Goal: Task Accomplishment & Management: Complete application form

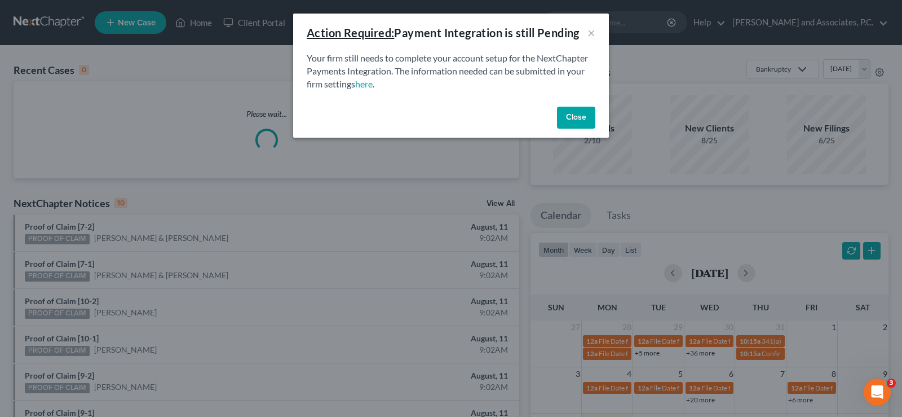
click at [575, 118] on button "Close" at bounding box center [576, 118] width 38 height 23
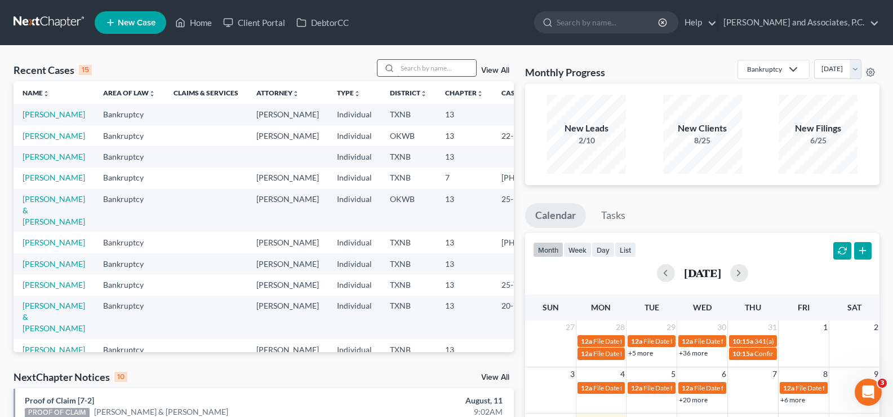
click at [411, 69] on input "search" at bounding box center [436, 68] width 79 height 16
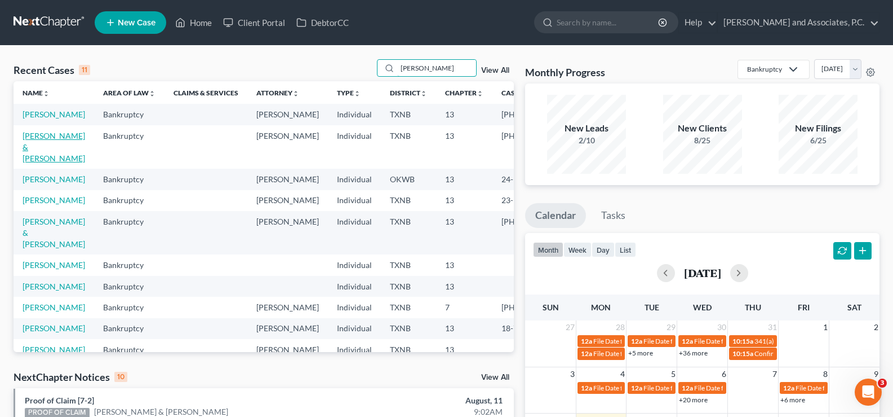
type input "[PERSON_NAME]"
click at [32, 157] on link "[PERSON_NAME] & [PERSON_NAME]" at bounding box center [54, 147] width 63 height 32
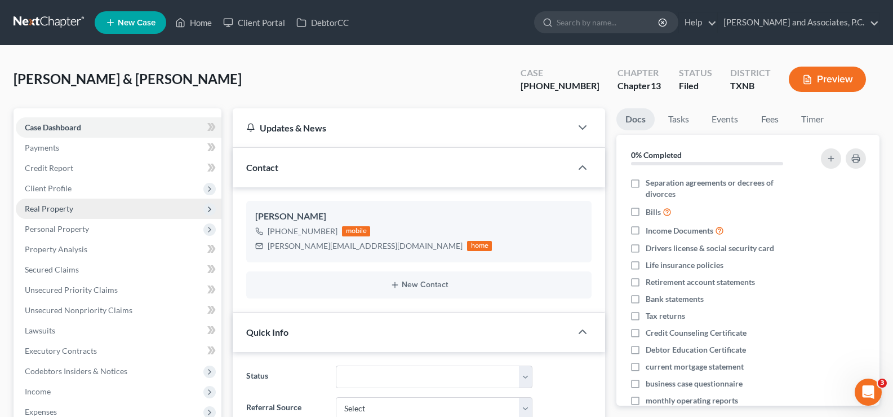
click at [50, 204] on span "Real Property" at bounding box center [49, 208] width 48 height 10
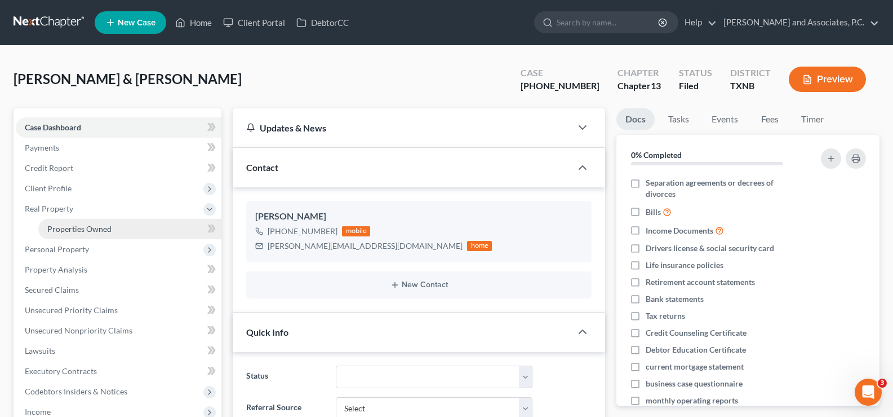
click at [69, 227] on span "Properties Owned" at bounding box center [79, 229] width 64 height 10
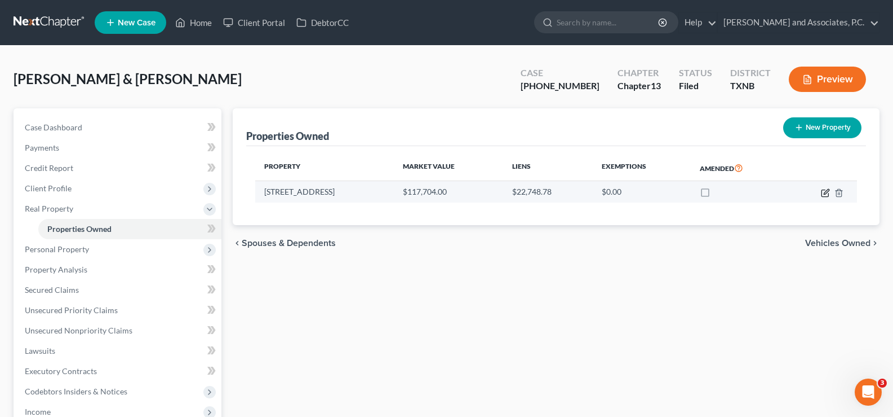
click at [829, 194] on icon "button" at bounding box center [825, 192] width 7 height 7
select select "45"
select select "4"
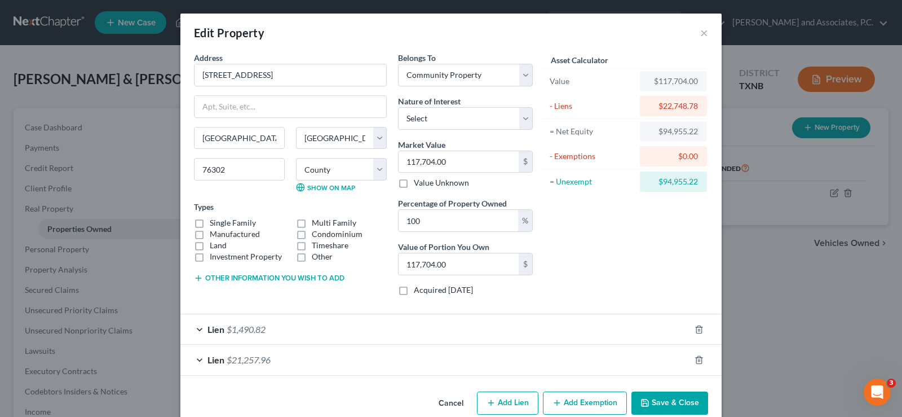
click at [671, 404] on button "Save & Close" at bounding box center [669, 403] width 77 height 24
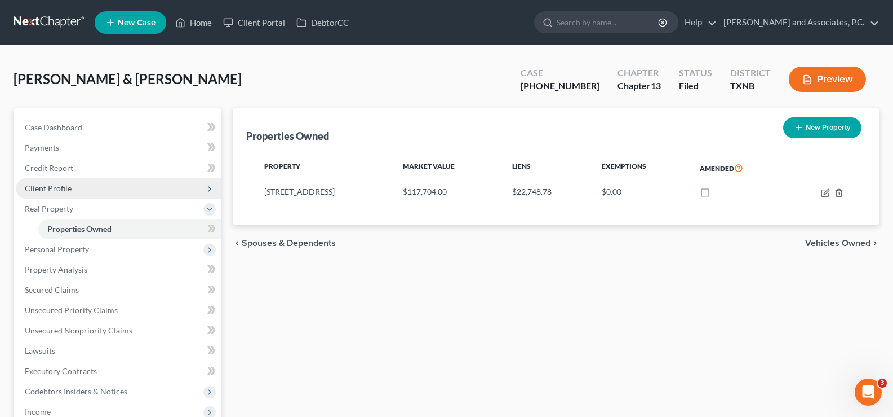
click at [51, 187] on span "Client Profile" at bounding box center [48, 188] width 47 height 10
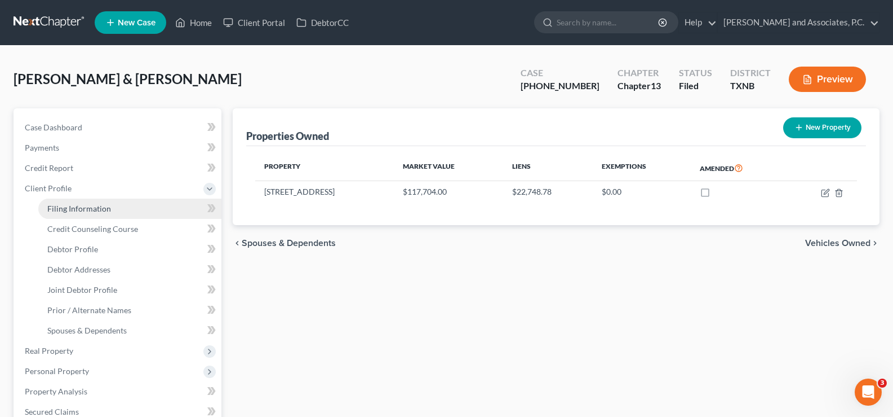
click at [70, 206] on span "Filing Information" at bounding box center [79, 208] width 64 height 10
select select "1"
select select "3"
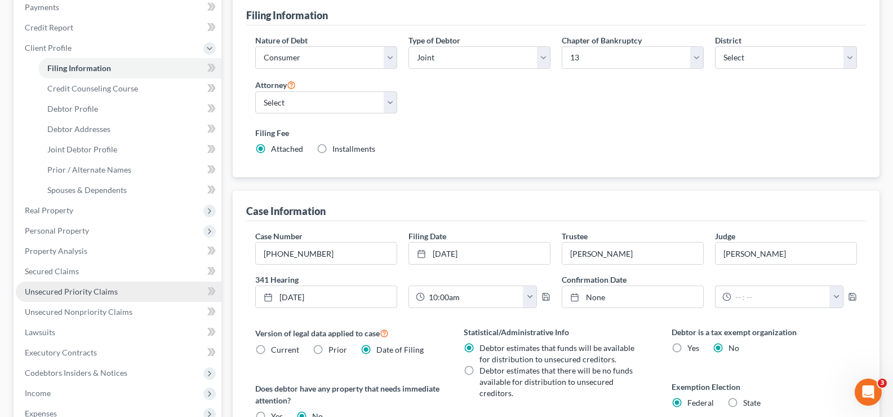
scroll to position [113, 0]
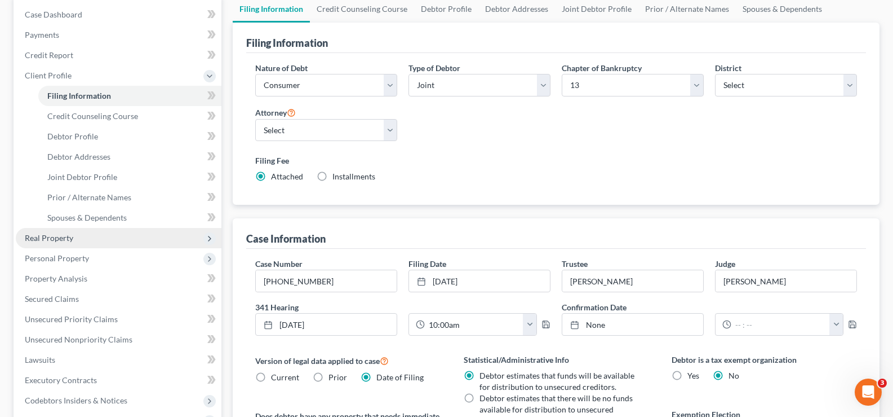
click at [66, 237] on span "Real Property" at bounding box center [49, 238] width 48 height 10
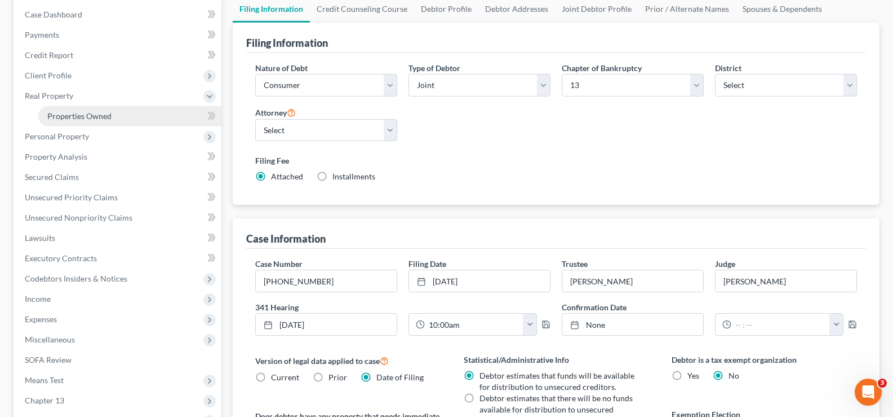
click at [56, 112] on span "Properties Owned" at bounding box center [79, 116] width 64 height 10
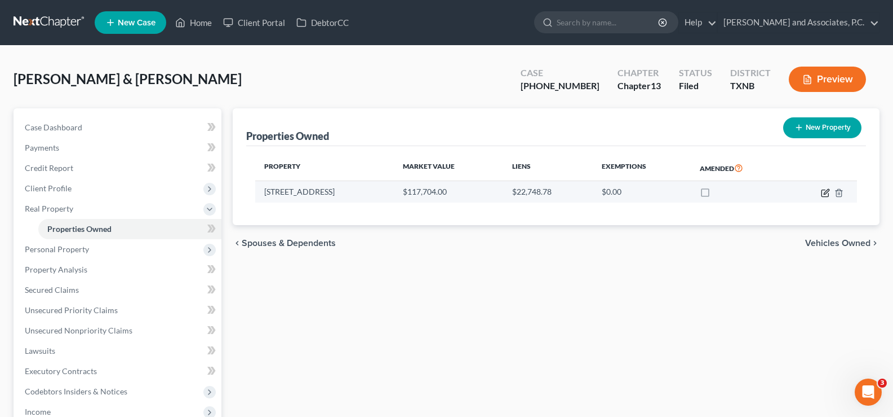
click at [822, 195] on icon "button" at bounding box center [825, 192] width 7 height 7
select select "45"
select select "242"
select select "4"
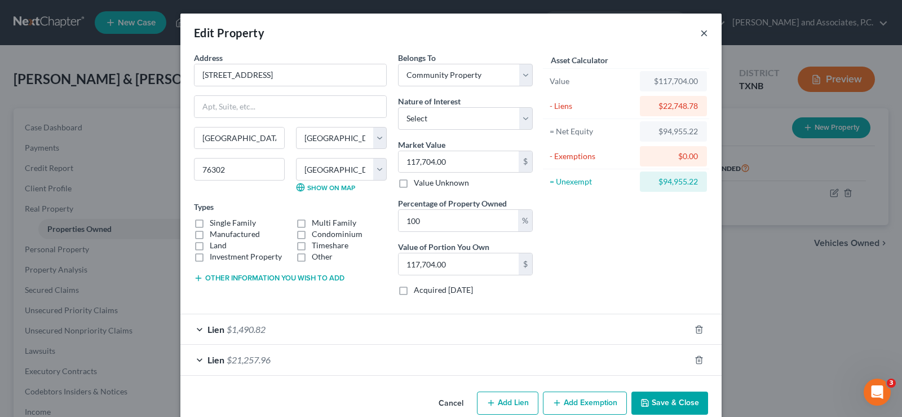
drag, startPoint x: 702, startPoint y: 32, endPoint x: 680, endPoint y: 37, distance: 22.6
click at [704, 32] on div "Edit Property ×" at bounding box center [450, 33] width 541 height 38
click at [700, 33] on button "×" at bounding box center [704, 33] width 8 height 14
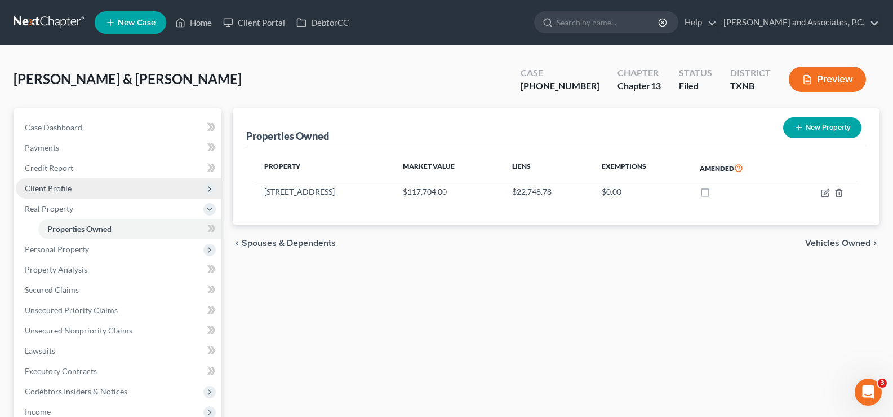
click at [59, 191] on span "Client Profile" at bounding box center [48, 188] width 47 height 10
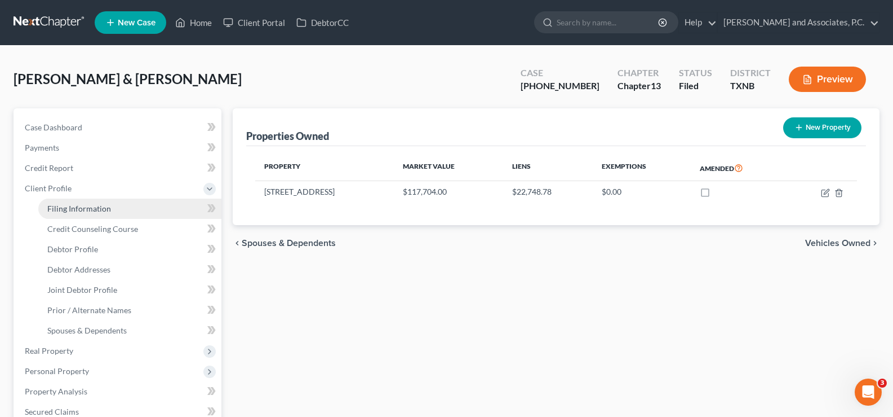
click at [77, 209] on span "Filing Information" at bounding box center [79, 208] width 64 height 10
select select "1"
select select "3"
select select "78"
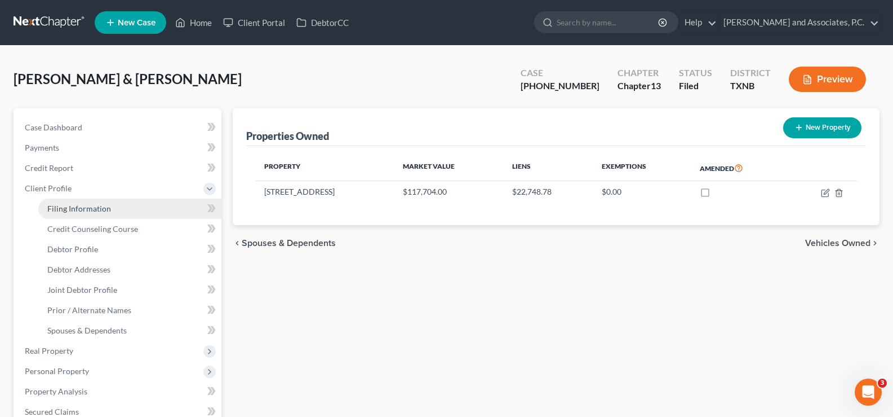
select select "0"
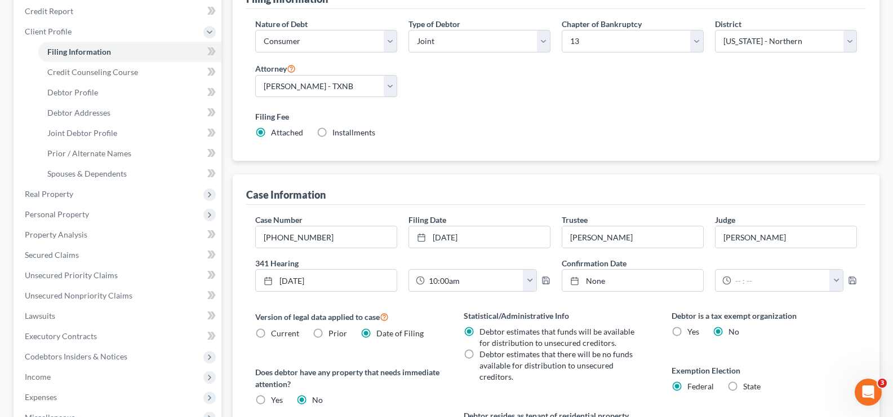
scroll to position [225, 0]
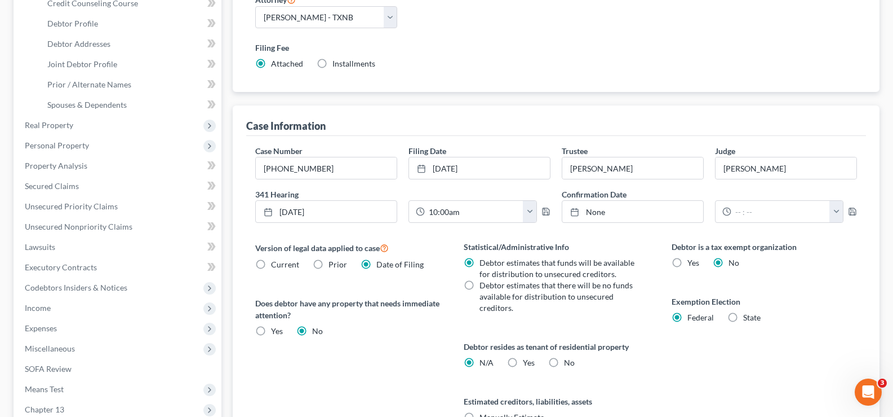
click at [743, 318] on label "State" at bounding box center [751, 317] width 17 height 11
click at [748, 318] on input "State" at bounding box center [751, 315] width 7 height 7
radio input "true"
radio input "false"
select select "45"
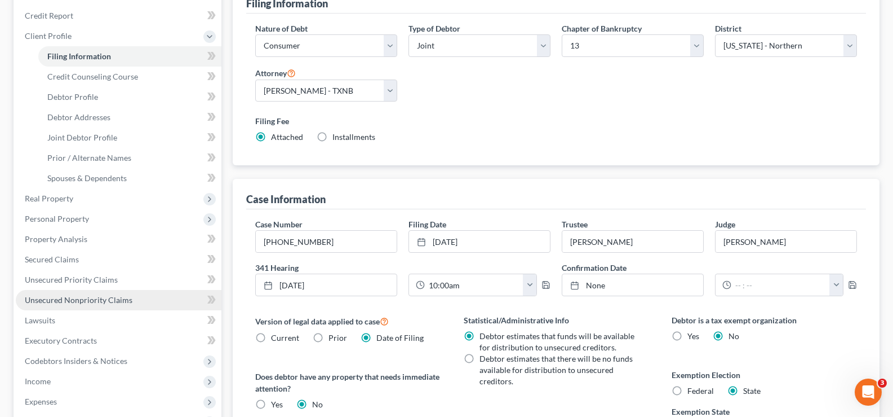
scroll to position [113, 0]
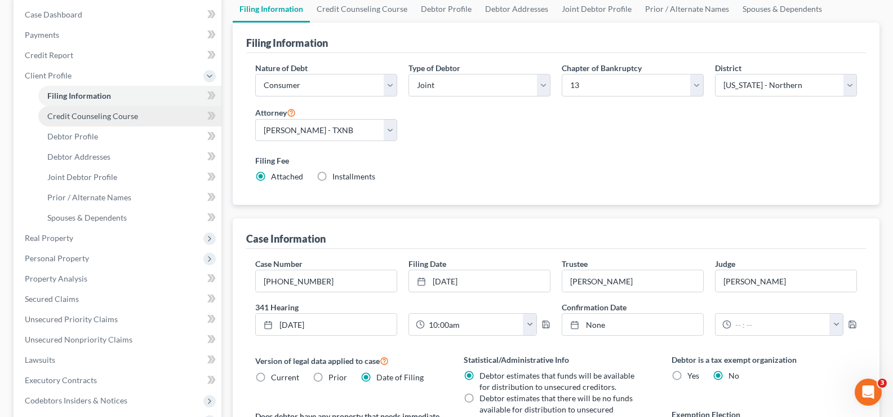
click at [94, 114] on span "Credit Counseling Course" at bounding box center [92, 116] width 91 height 10
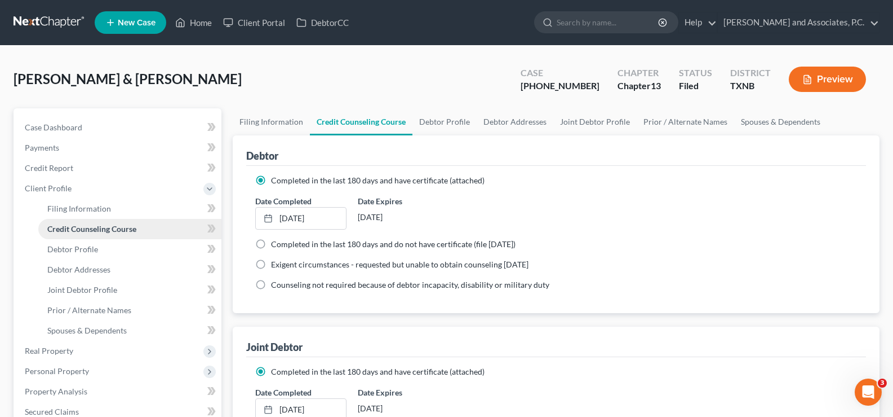
scroll to position [113, 0]
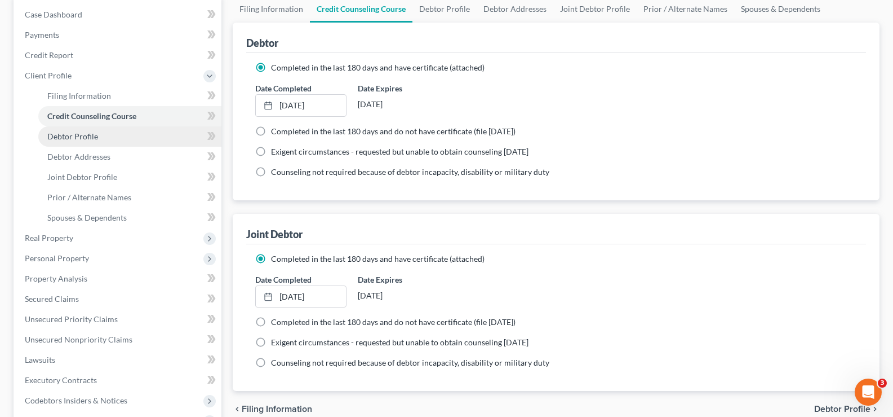
click at [86, 141] on link "Debtor Profile" at bounding box center [129, 136] width 183 height 20
select select "1"
select select "2"
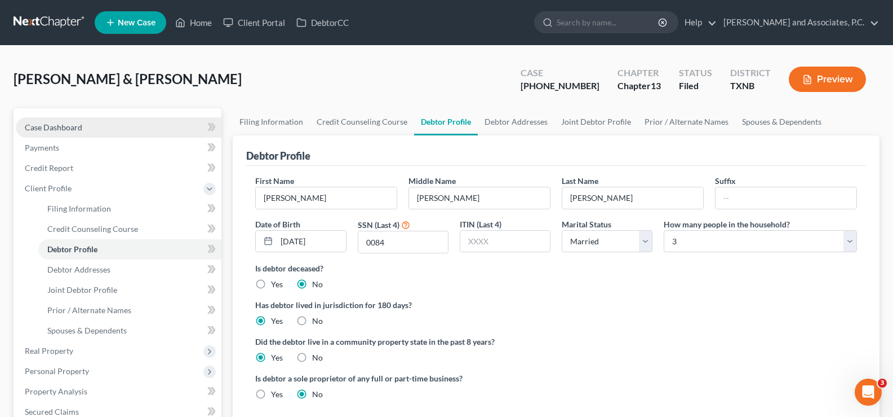
click at [112, 124] on link "Case Dashboard" at bounding box center [119, 127] width 206 height 20
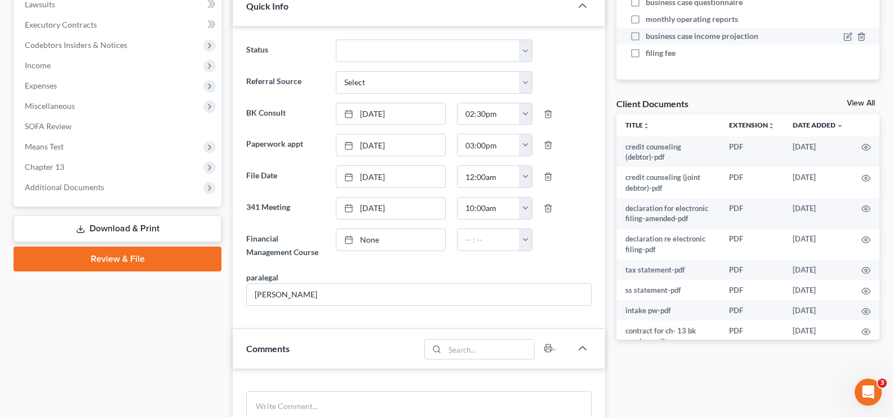
scroll to position [338, 0]
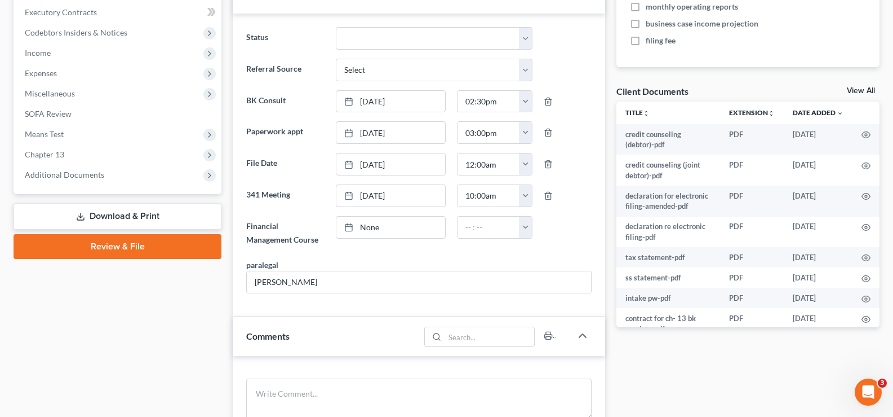
click at [859, 92] on link "View All" at bounding box center [861, 91] width 28 height 8
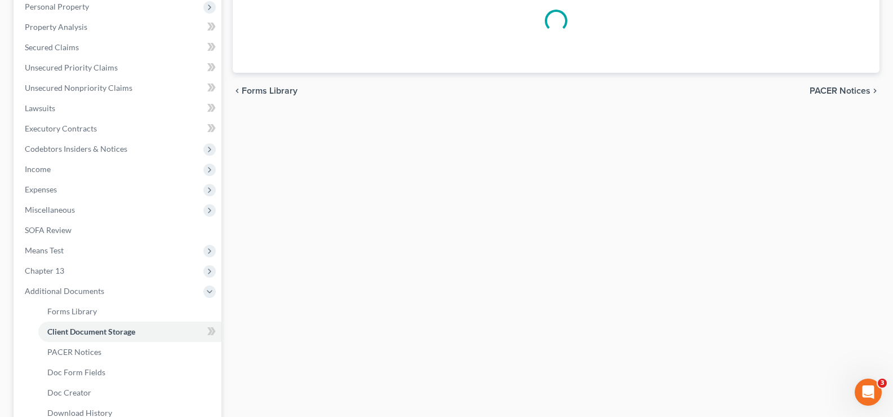
scroll to position [181, 0]
select select "18"
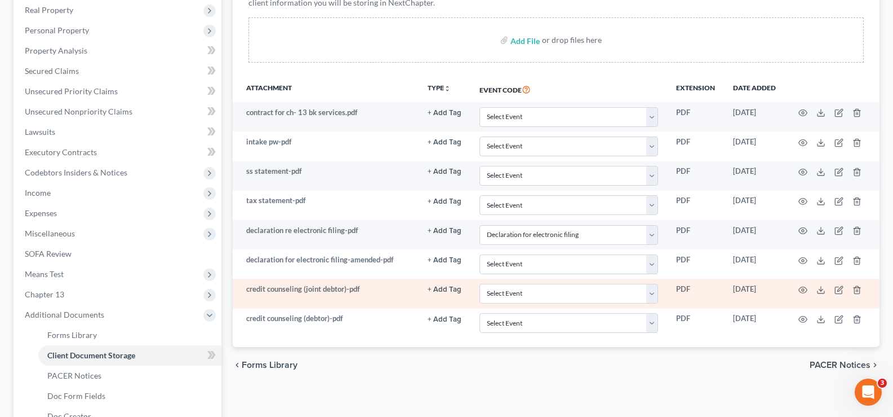
scroll to position [225, 0]
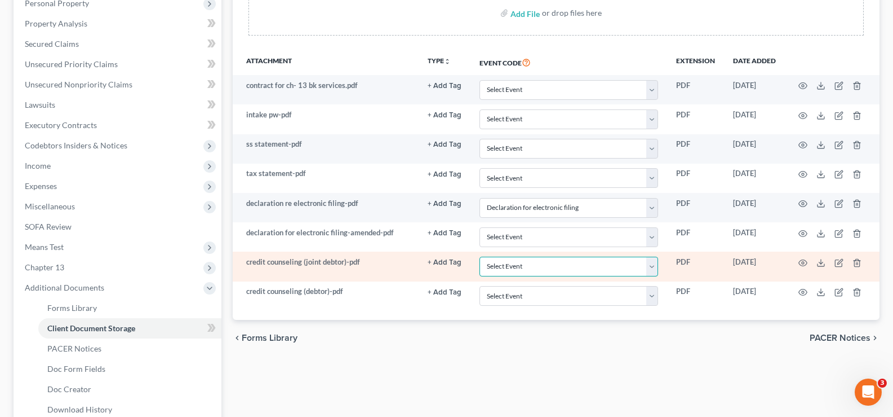
click at [656, 273] on select "Select Event 20 Largest unsecured creditors Amended petition Attachment to Volu…" at bounding box center [569, 266] width 179 height 20
select select "6"
click at [480, 256] on select "Select Event 20 Largest unsecured creditors Amended petition Attachment to Volu…" at bounding box center [569, 266] width 179 height 20
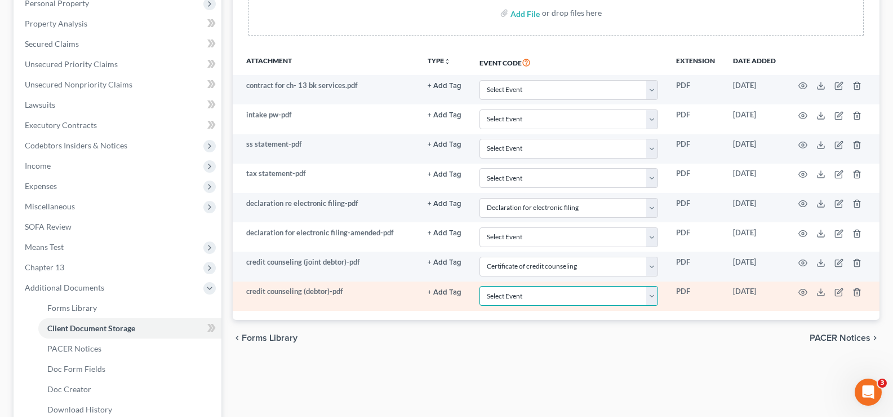
click at [658, 300] on select "Select Event 20 Largest unsecured creditors Amended petition Attachment to Volu…" at bounding box center [569, 296] width 179 height 20
select select "6"
click at [480, 286] on select "Select Event 20 Largest unsecured creditors Amended petition Attachment to Volu…" at bounding box center [569, 296] width 179 height 20
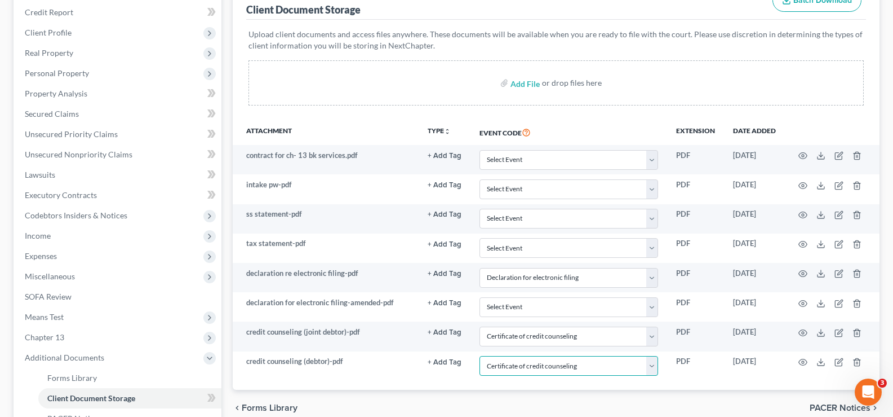
scroll to position [113, 0]
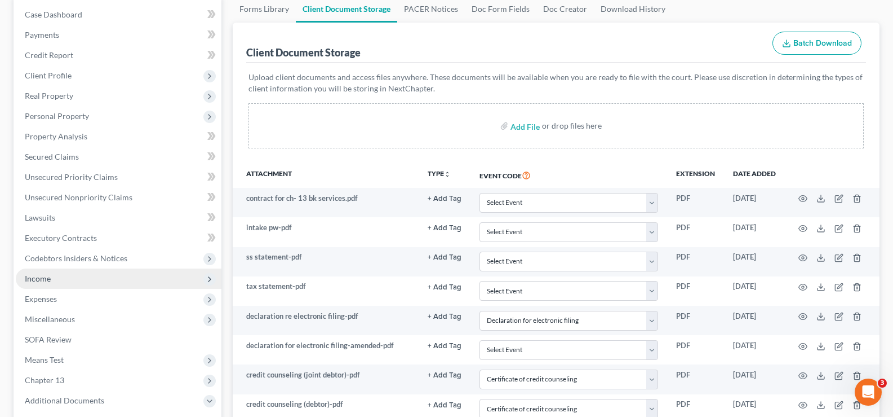
click at [49, 283] on span "Income" at bounding box center [119, 278] width 206 height 20
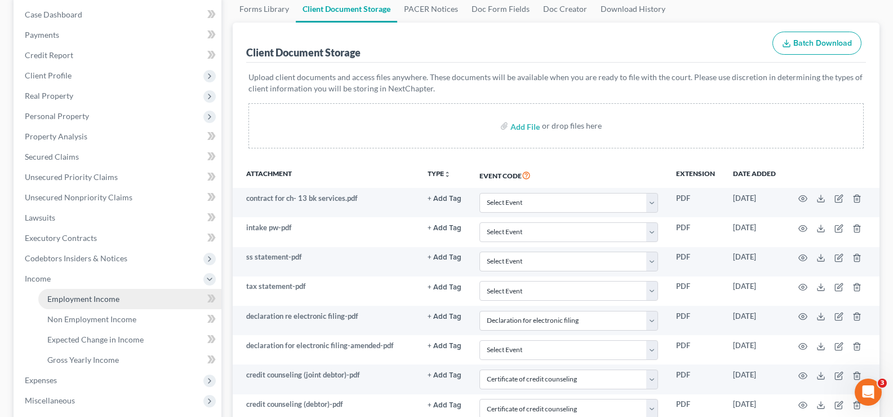
click at [69, 299] on span "Employment Income" at bounding box center [83, 299] width 72 height 10
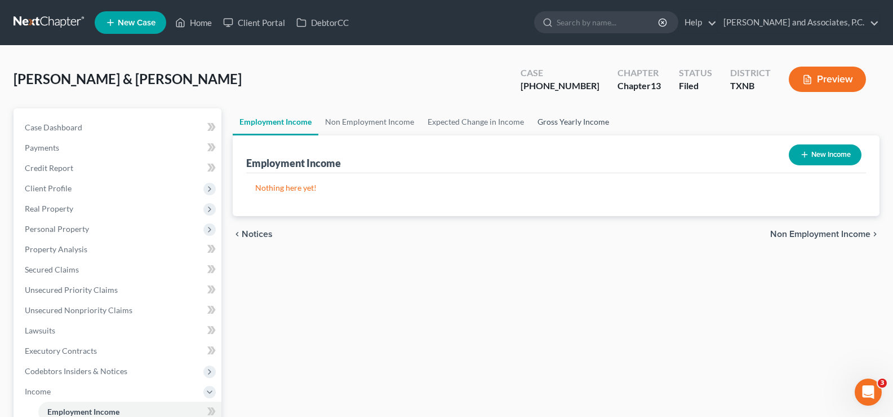
click at [592, 121] on link "Gross Yearly Income" at bounding box center [573, 121] width 85 height 27
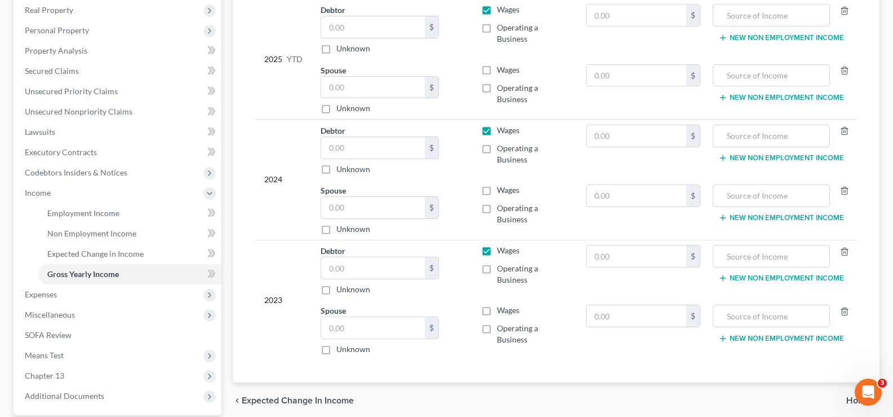
scroll to position [225, 0]
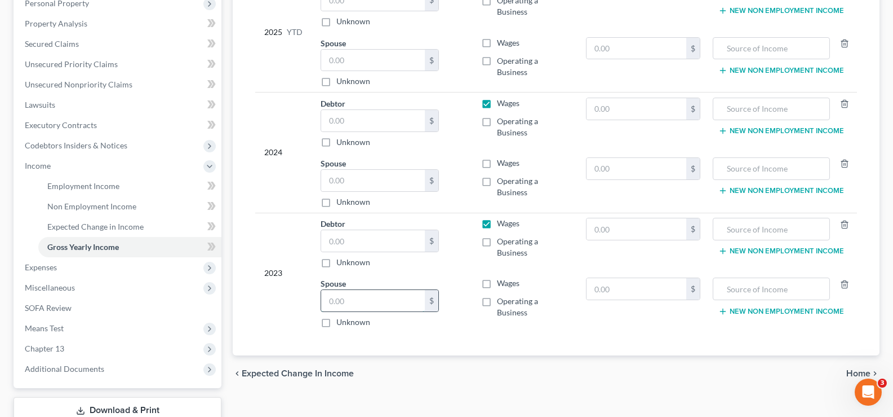
click at [349, 291] on input "text" at bounding box center [373, 300] width 104 height 21
click at [349, 243] on input "text" at bounding box center [373, 240] width 104 height 21
click at [377, 239] on input "text" at bounding box center [373, 240] width 104 height 21
type input "52,293.00"
click at [346, 113] on input "text" at bounding box center [373, 120] width 104 height 21
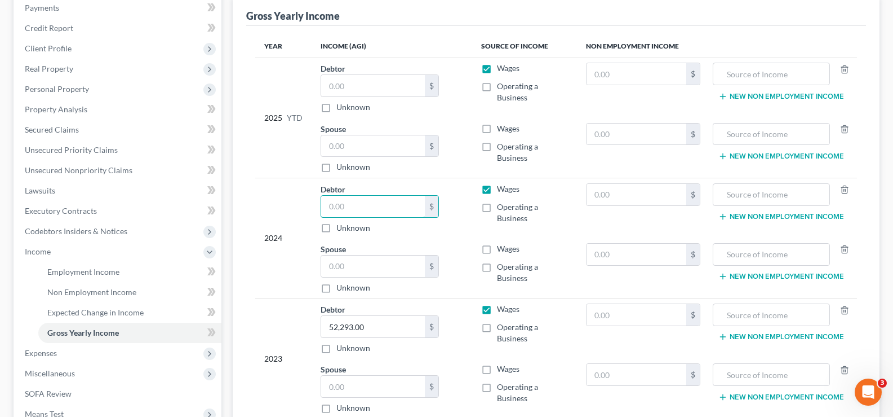
scroll to position [113, 0]
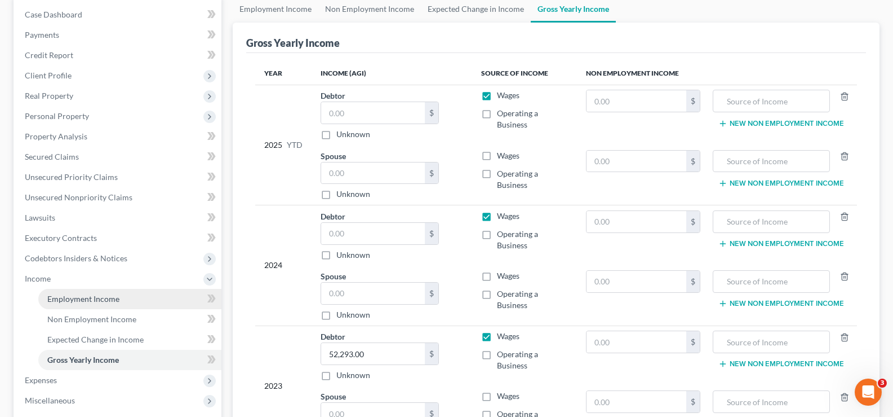
click at [85, 296] on span "Employment Income" at bounding box center [83, 299] width 72 height 10
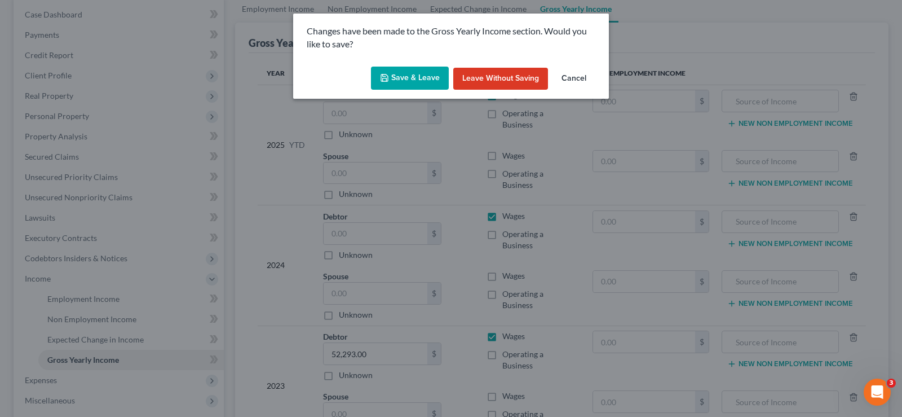
click at [411, 78] on button "Save & Leave" at bounding box center [410, 79] width 78 height 24
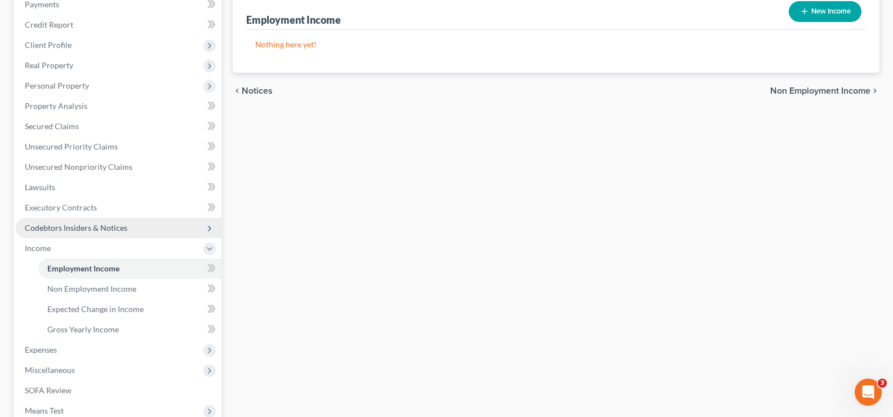
scroll to position [225, 0]
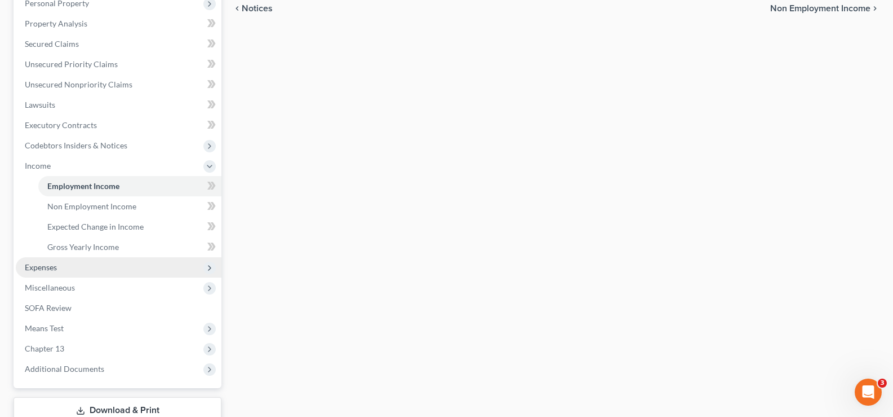
click at [63, 269] on span "Expenses" at bounding box center [119, 267] width 206 height 20
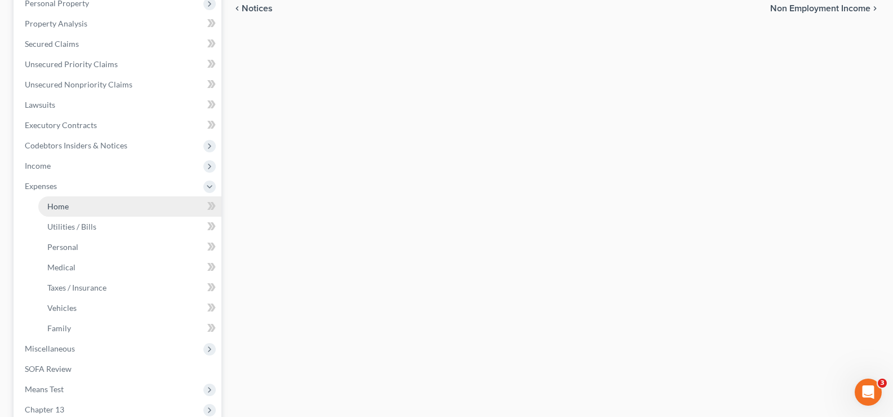
click at [81, 214] on link "Home" at bounding box center [129, 206] width 183 height 20
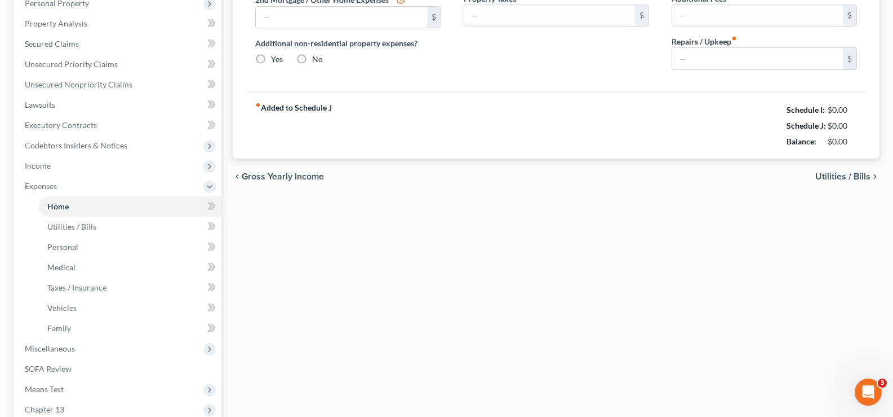
scroll to position [168, 0]
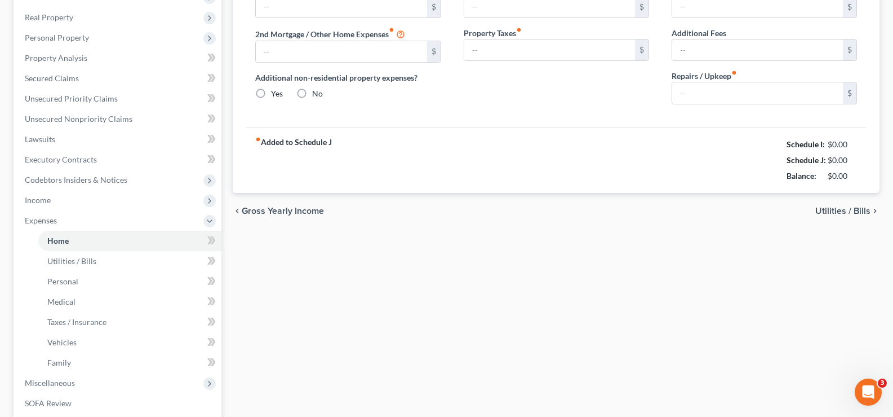
type input "726.23"
type input "0.00"
radio input "true"
type input "0.00"
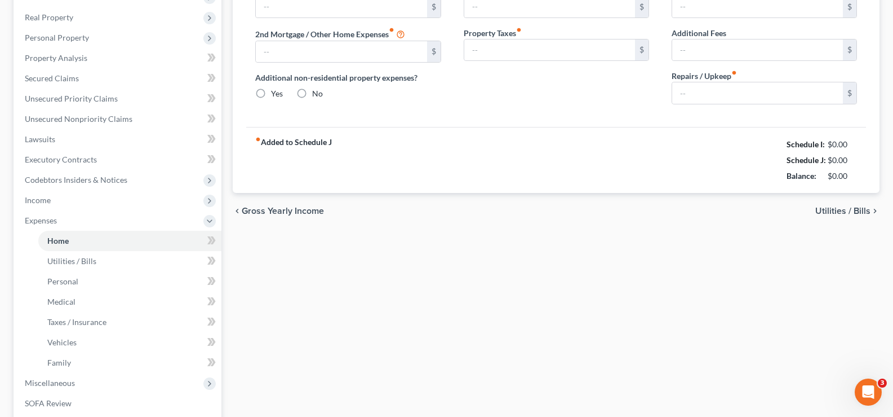
type input "0.00"
type input "100.00"
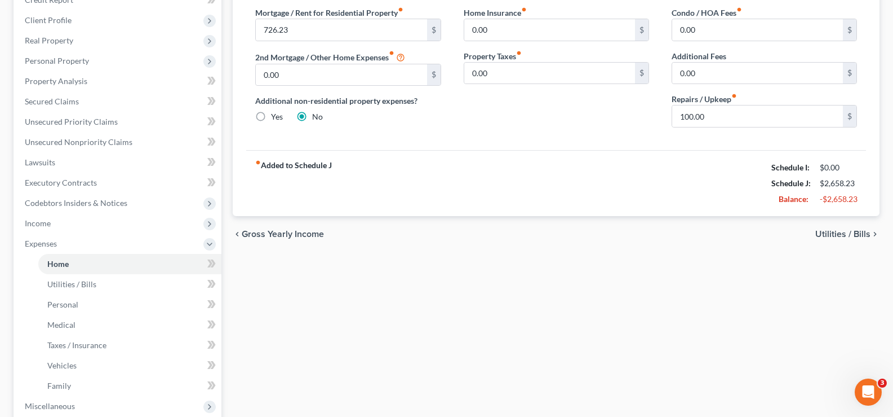
scroll to position [0, 0]
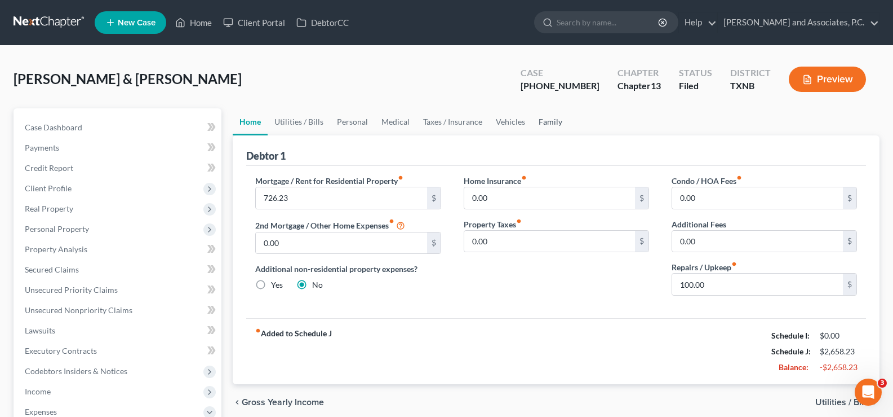
click at [542, 122] on link "Family" at bounding box center [550, 121] width 37 height 27
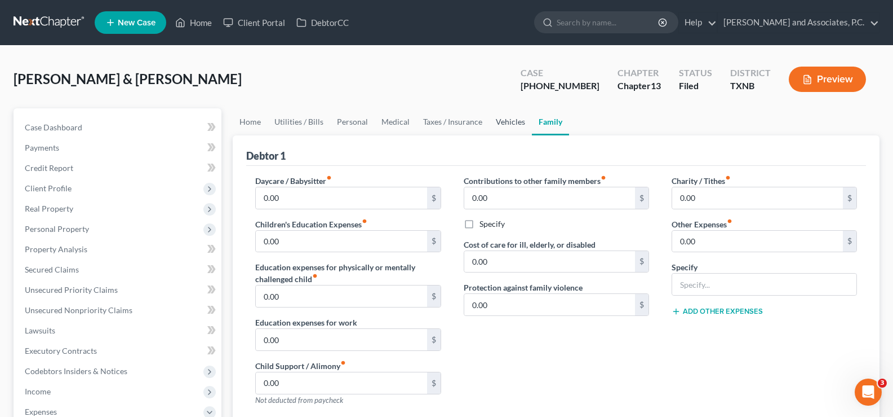
click at [505, 122] on link "Vehicles" at bounding box center [510, 121] width 43 height 27
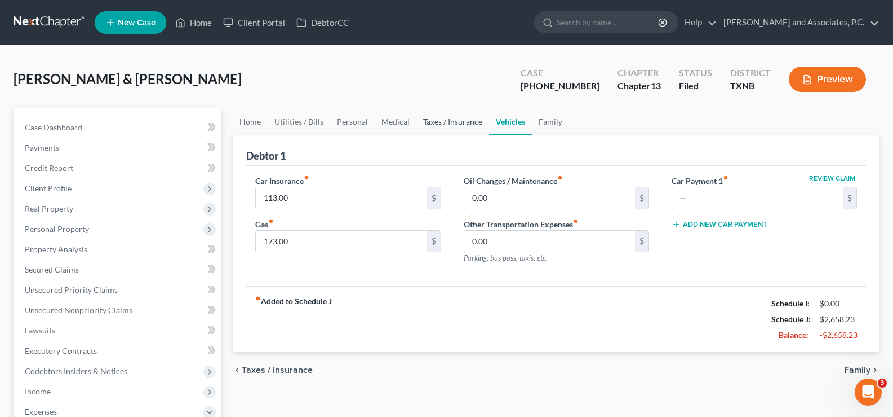
click at [448, 124] on link "Taxes / Insurance" at bounding box center [453, 121] width 73 height 27
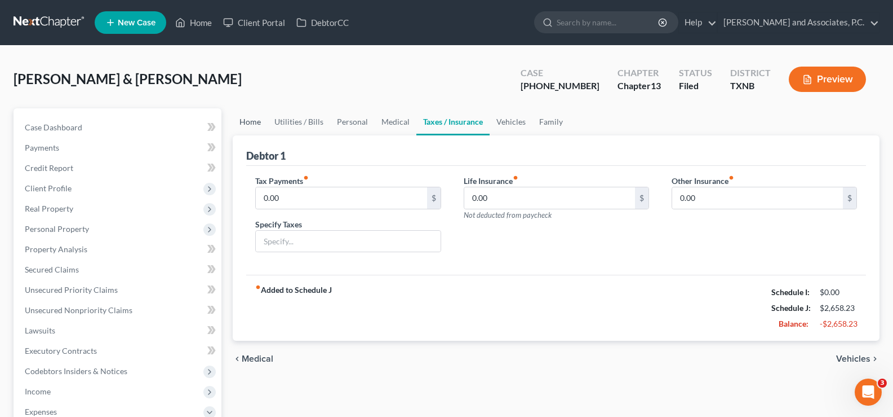
click at [245, 121] on link "Home" at bounding box center [250, 121] width 35 height 27
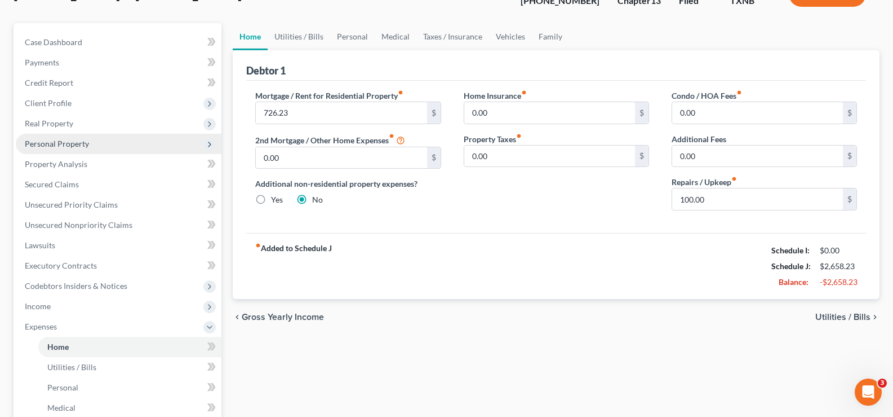
scroll to position [225, 0]
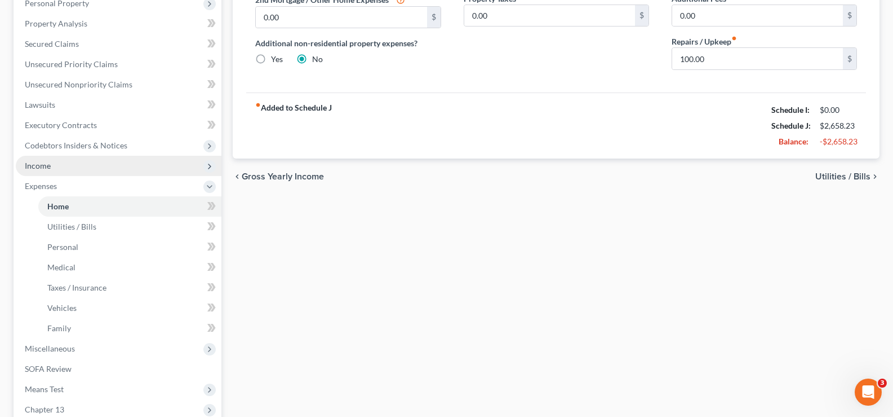
click at [64, 171] on span "Income" at bounding box center [119, 166] width 206 height 20
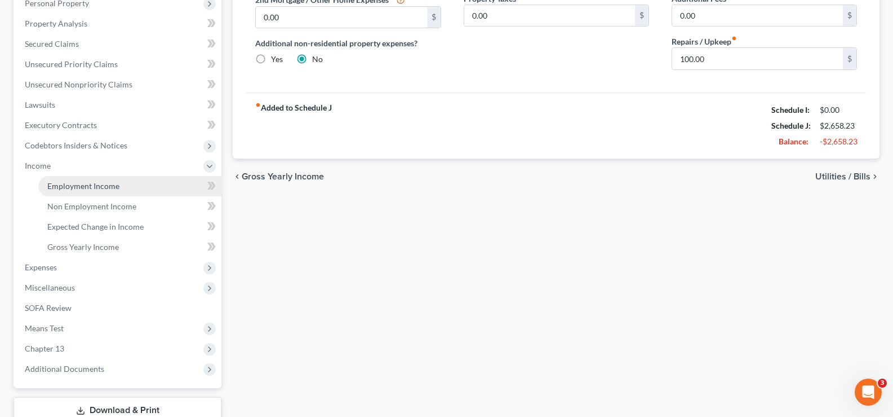
click at [87, 183] on span "Employment Income" at bounding box center [83, 186] width 72 height 10
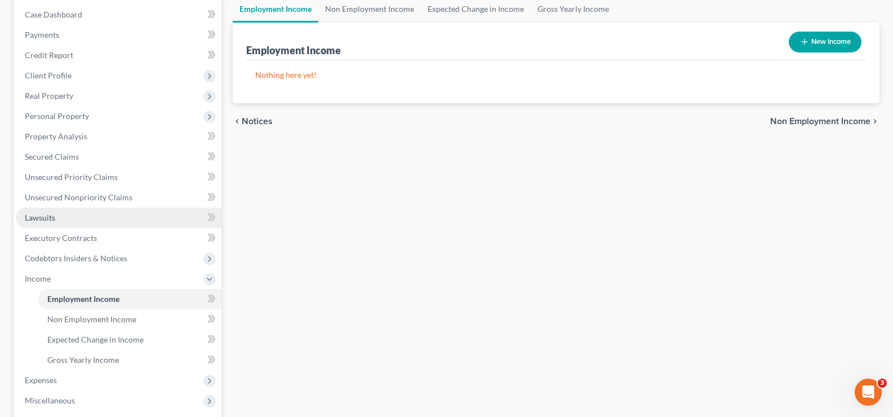
click at [54, 223] on link "Lawsuits" at bounding box center [119, 217] width 206 height 20
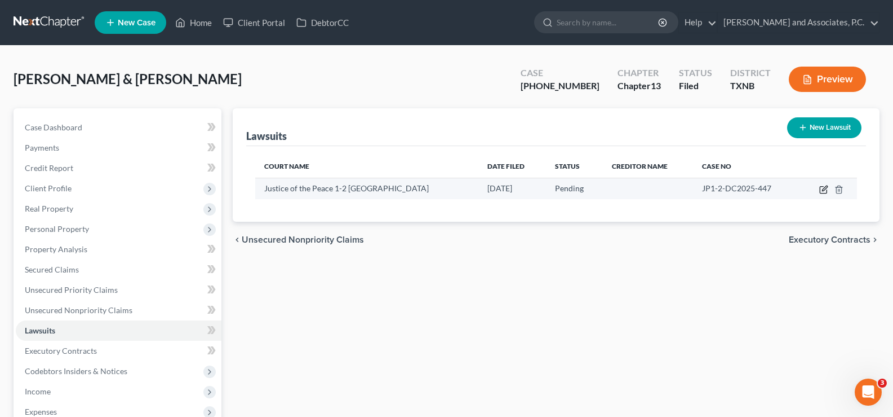
click at [827, 191] on icon "button" at bounding box center [823, 190] width 7 height 7
select select "45"
select select "0"
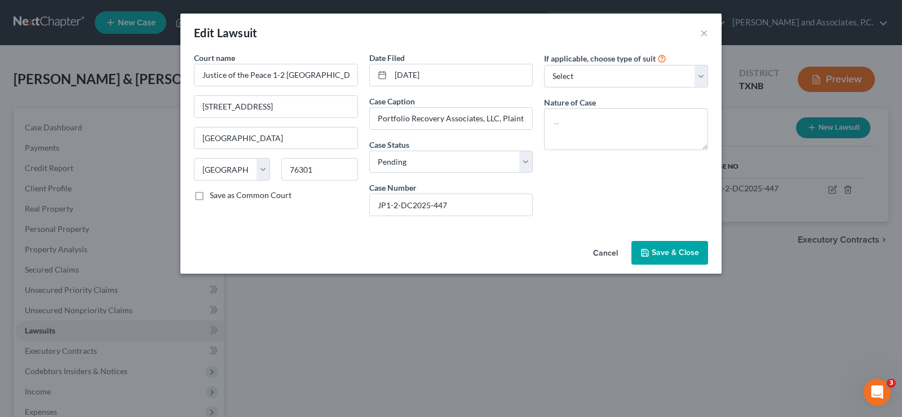
click at [667, 256] on span "Save & Close" at bounding box center [675, 252] width 47 height 10
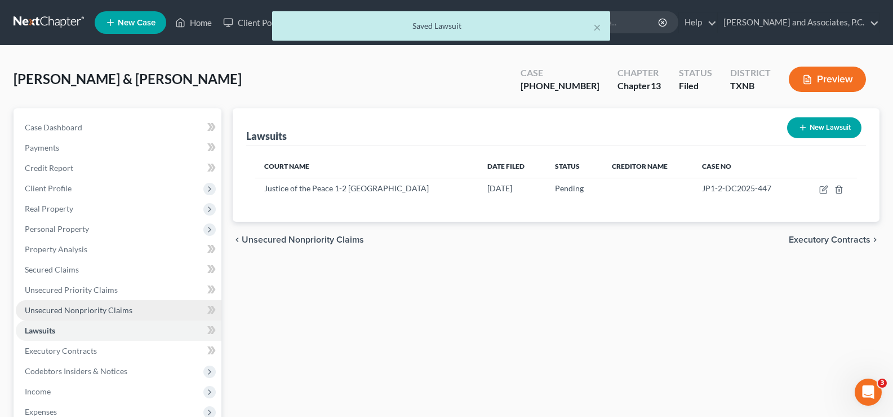
click at [96, 312] on span "Unsecured Nonpriority Claims" at bounding box center [79, 310] width 108 height 10
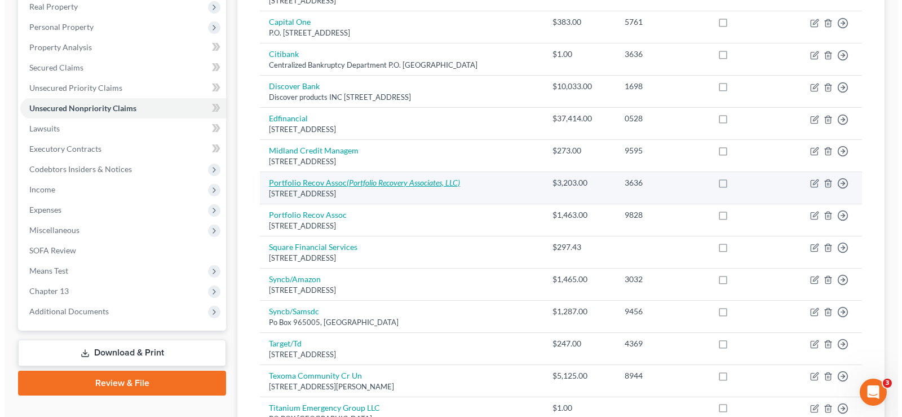
scroll to position [175, 0]
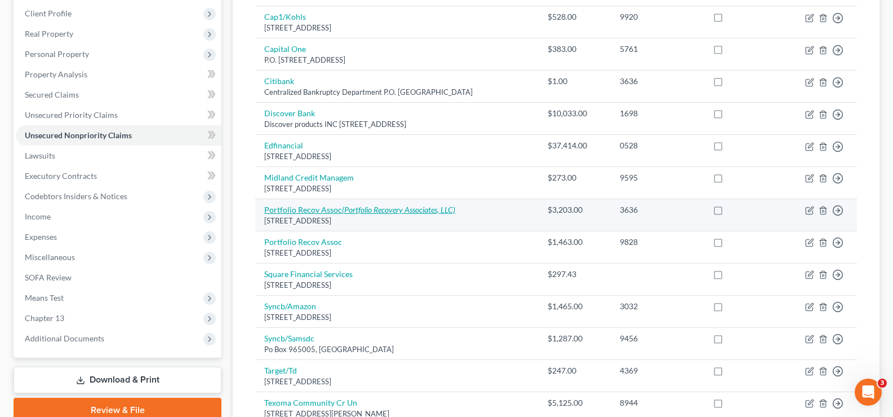
click at [366, 210] on icon "(Portfolio Recovery Associates, LLC)" at bounding box center [398, 210] width 113 height 10
select select "48"
select select "0"
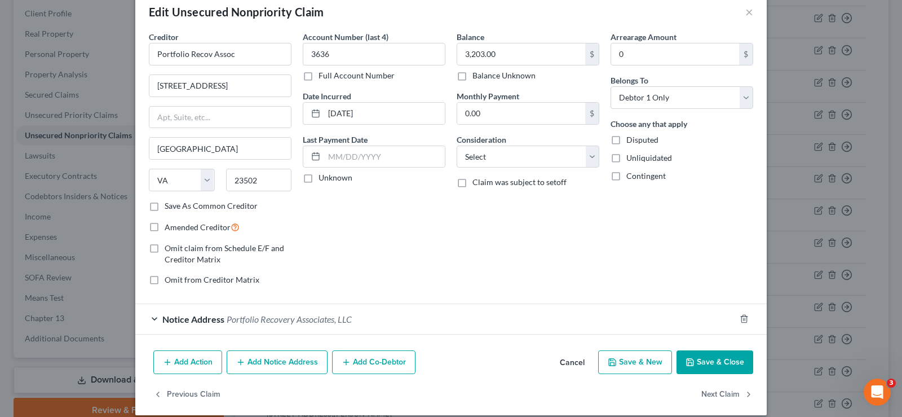
scroll to position [33, 0]
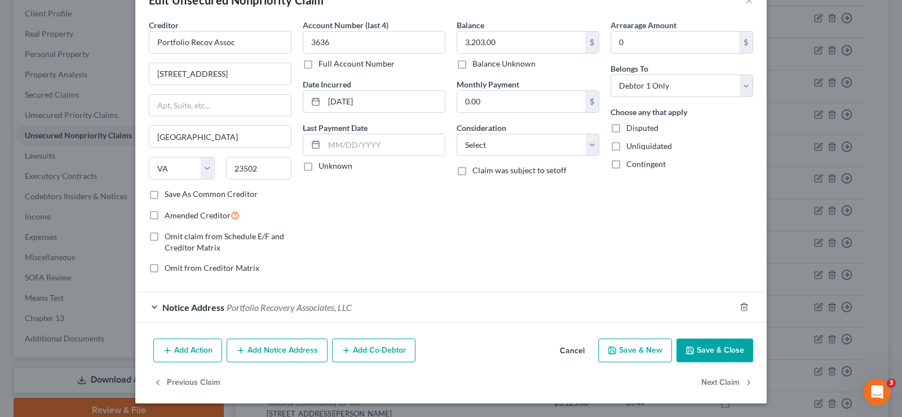
click at [154, 303] on div "Notice Address Portfolio Recovery Associates, LLC" at bounding box center [435, 307] width 600 height 30
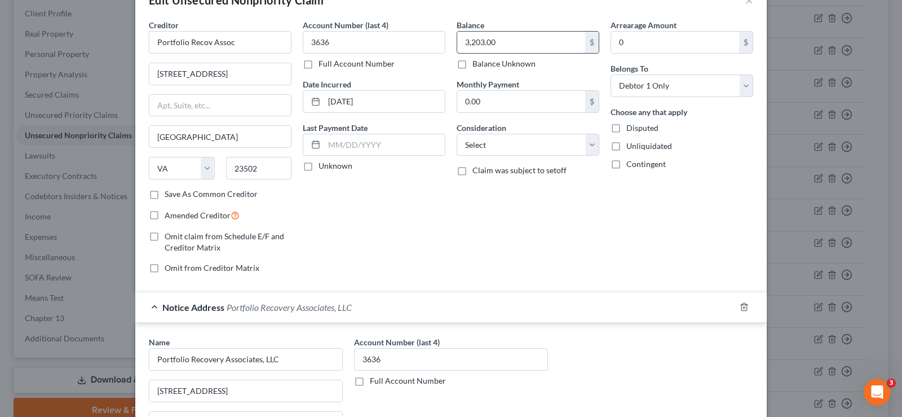
click at [512, 41] on input "3,203.00" at bounding box center [521, 42] width 128 height 21
type input "3,203.57"
click at [678, 83] on select "Select Debtor 1 Only Debtor 2 Only Debtor 1 And Debtor 2 Only At Least One Of T…" at bounding box center [681, 85] width 143 height 23
select select "2"
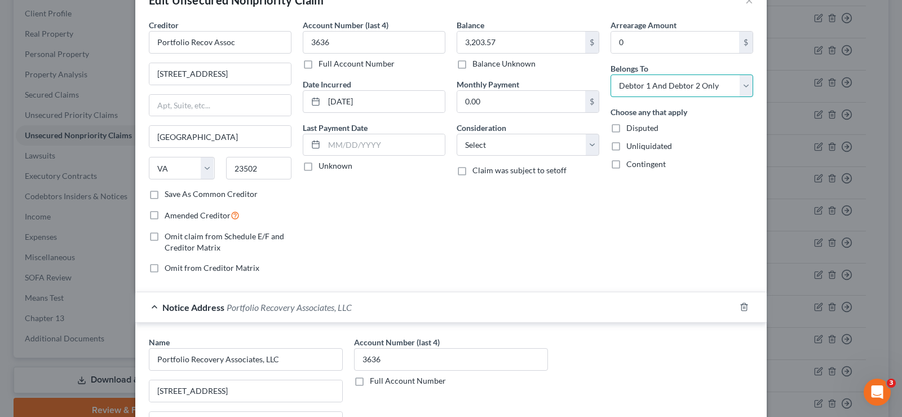
click at [610, 74] on select "Select Debtor 1 Only Debtor 2 Only Debtor 1 And Debtor 2 Only At Least One Of T…" at bounding box center [681, 85] width 143 height 23
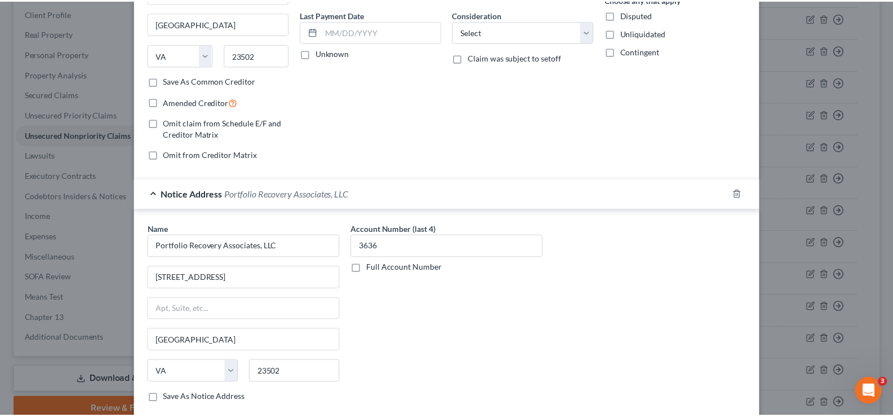
scroll to position [245, 0]
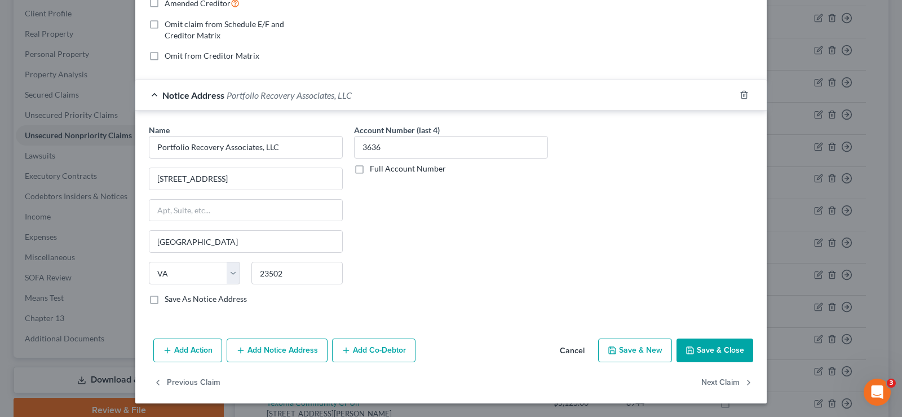
click at [721, 356] on button "Save & Close" at bounding box center [714, 350] width 77 height 24
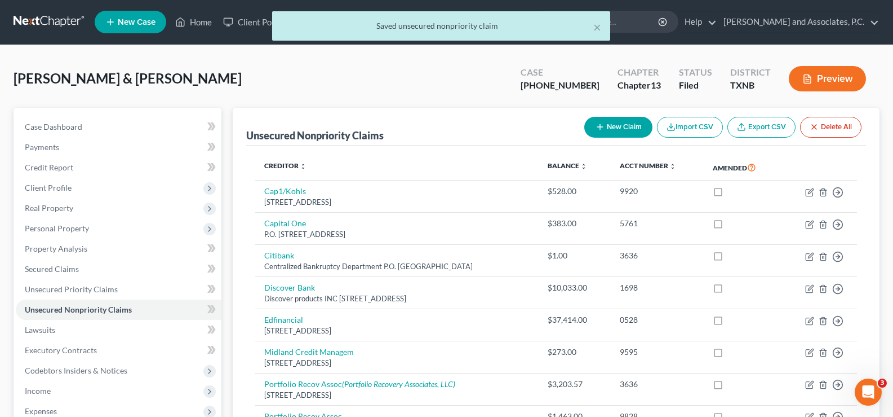
scroll to position [0, 0]
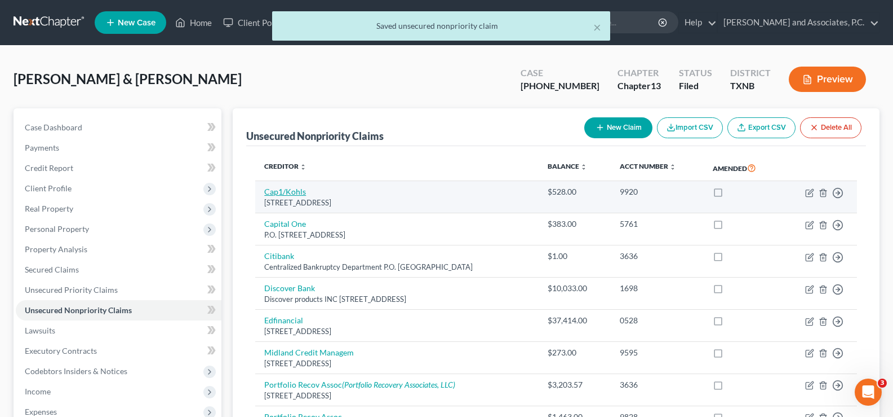
click at [277, 188] on link "Cap1/Kohls" at bounding box center [285, 192] width 42 height 10
select select "52"
select select "2"
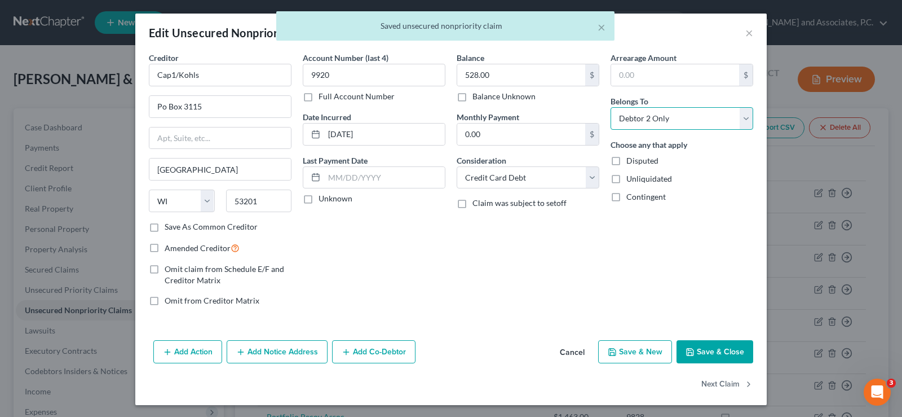
click at [632, 117] on select "Select Debtor 1 Only Debtor 2 Only Debtor 1 And Debtor 2 Only At Least One Of T…" at bounding box center [681, 118] width 143 height 23
select select "2"
click at [610, 107] on select "Select Debtor 1 Only Debtor 2 Only Debtor 1 And Debtor 2 Only At Least One Of T…" at bounding box center [681, 118] width 143 height 23
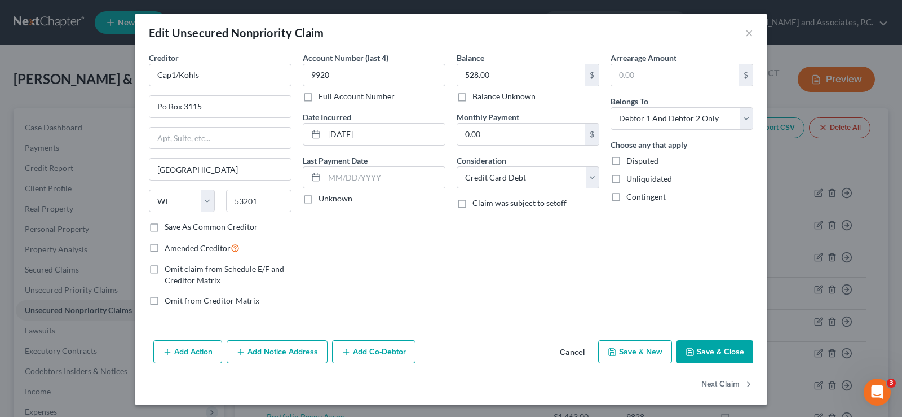
click at [711, 350] on button "Save & Close" at bounding box center [714, 352] width 77 height 24
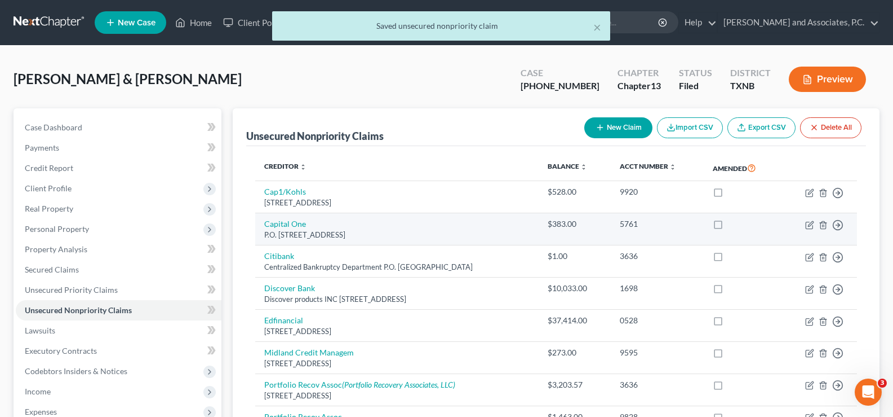
click at [272, 229] on td "Capital One P.O. [STREET_ADDRESS]" at bounding box center [397, 229] width 284 height 32
click at [272, 228] on link "Capital One" at bounding box center [285, 224] width 42 height 10
select select "46"
select select "2"
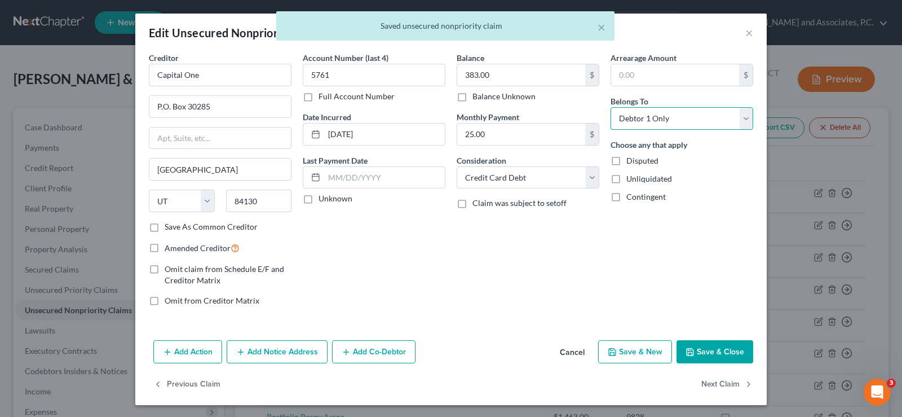
click at [700, 121] on select "Select Debtor 1 Only Debtor 2 Only Debtor 1 And Debtor 2 Only At Least One Of T…" at bounding box center [681, 118] width 143 height 23
select select "2"
click at [610, 107] on select "Select Debtor 1 Only Debtor 2 Only Debtor 1 And Debtor 2 Only At Least One Of T…" at bounding box center [681, 118] width 143 height 23
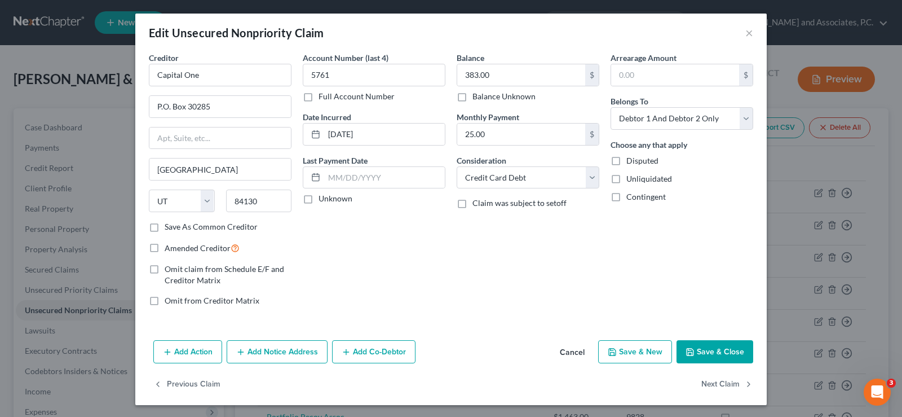
click at [717, 351] on button "Save & Close" at bounding box center [714, 352] width 77 height 24
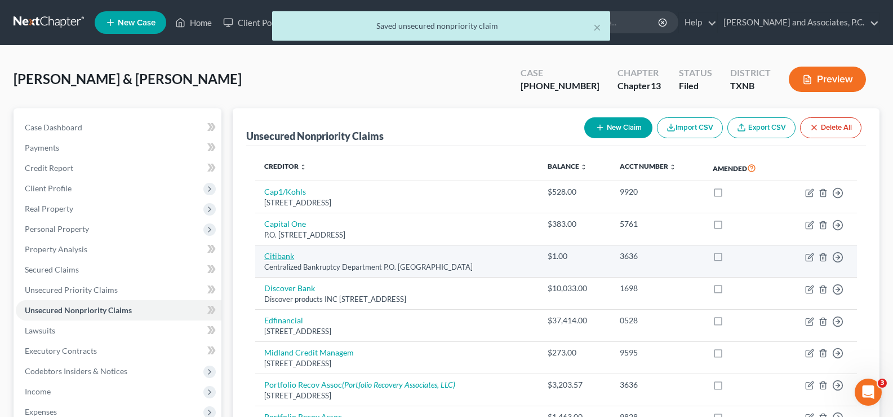
click at [272, 259] on link "Citibank" at bounding box center [279, 256] width 30 height 10
select select "26"
select select "2"
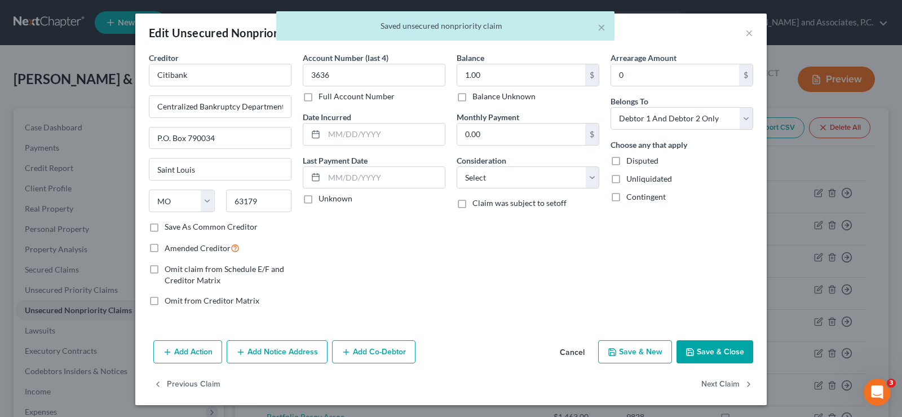
click at [727, 351] on button "Save & Close" at bounding box center [714, 352] width 77 height 24
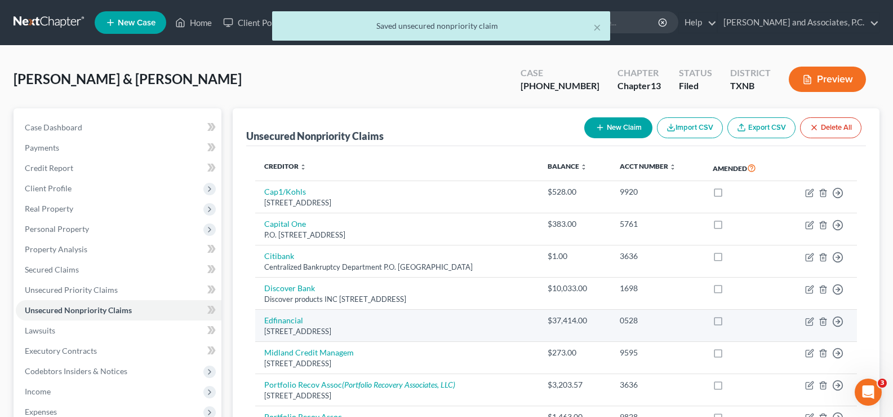
scroll to position [113, 0]
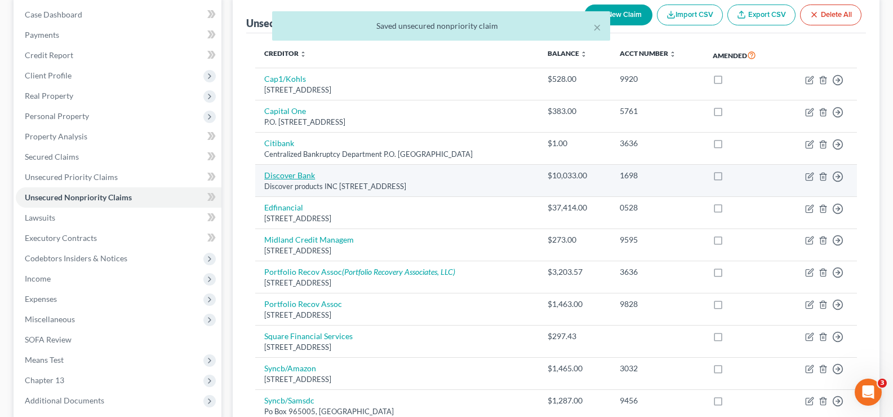
click at [287, 178] on link "Discover Bank" at bounding box center [289, 175] width 51 height 10
select select "36"
select select "2"
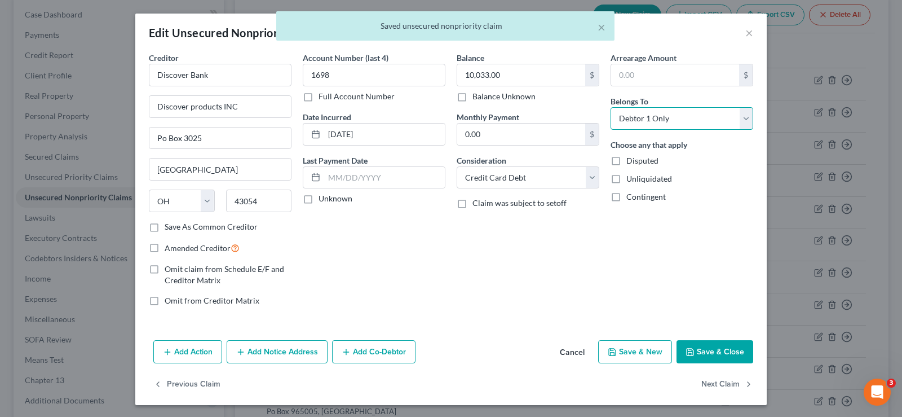
click at [674, 113] on select "Select Debtor 1 Only Debtor 2 Only Debtor 1 And Debtor 2 Only At Least One Of T…" at bounding box center [681, 118] width 143 height 23
select select "2"
click at [610, 107] on select "Select Debtor 1 Only Debtor 2 Only Debtor 1 And Debtor 2 Only At Least One Of T…" at bounding box center [681, 118] width 143 height 23
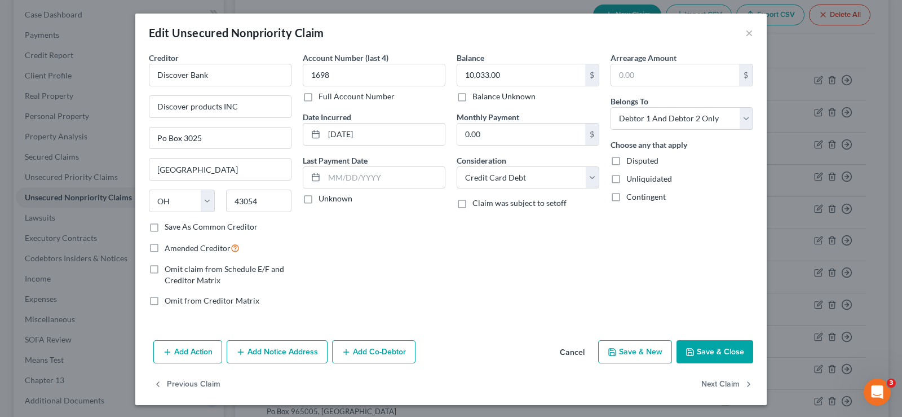
click at [723, 347] on button "Save & Close" at bounding box center [714, 352] width 77 height 24
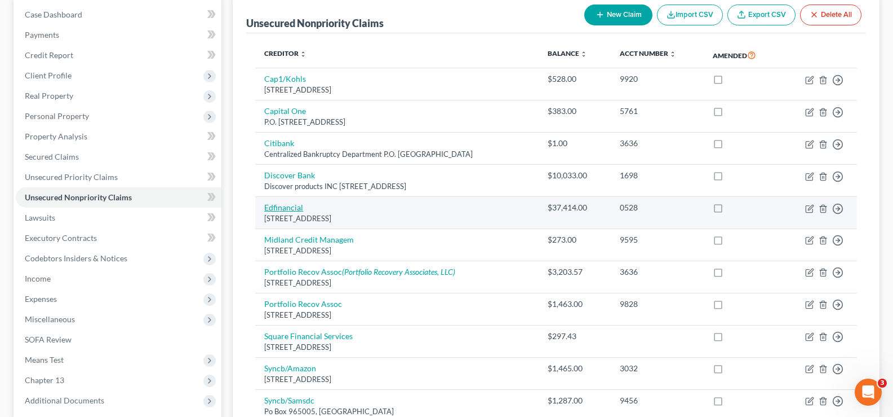
click at [287, 207] on link "Edfinancial" at bounding box center [283, 207] width 39 height 10
select select "44"
select select "17"
select select "1"
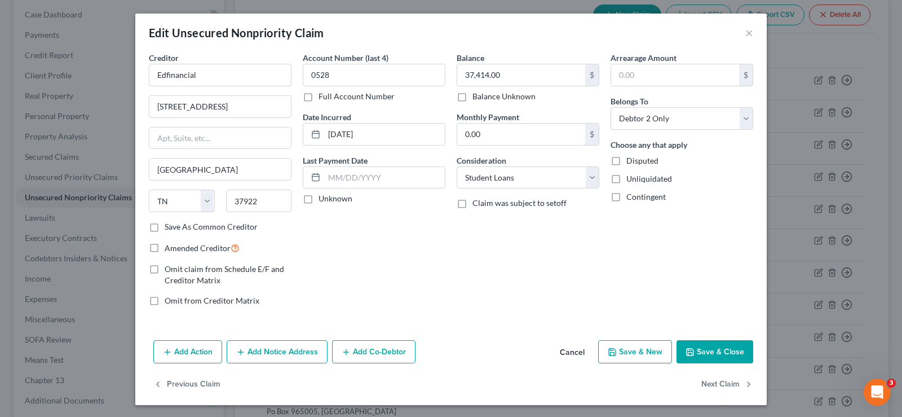
click at [740, 353] on button "Save & Close" at bounding box center [714, 352] width 77 height 24
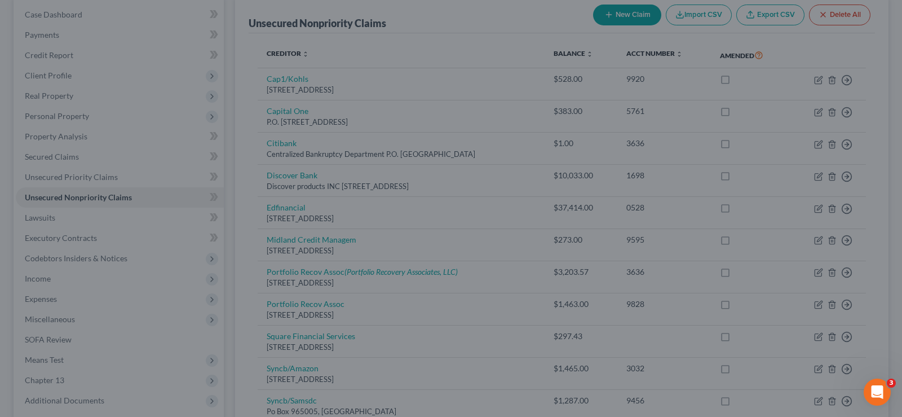
type input "0"
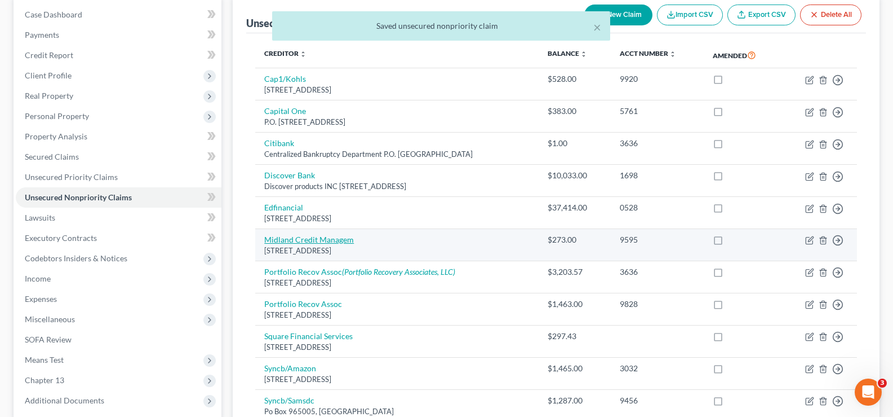
click at [289, 241] on link "Midland Credit Managem" at bounding box center [309, 239] width 90 height 10
select select "4"
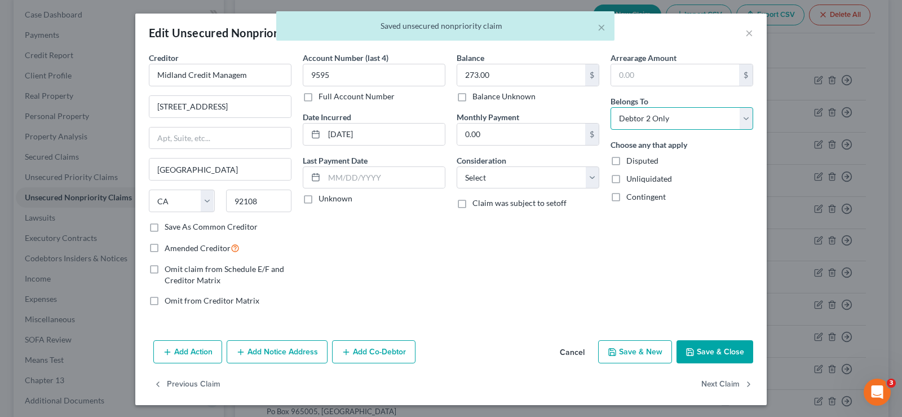
click at [676, 119] on select "Select Debtor 1 Only Debtor 2 Only Debtor 1 And Debtor 2 Only At Least One Of T…" at bounding box center [681, 118] width 143 height 23
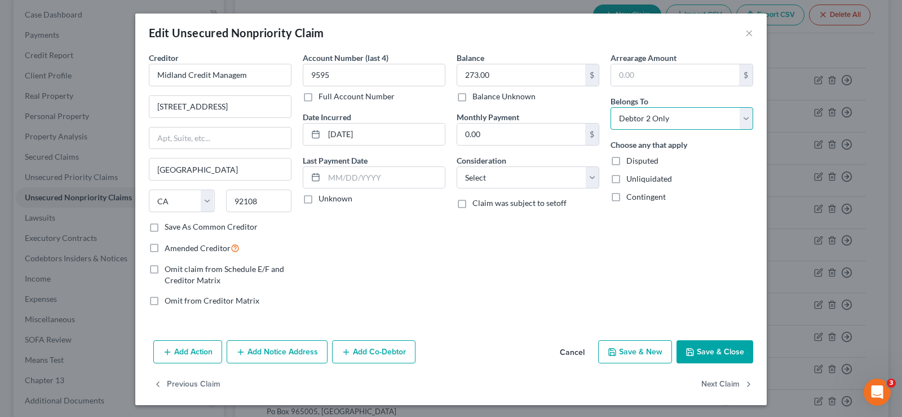
select select "2"
click at [610, 107] on select "Select Debtor 1 Only Debtor 2 Only Debtor 1 And Debtor 2 Only At Least One Of T…" at bounding box center [681, 118] width 143 height 23
click at [711, 349] on button "Save & Close" at bounding box center [714, 352] width 77 height 24
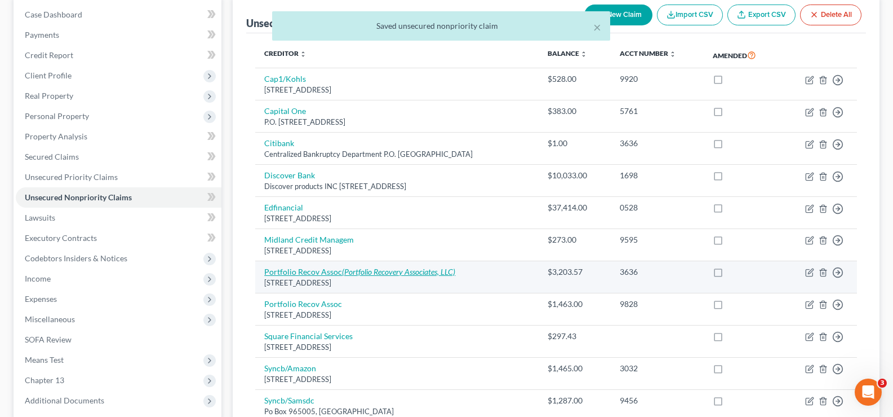
click at [296, 275] on link "Portfolio Recov Assoc (Portfolio Recovery Associates, LLC)" at bounding box center [359, 272] width 191 height 10
select select "48"
select select "2"
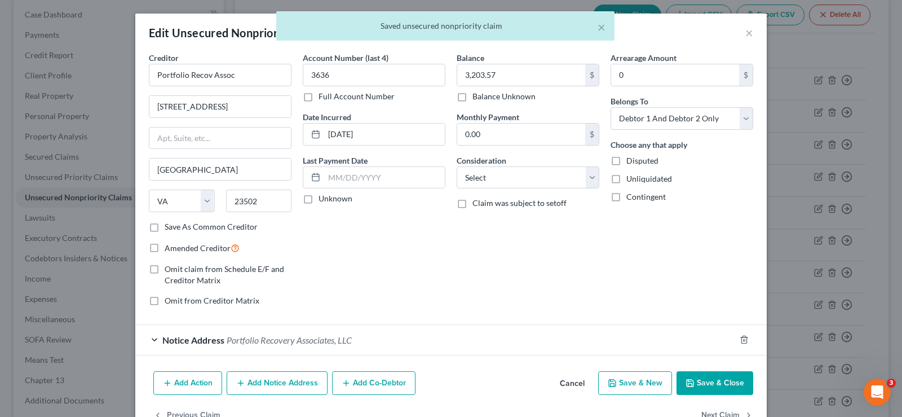
click at [694, 389] on button "Save & Close" at bounding box center [714, 383] width 77 height 24
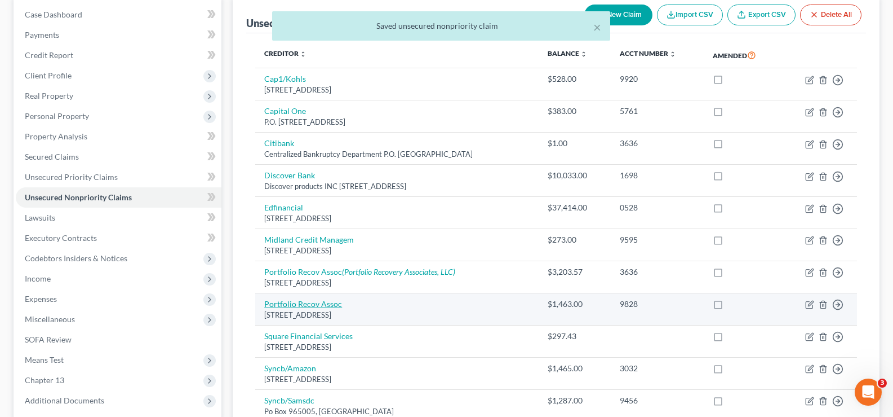
click at [312, 306] on link "Portfolio Recov Assoc" at bounding box center [303, 304] width 78 height 10
select select "48"
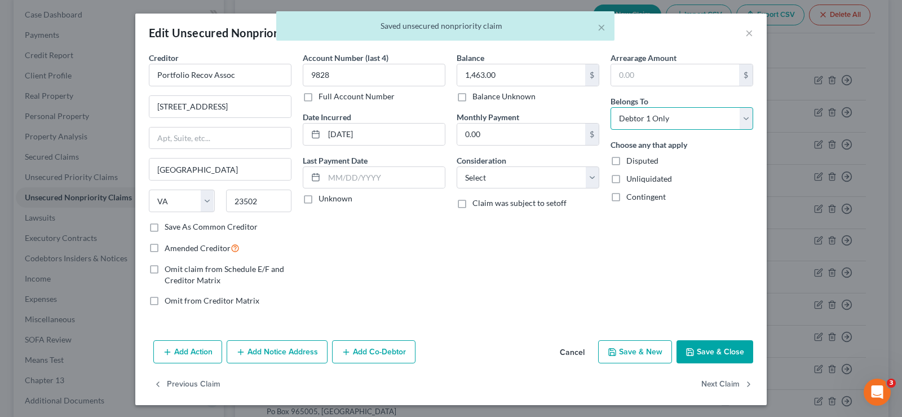
click at [678, 120] on select "Select Debtor 1 Only Debtor 2 Only Debtor 1 And Debtor 2 Only At Least One Of T…" at bounding box center [681, 118] width 143 height 23
select select "2"
click at [610, 107] on select "Select Debtor 1 Only Debtor 2 Only Debtor 1 And Debtor 2 Only At Least One Of T…" at bounding box center [681, 118] width 143 height 23
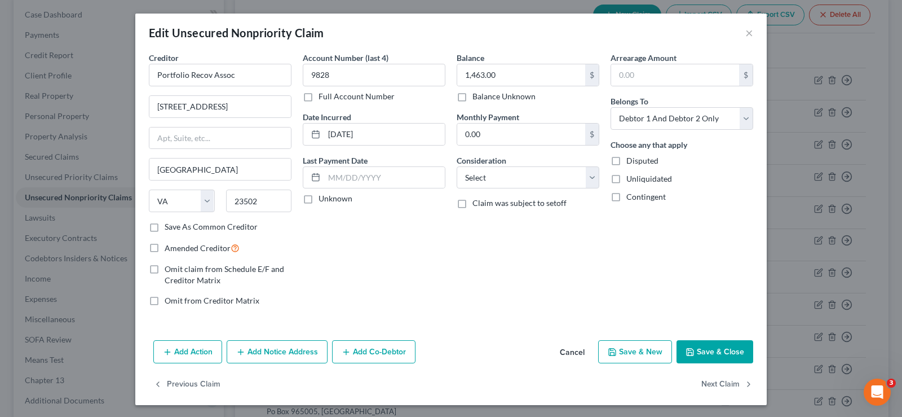
click at [723, 352] on button "Save & Close" at bounding box center [714, 352] width 77 height 24
type input "0"
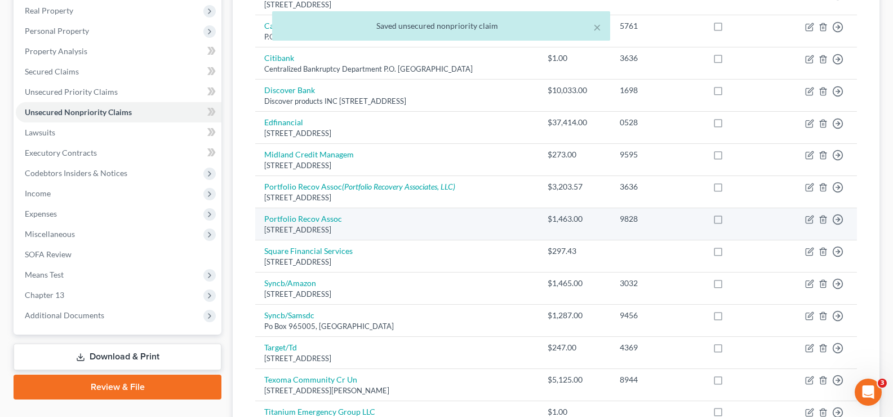
scroll to position [225, 0]
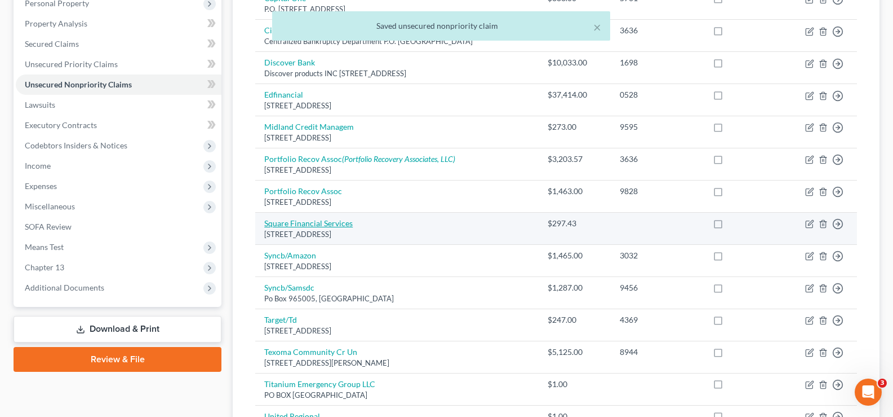
click at [308, 223] on link "Square Financial Services" at bounding box center [308, 223] width 88 height 10
select select "46"
select select "2"
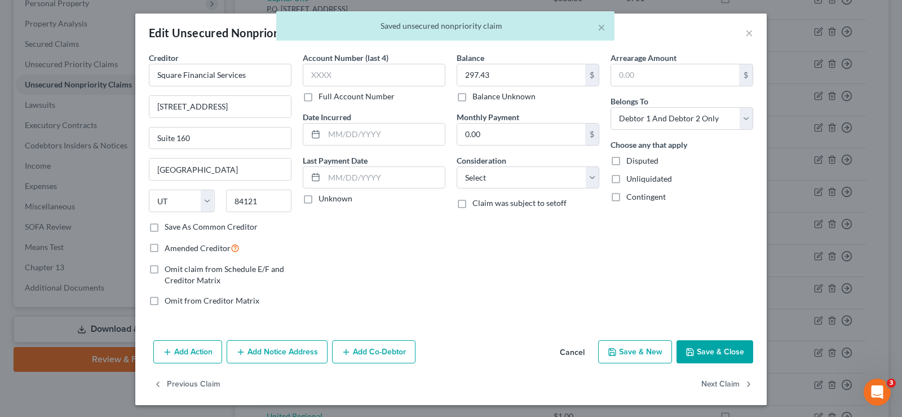
click at [705, 353] on button "Save & Close" at bounding box center [714, 352] width 77 height 24
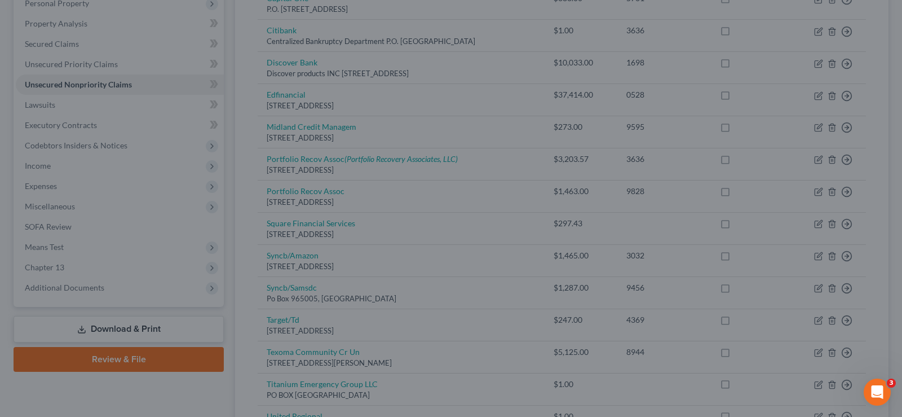
type input "0"
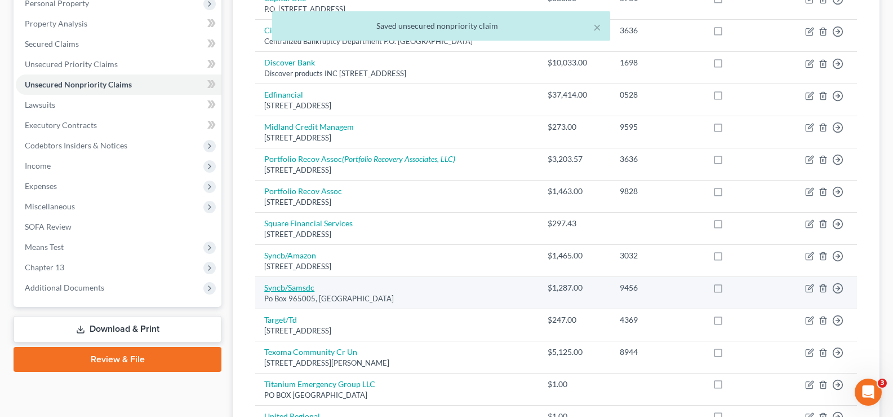
click at [279, 289] on link "Syncb/Samsdc" at bounding box center [289, 287] width 50 height 10
select select "9"
select select "2"
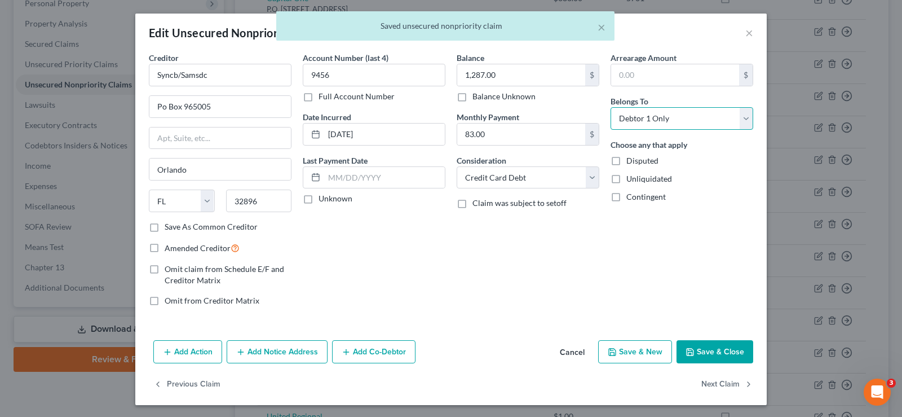
drag, startPoint x: 693, startPoint y: 118, endPoint x: 693, endPoint y: 127, distance: 8.5
click at [693, 118] on select "Select Debtor 1 Only Debtor 2 Only Debtor 1 And Debtor 2 Only At Least One Of T…" at bounding box center [681, 118] width 143 height 23
select select "2"
click at [610, 107] on select "Select Debtor 1 Only Debtor 2 Only Debtor 1 And Debtor 2 Only At Least One Of T…" at bounding box center [681, 118] width 143 height 23
click at [693, 348] on button "Save & Close" at bounding box center [714, 352] width 77 height 24
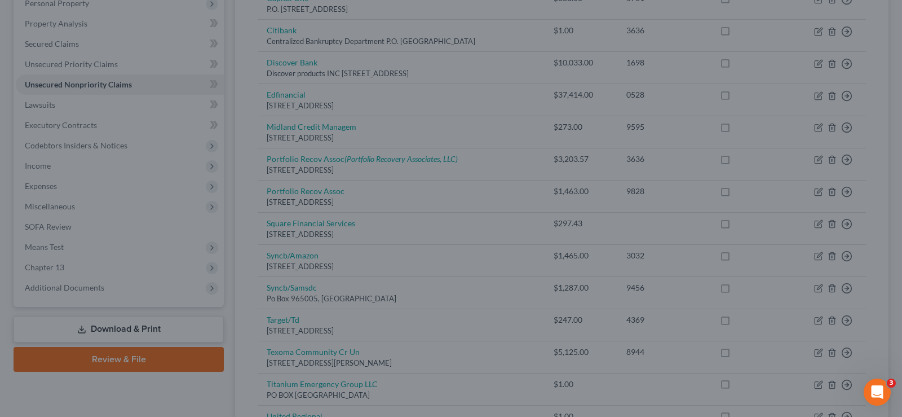
type input "0"
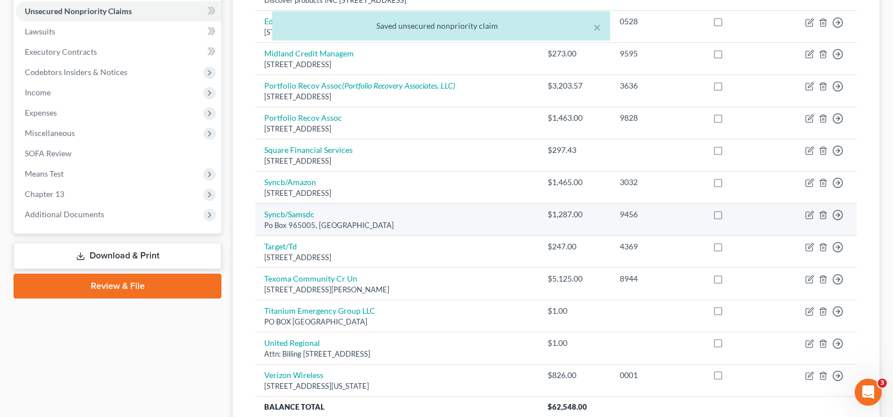
scroll to position [338, 0]
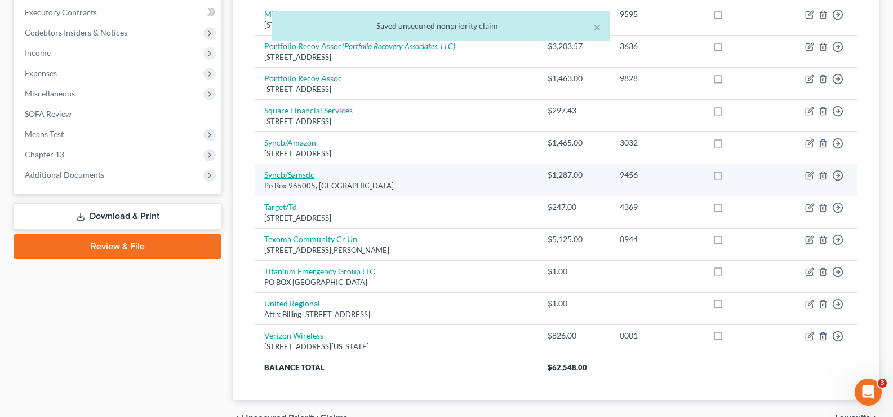
click at [289, 177] on link "Syncb/Samsdc" at bounding box center [289, 175] width 50 height 10
select select "9"
select select "2"
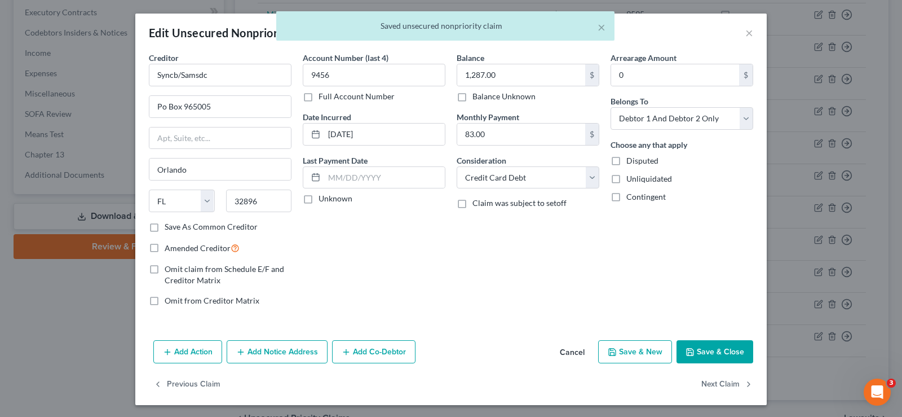
click at [706, 356] on button "Save & Close" at bounding box center [714, 352] width 77 height 24
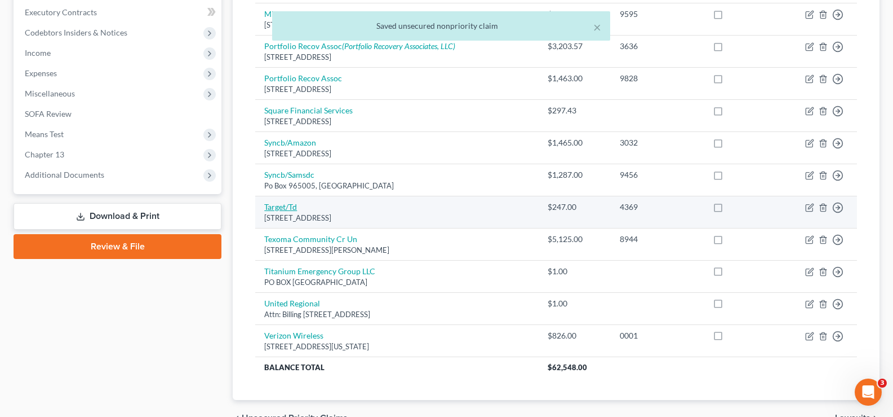
click at [278, 203] on link "Target/Td" at bounding box center [280, 207] width 33 height 10
select select "24"
select select "2"
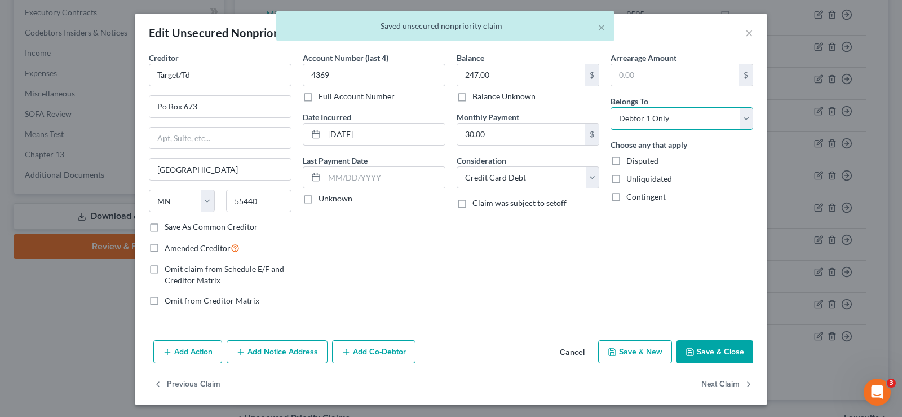
click at [657, 123] on select "Select Debtor 1 Only Debtor 2 Only Debtor 1 And Debtor 2 Only At Least One Of T…" at bounding box center [681, 118] width 143 height 23
select select "2"
click at [610, 107] on select "Select Debtor 1 Only Debtor 2 Only Debtor 1 And Debtor 2 Only At Least One Of T…" at bounding box center [681, 118] width 143 height 23
click at [697, 351] on button "Save & Close" at bounding box center [714, 352] width 77 height 24
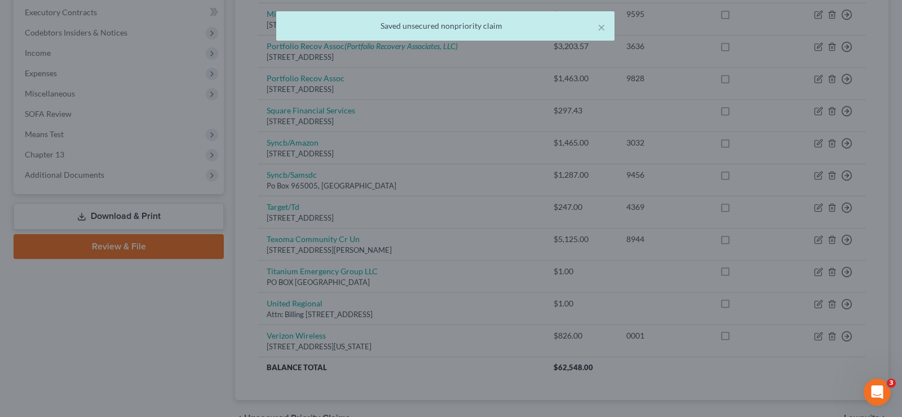
type input "0"
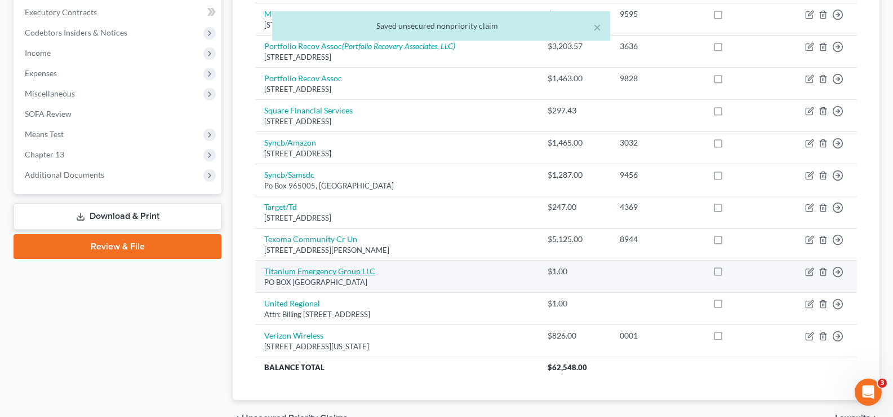
click at [335, 273] on link "Titanium Emergency Group LLC" at bounding box center [319, 271] width 111 height 10
select select "9"
select select "2"
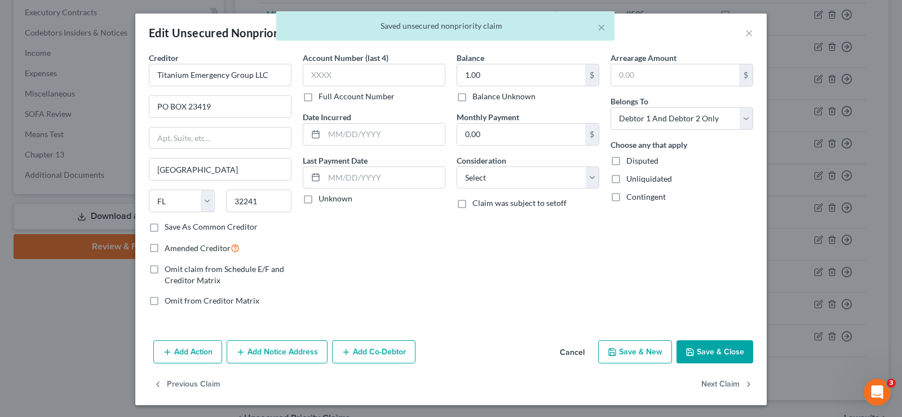
click at [721, 357] on button "Save & Close" at bounding box center [714, 352] width 77 height 24
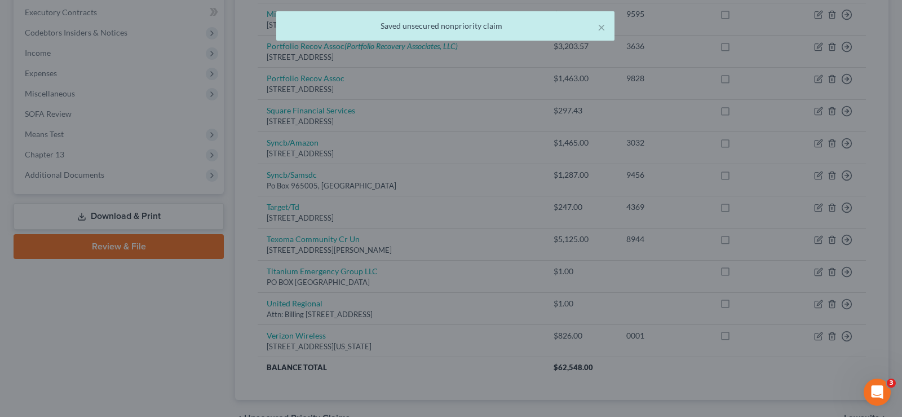
type input "0"
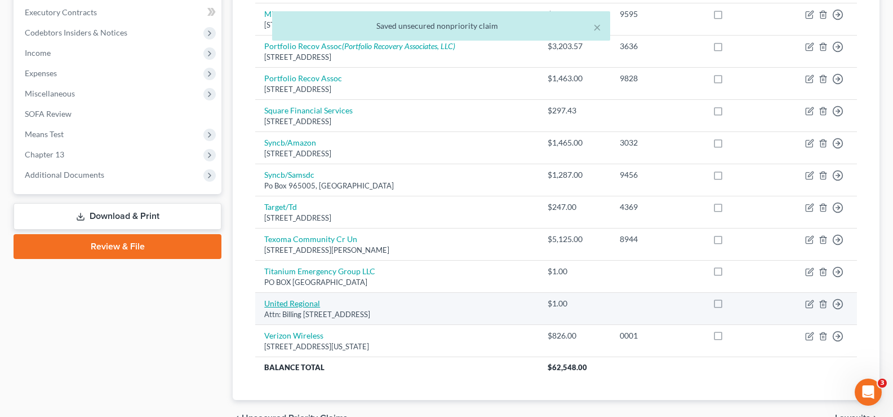
click at [296, 304] on link "United Regional" at bounding box center [292, 303] width 56 height 10
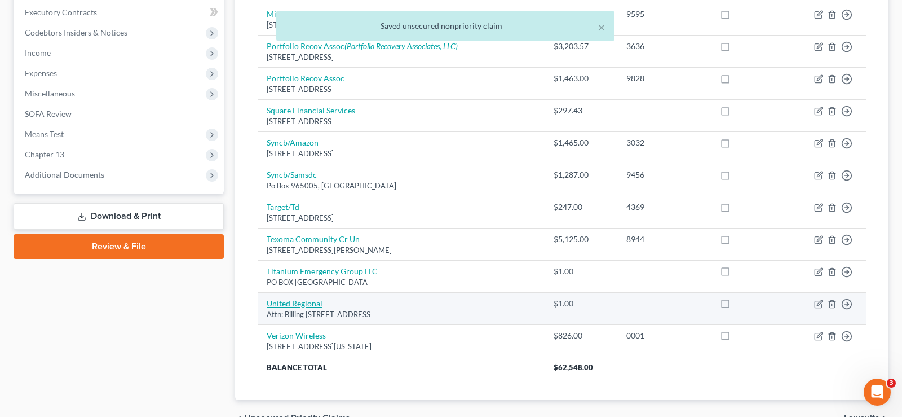
select select "45"
select select "2"
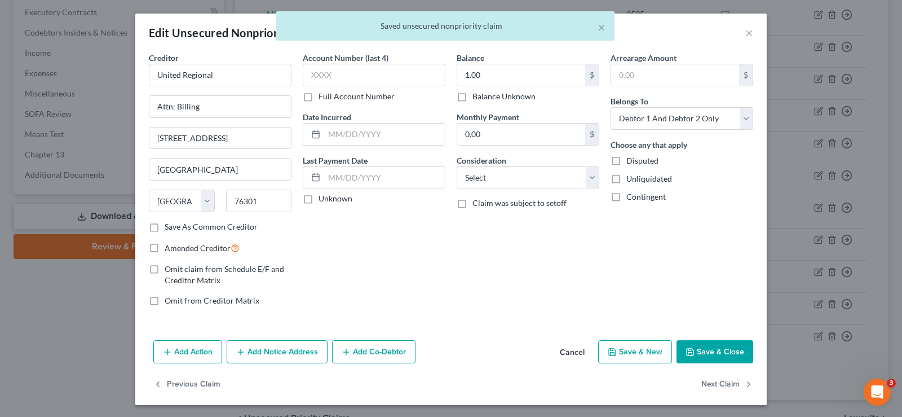
click at [699, 344] on button "Save & Close" at bounding box center [714, 352] width 77 height 24
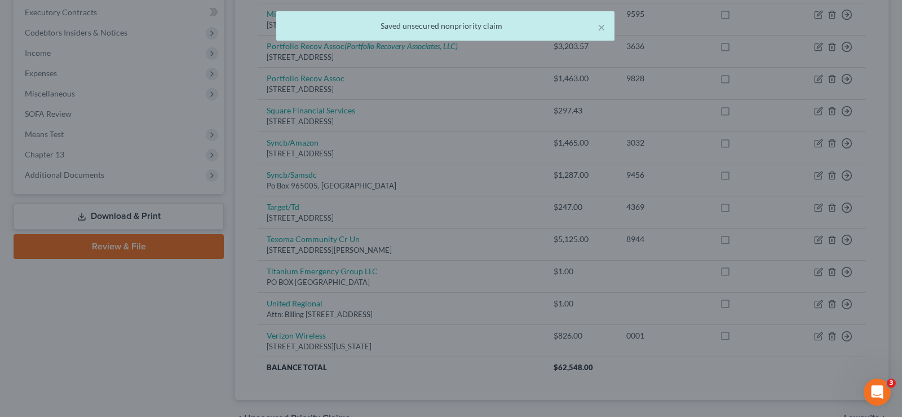
type input "0"
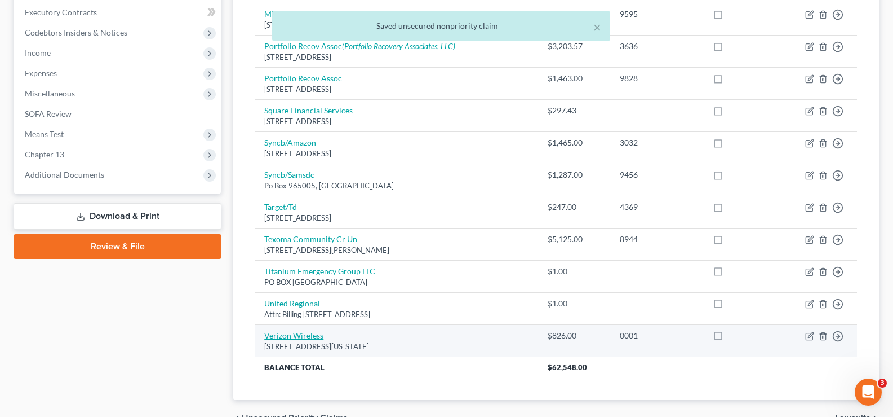
click at [295, 337] on link "Verizon Wireless" at bounding box center [293, 335] width 59 height 10
select select "35"
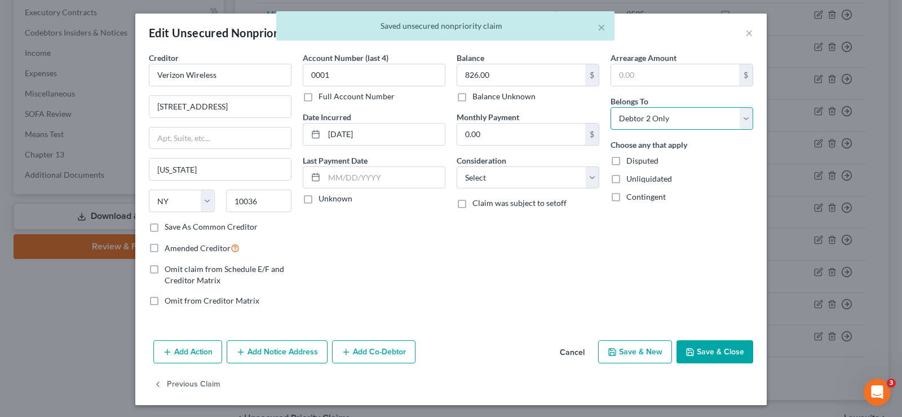
click at [633, 118] on select "Select Debtor 1 Only Debtor 2 Only Debtor 1 And Debtor 2 Only At Least One Of T…" at bounding box center [681, 118] width 143 height 23
select select "2"
click at [610, 107] on select "Select Debtor 1 Only Debtor 2 Only Debtor 1 And Debtor 2 Only At Least One Of T…" at bounding box center [681, 118] width 143 height 23
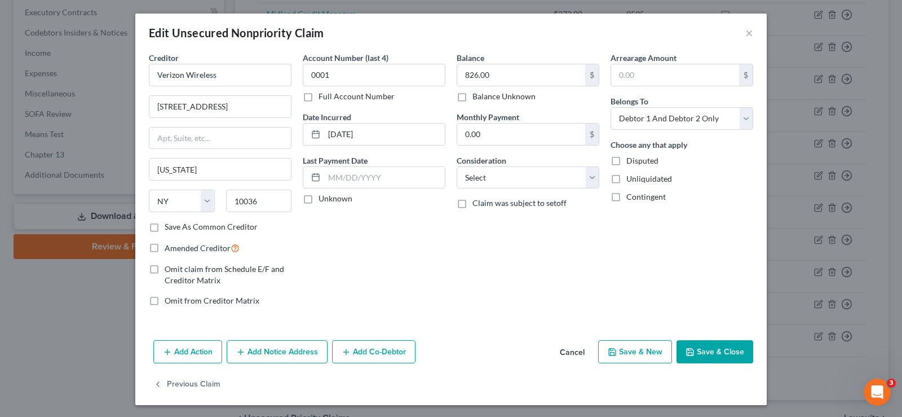
click at [709, 354] on button "Save & Close" at bounding box center [714, 352] width 77 height 24
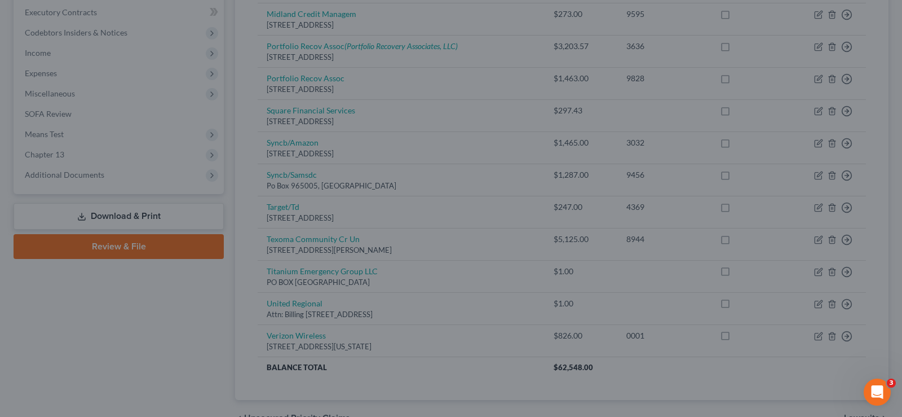
type input "0"
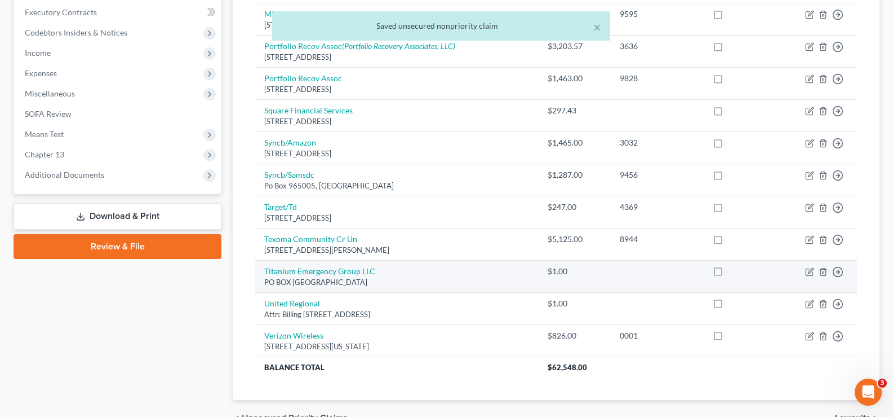
click at [289, 265] on td "Titanium Emergency Group LLC [GEOGRAPHIC_DATA]" at bounding box center [397, 276] width 284 height 32
click at [290, 267] on link "Titanium Emergency Group LLC" at bounding box center [319, 271] width 111 height 10
select select "9"
select select "2"
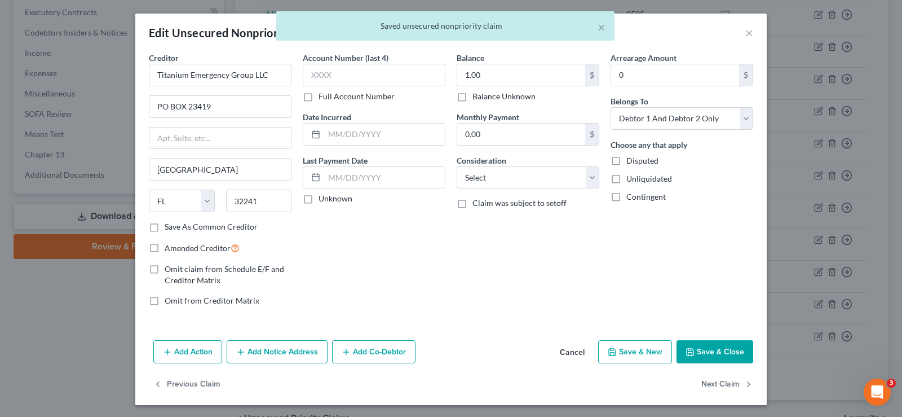
click at [724, 356] on button "Save & Close" at bounding box center [714, 352] width 77 height 24
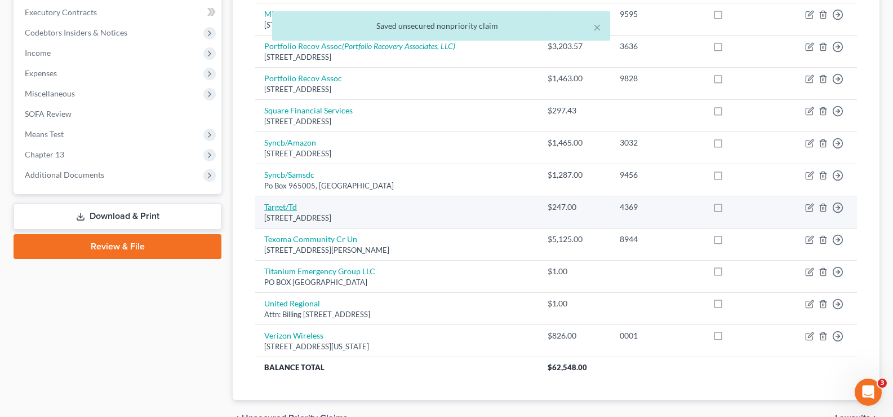
click at [282, 207] on link "Target/Td" at bounding box center [280, 207] width 33 height 10
select select "24"
select select "2"
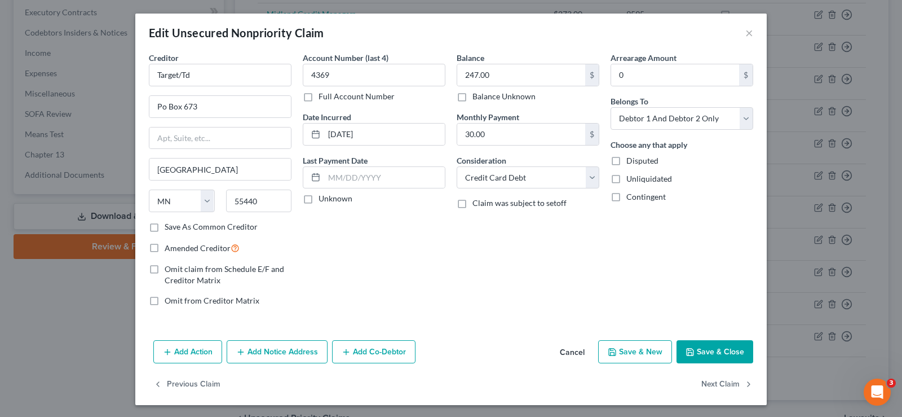
click at [728, 353] on button "Save & Close" at bounding box center [714, 352] width 77 height 24
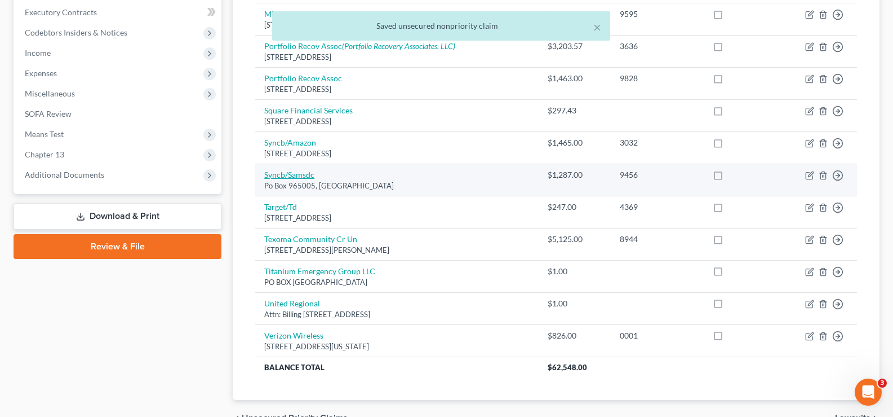
click at [303, 175] on link "Syncb/Samsdc" at bounding box center [289, 175] width 50 height 10
select select "9"
select select "2"
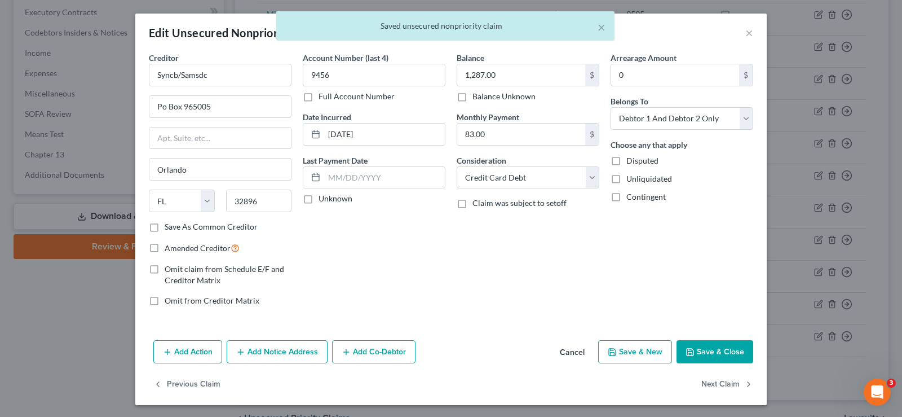
click at [702, 352] on button "Save & Close" at bounding box center [714, 352] width 77 height 24
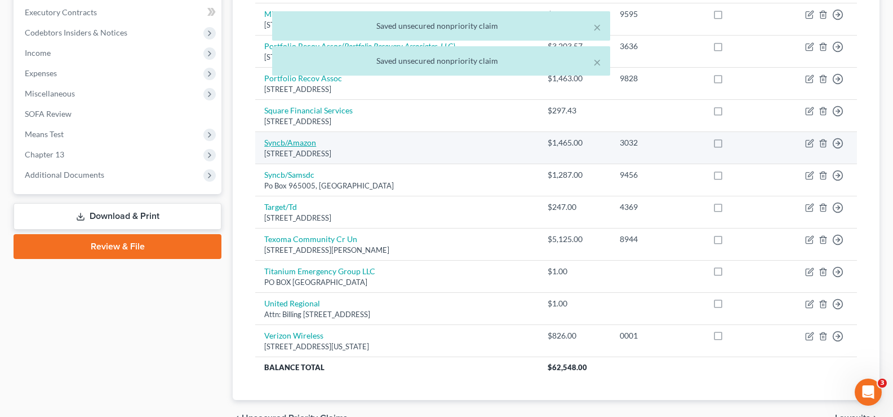
click at [284, 143] on link "Syncb/Amazon" at bounding box center [290, 143] width 52 height 10
select select "45"
select select "2"
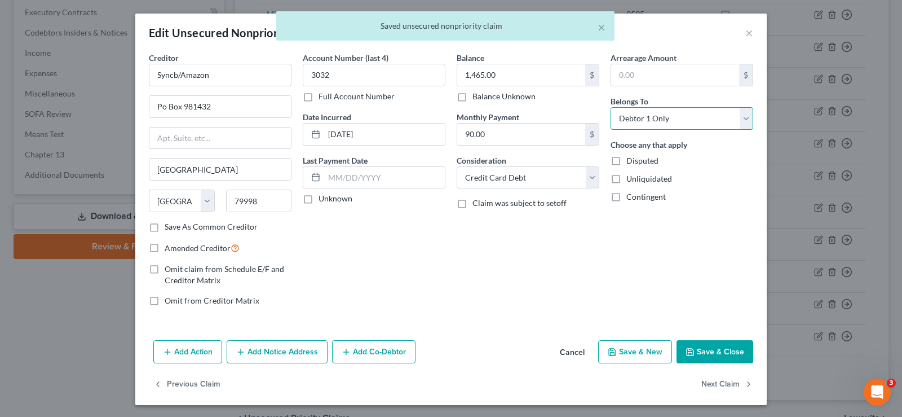
click at [690, 123] on select "Select Debtor 1 Only Debtor 2 Only Debtor 1 And Debtor 2 Only At Least One Of T…" at bounding box center [681, 118] width 143 height 23
select select "2"
click at [610, 107] on select "Select Debtor 1 Only Debtor 2 Only Debtor 1 And Debtor 2 Only At Least One Of T…" at bounding box center [681, 118] width 143 height 23
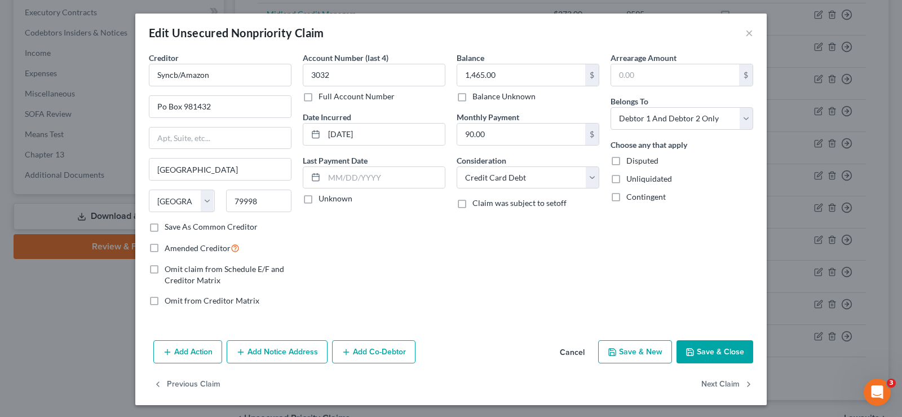
click at [711, 356] on button "Save & Close" at bounding box center [714, 352] width 77 height 24
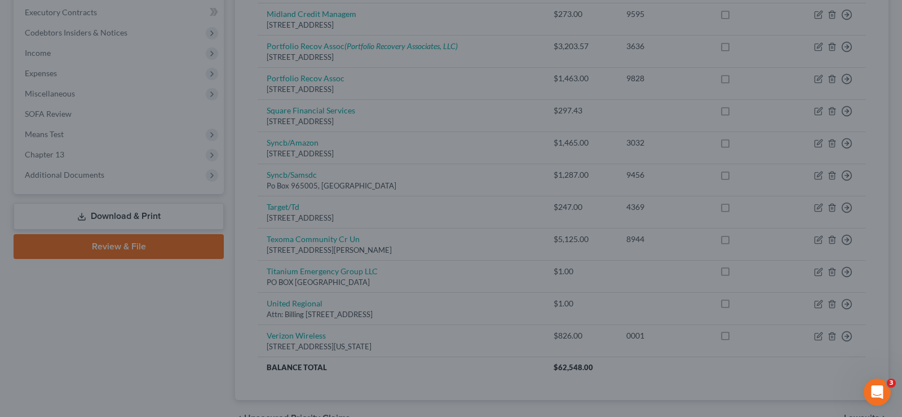
type input "0"
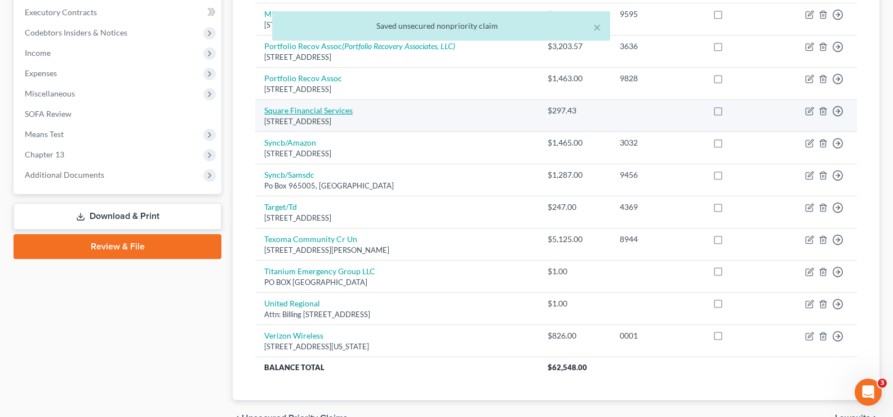
click at [299, 110] on link "Square Financial Services" at bounding box center [308, 110] width 88 height 10
select select "46"
select select "2"
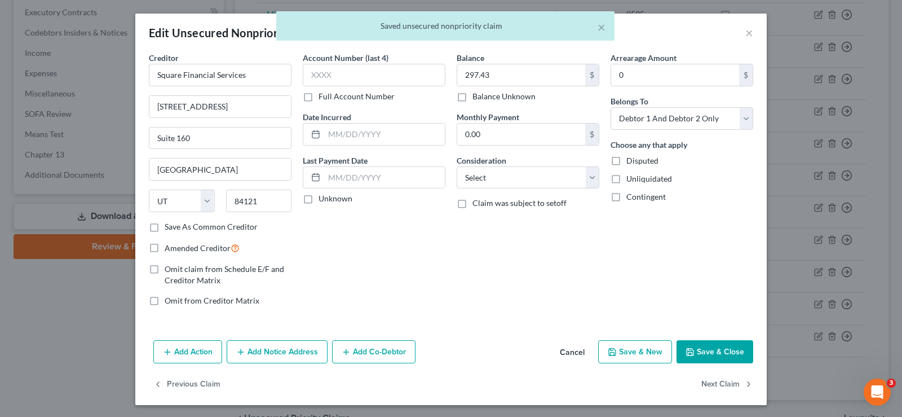
click at [698, 354] on button "Save & Close" at bounding box center [714, 352] width 77 height 24
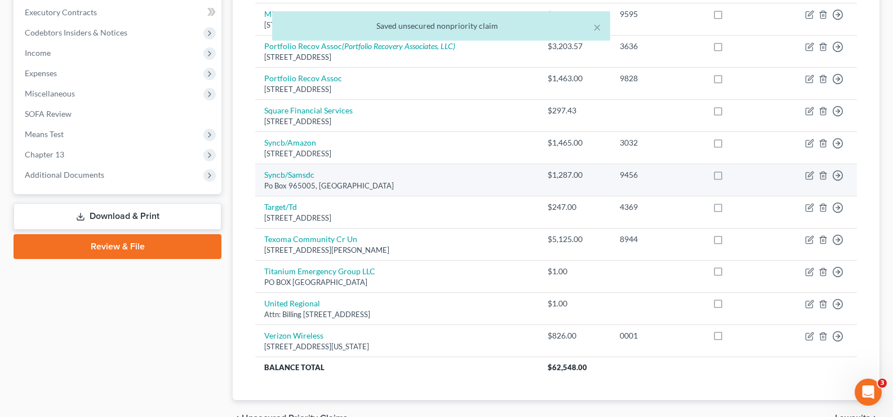
scroll to position [225, 0]
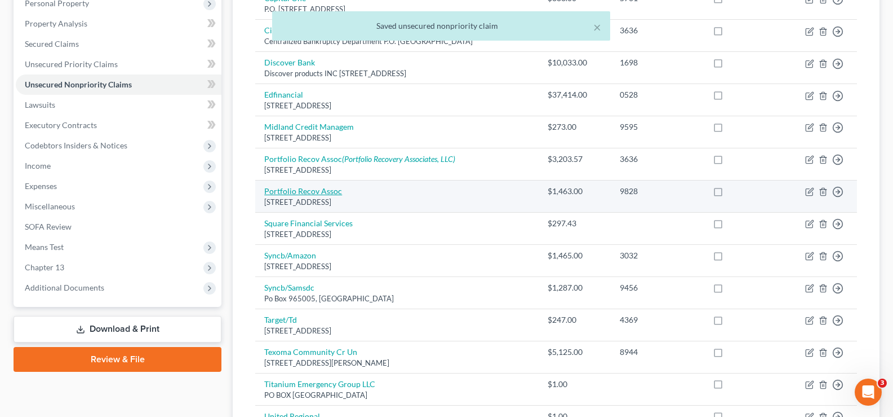
click at [313, 190] on link "Portfolio Recov Assoc" at bounding box center [303, 191] width 78 height 10
select select "48"
select select "2"
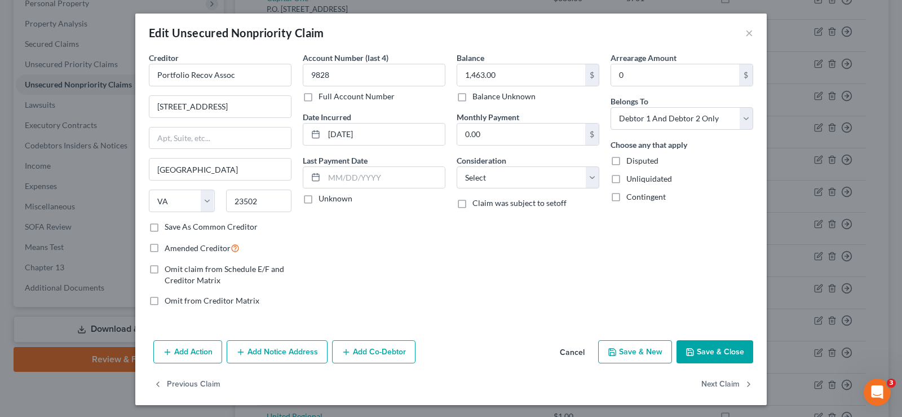
click at [705, 352] on button "Save & Close" at bounding box center [714, 352] width 77 height 24
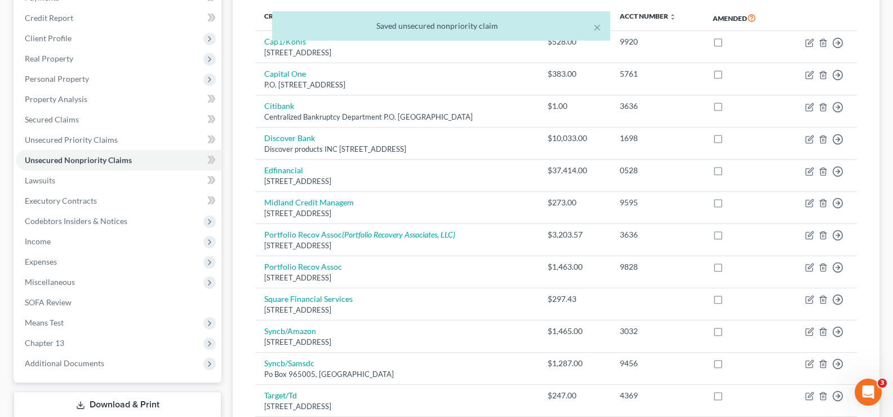
scroll to position [113, 0]
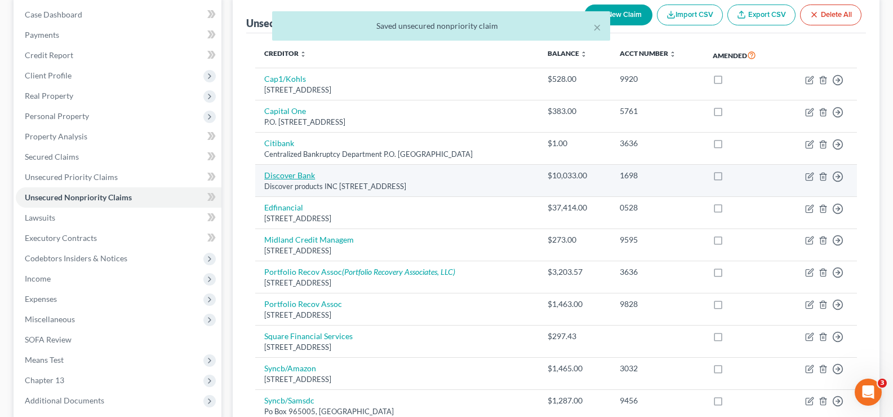
click at [293, 177] on link "Discover Bank" at bounding box center [289, 175] width 51 height 10
select select "36"
select select "2"
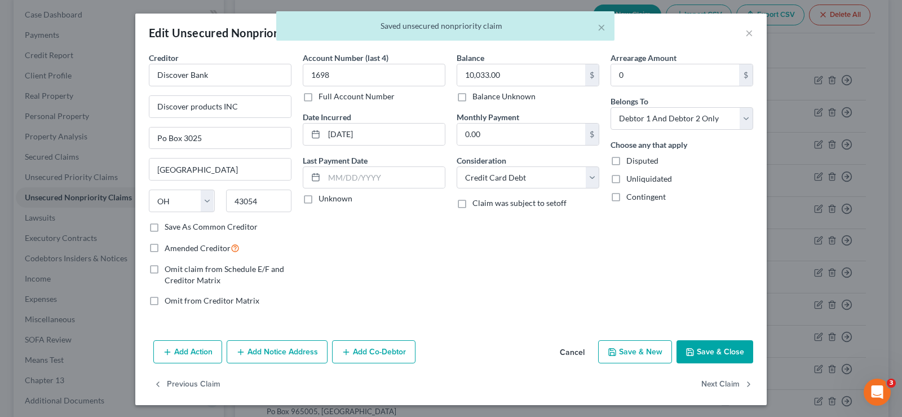
click at [697, 356] on button "Save & Close" at bounding box center [714, 352] width 77 height 24
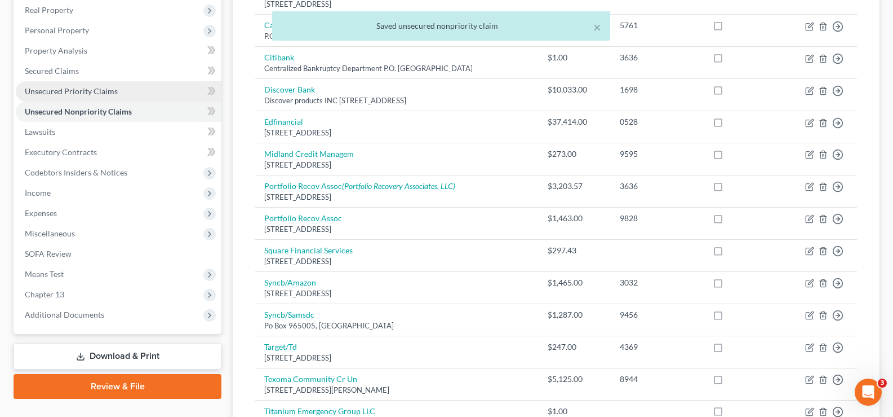
scroll to position [225, 0]
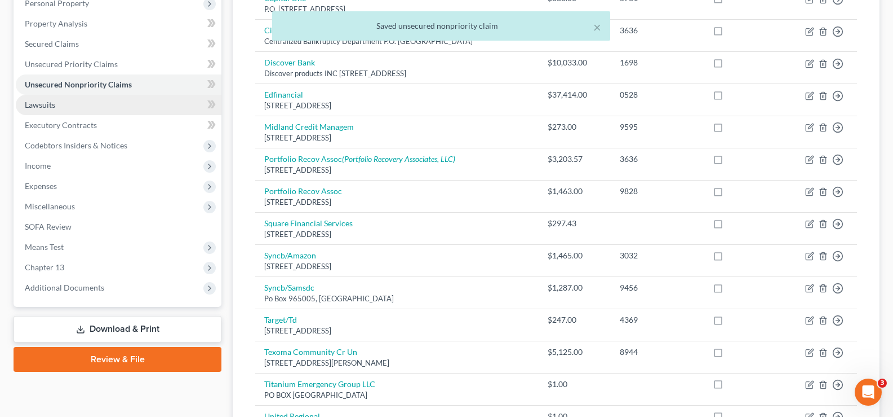
click at [67, 108] on link "Lawsuits" at bounding box center [119, 105] width 206 height 20
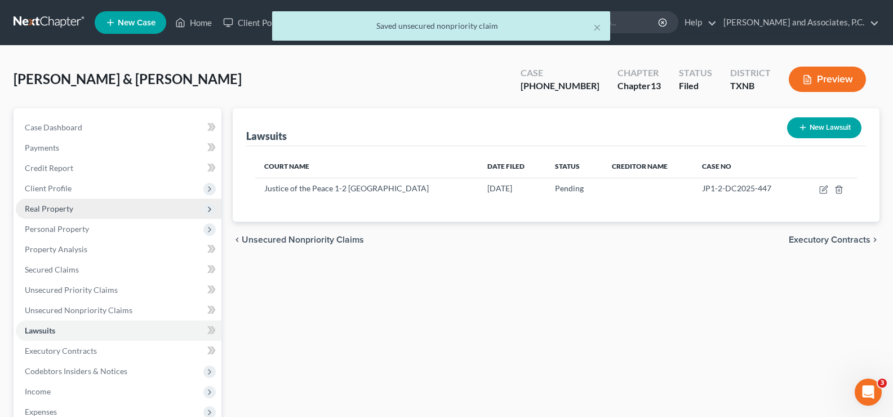
click at [63, 215] on span "Real Property" at bounding box center [119, 208] width 206 height 20
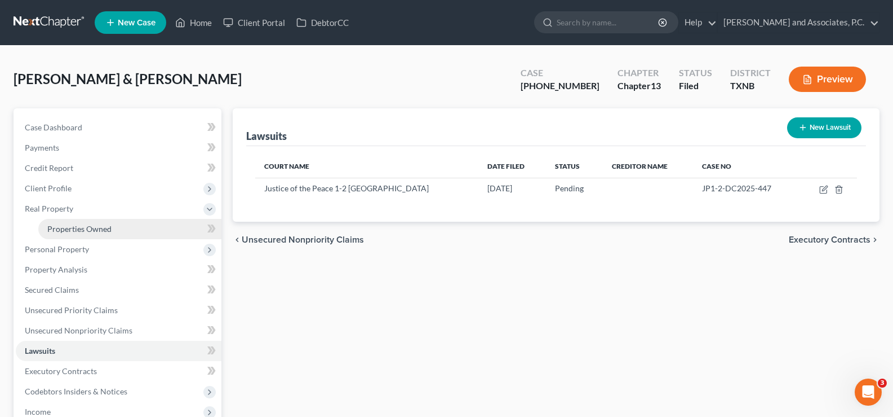
click at [76, 229] on span "Properties Owned" at bounding box center [79, 229] width 64 height 10
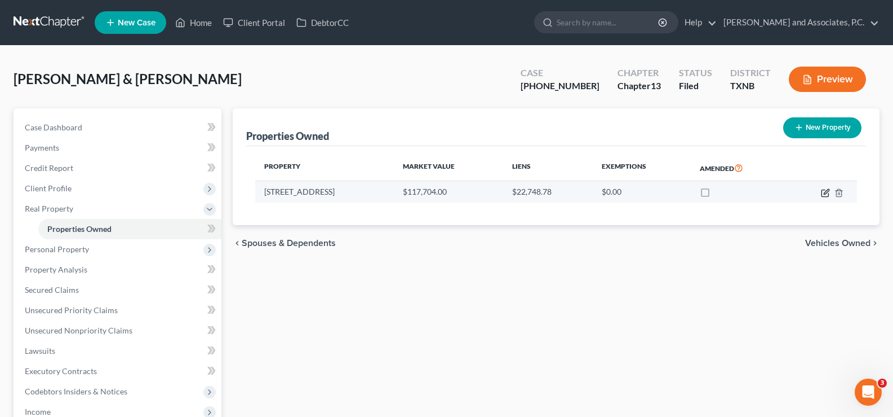
click at [822, 192] on icon "button" at bounding box center [825, 192] width 7 height 7
select select "45"
select select "242"
select select "4"
select select "45"
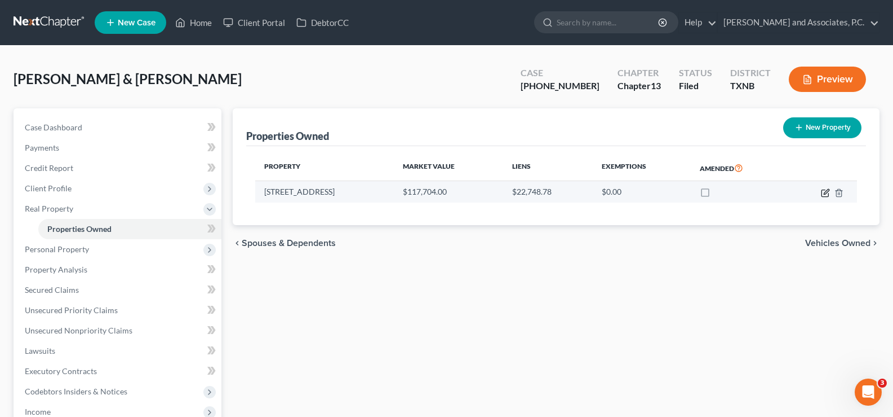
select select "2"
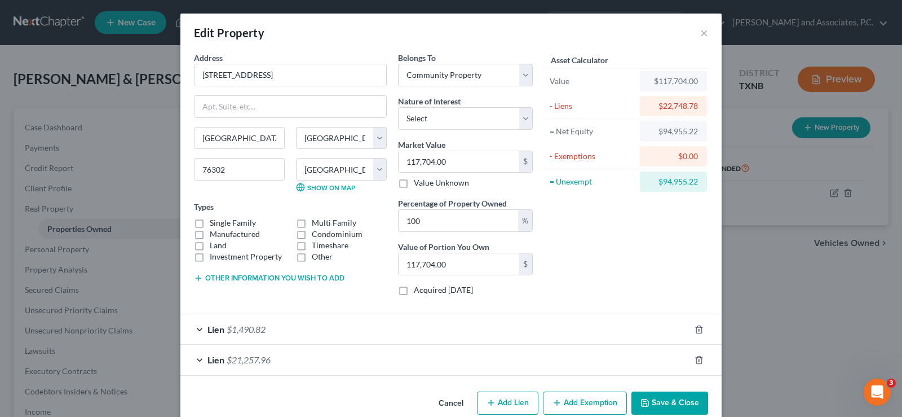
click at [193, 361] on div "Lien $21,257.96" at bounding box center [435, 359] width 510 height 30
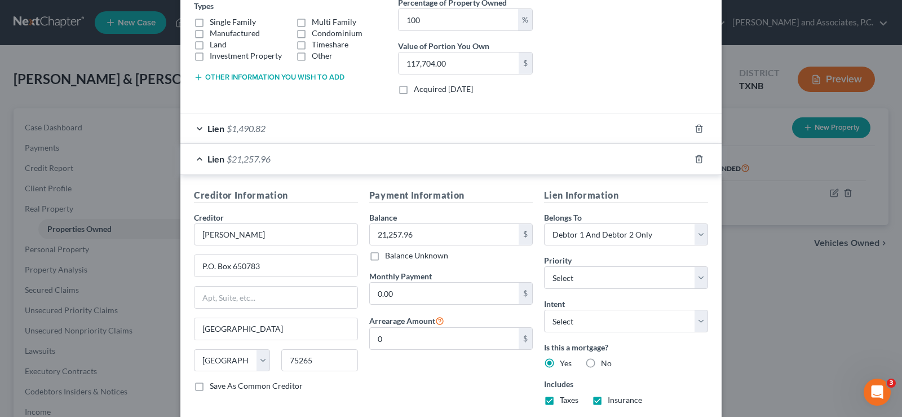
scroll to position [157, 0]
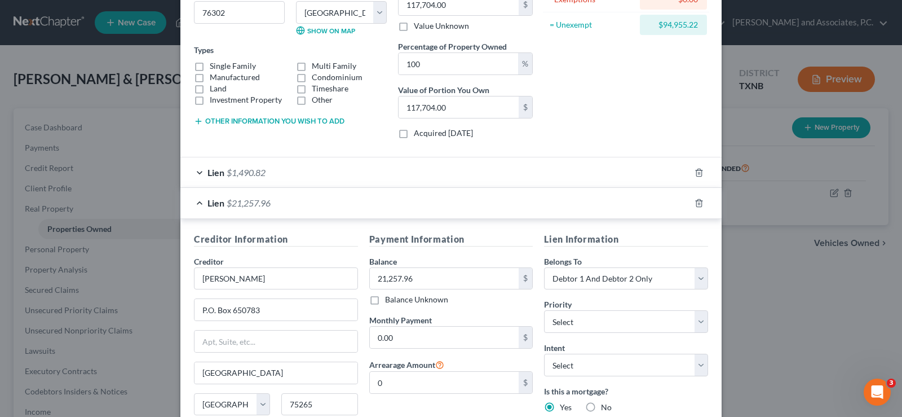
click at [194, 170] on div "Lien $1,490.82" at bounding box center [435, 172] width 510 height 30
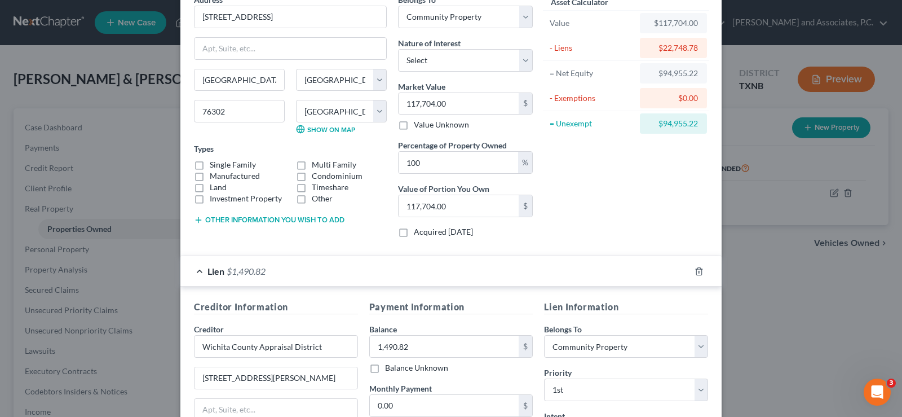
scroll to position [44, 0]
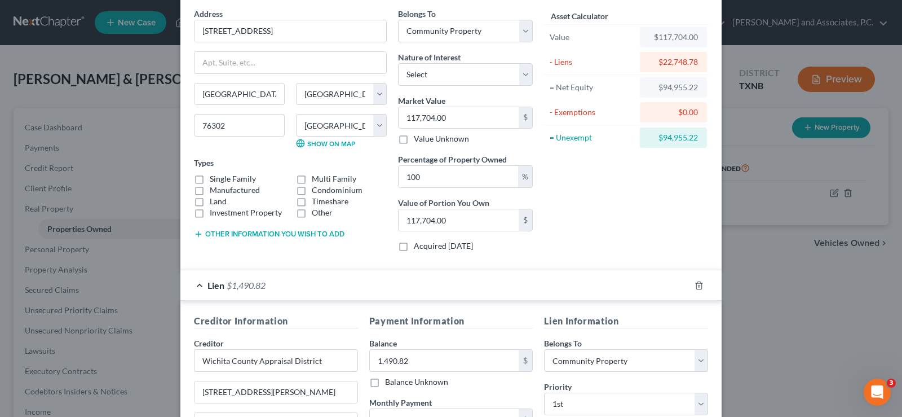
click at [210, 184] on label "Manufactured" at bounding box center [235, 189] width 50 height 11
click at [214, 184] on input "Manufactured" at bounding box center [217, 187] width 7 height 7
click at [210, 189] on label "Manufactured" at bounding box center [235, 189] width 50 height 11
click at [214, 189] on input "Manufactured" at bounding box center [217, 187] width 7 height 7
checkbox input "false"
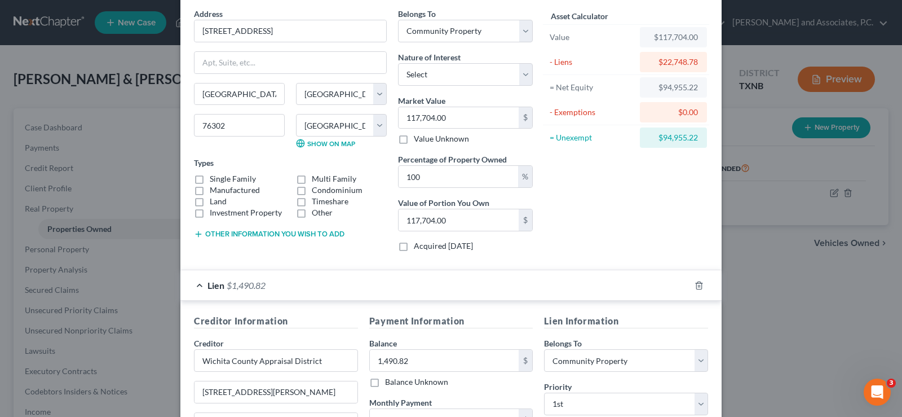
click at [210, 177] on label "Single Family" at bounding box center [233, 178] width 46 height 11
click at [214, 177] on input "Single Family" at bounding box center [217, 176] width 7 height 7
checkbox input "true"
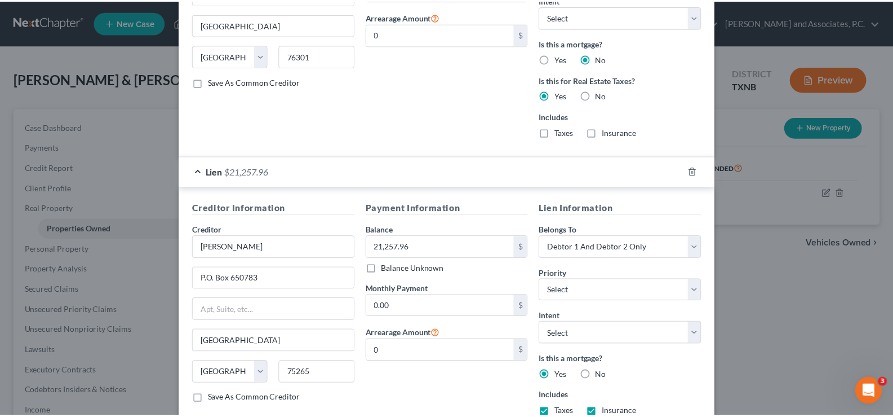
scroll to position [555, 0]
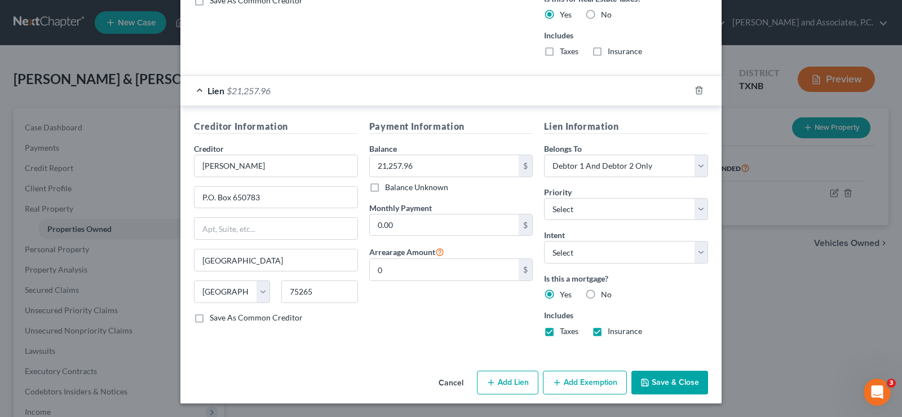
click at [662, 383] on button "Save & Close" at bounding box center [669, 382] width 77 height 24
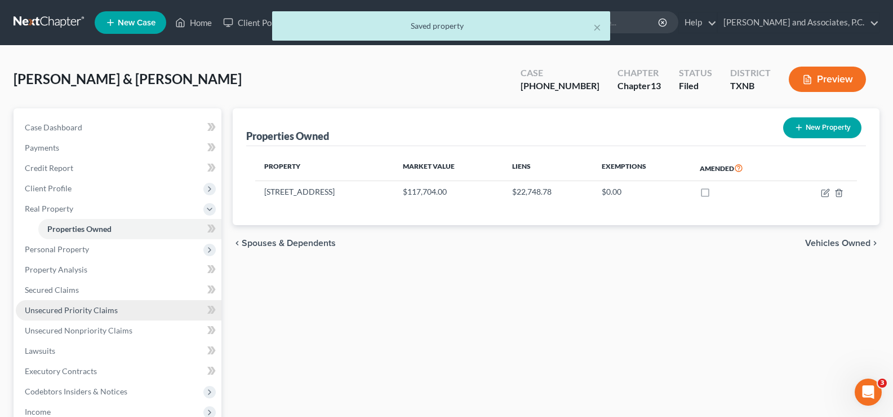
scroll to position [225, 0]
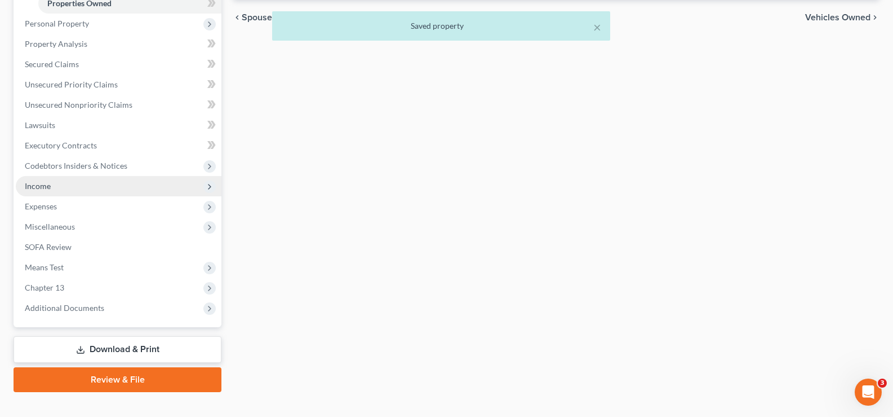
click at [86, 189] on span "Income" at bounding box center [119, 186] width 206 height 20
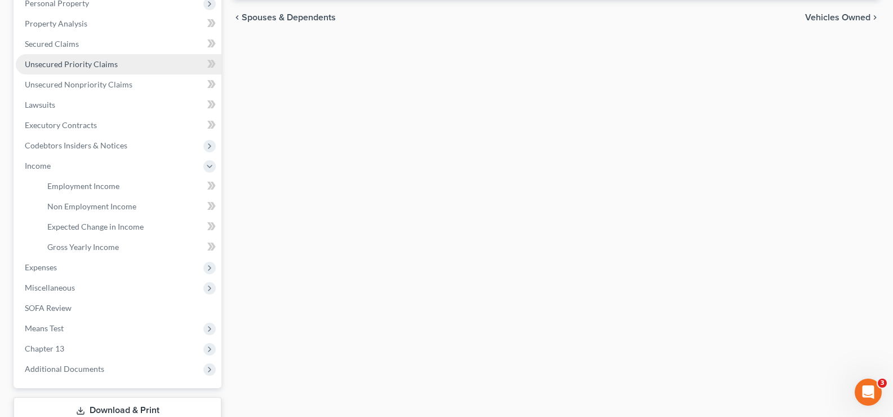
click at [87, 58] on link "Unsecured Priority Claims" at bounding box center [119, 64] width 206 height 20
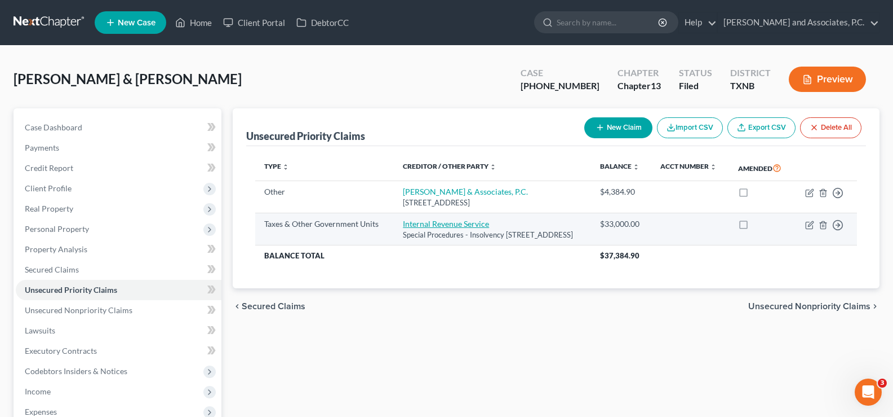
click at [428, 228] on link "Internal Revenue Service" at bounding box center [446, 224] width 86 height 10
select select "0"
select select "39"
select select "2"
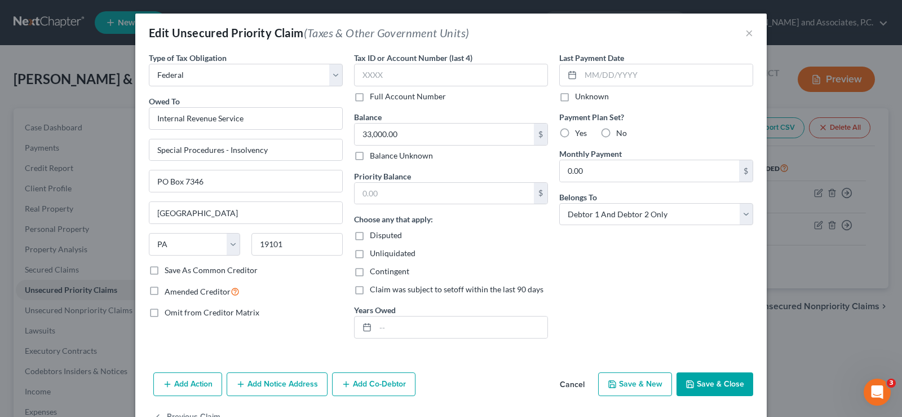
click at [693, 384] on button "Save & Close" at bounding box center [714, 384] width 77 height 24
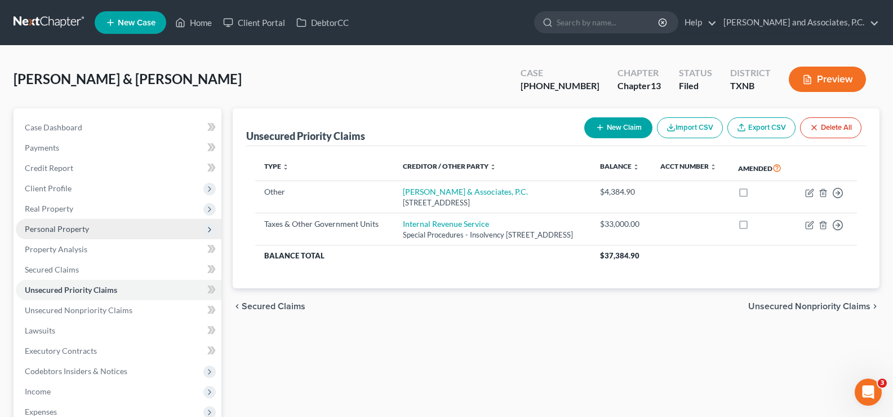
click at [57, 231] on span "Personal Property" at bounding box center [57, 229] width 64 height 10
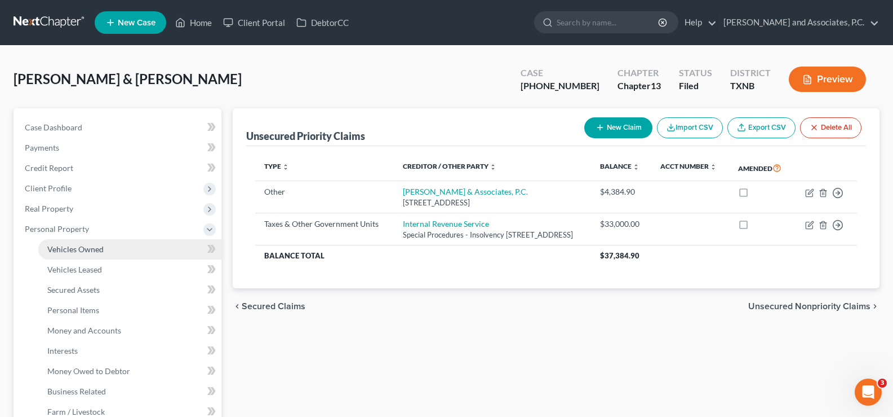
click at [63, 251] on span "Vehicles Owned" at bounding box center [75, 249] width 56 height 10
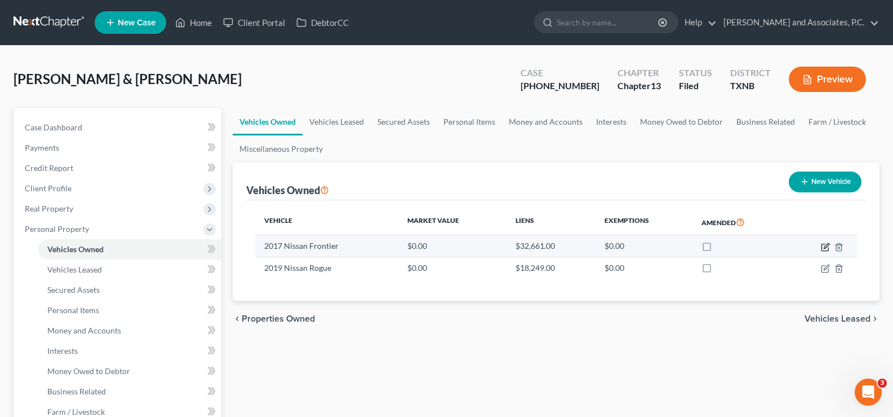
click at [825, 247] on icon "button" at bounding box center [825, 246] width 9 height 9
select select "0"
select select "9"
select select "0"
select select "2"
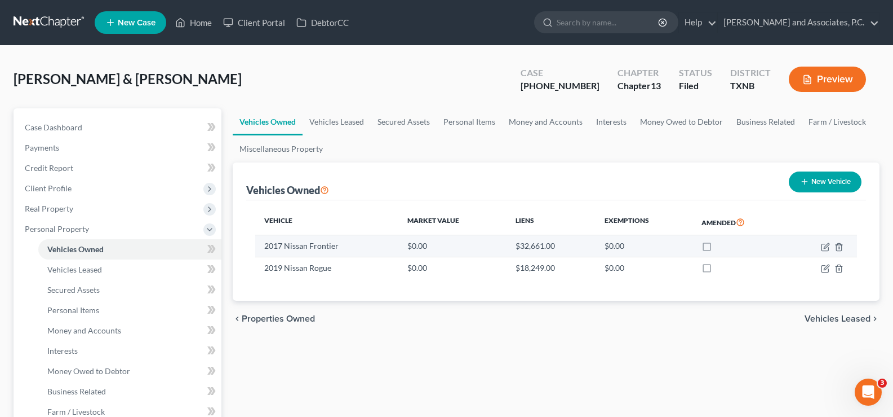
select select "45"
select select "2"
select select "0"
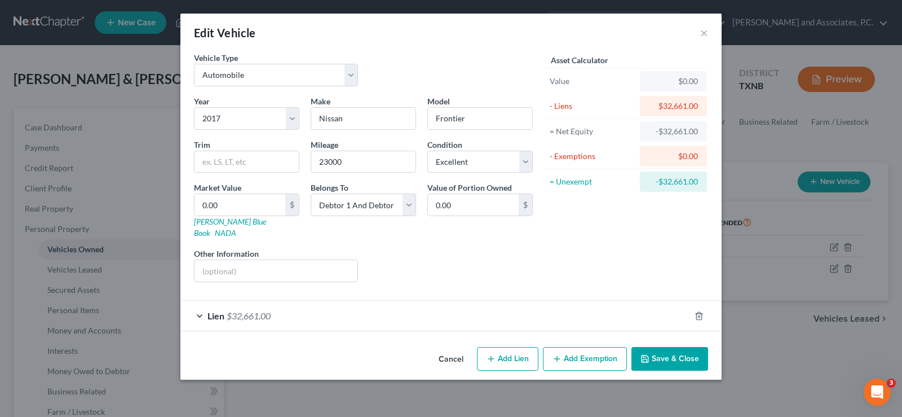
click at [198, 303] on div "Lien $32,661.00" at bounding box center [435, 315] width 510 height 30
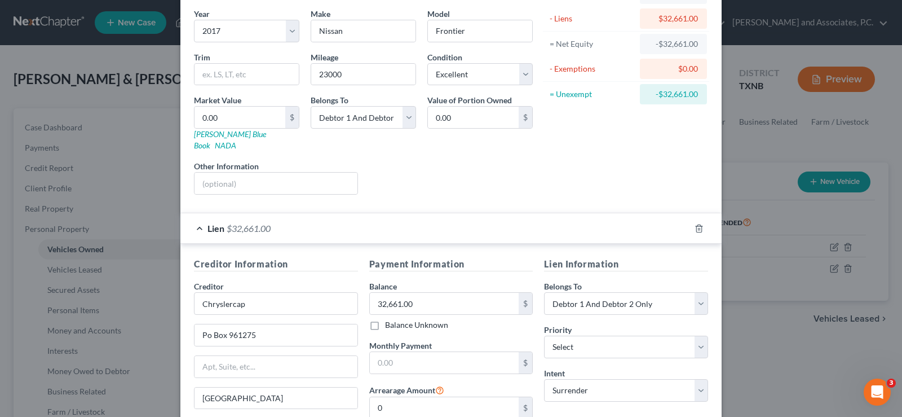
scroll to position [200, 0]
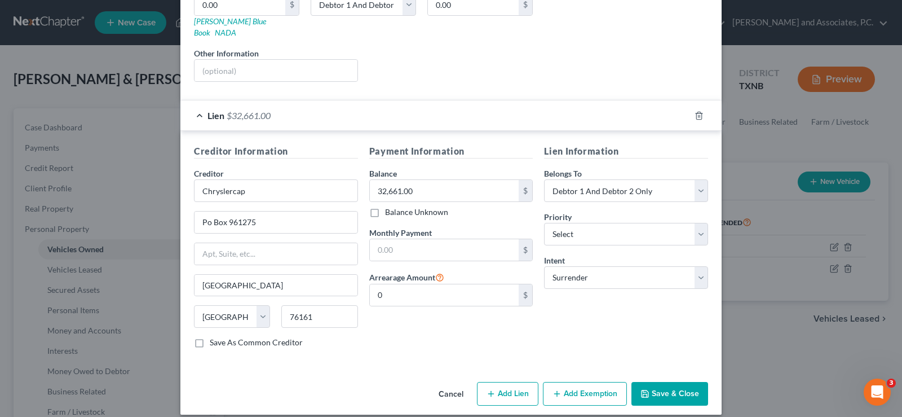
click at [680, 384] on button "Save & Close" at bounding box center [669, 394] width 77 height 24
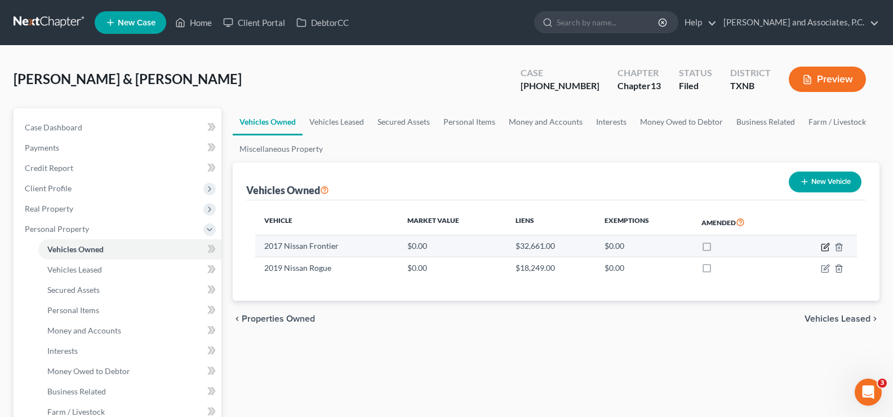
click at [826, 246] on icon "button" at bounding box center [825, 246] width 9 height 9
select select "0"
select select "9"
select select "0"
select select "2"
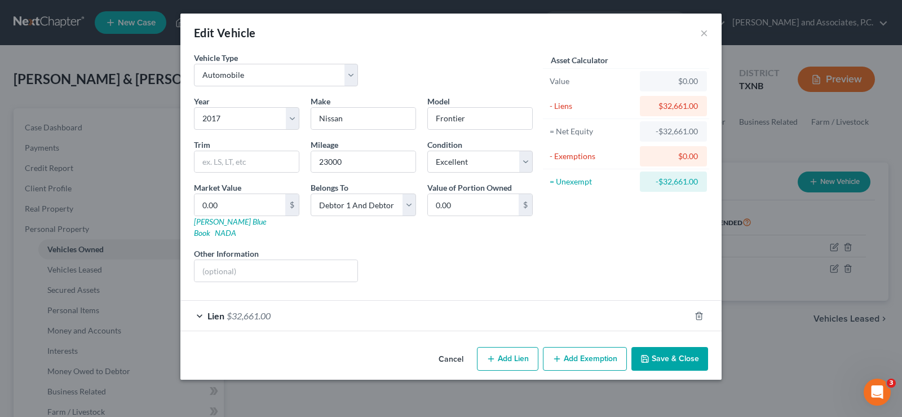
click at [674, 347] on button "Save & Close" at bounding box center [669, 359] width 77 height 24
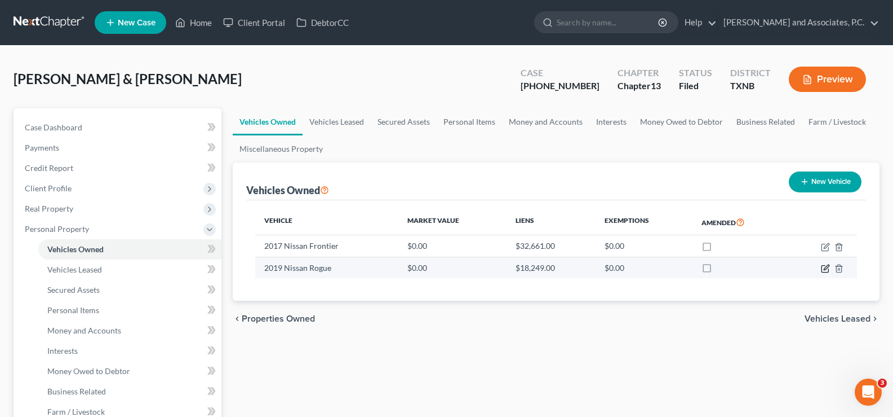
click at [825, 269] on icon "button" at bounding box center [826, 266] width 5 height 5
select select "0"
select select "7"
select select "0"
select select "2"
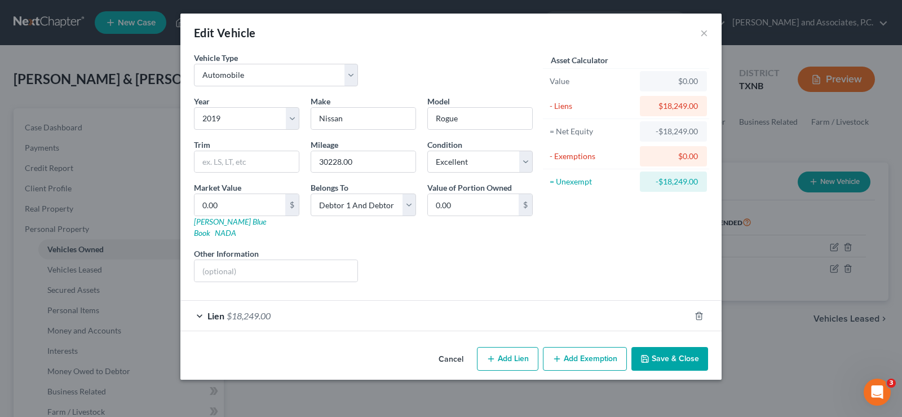
click at [688, 347] on button "Save & Close" at bounding box center [669, 359] width 77 height 24
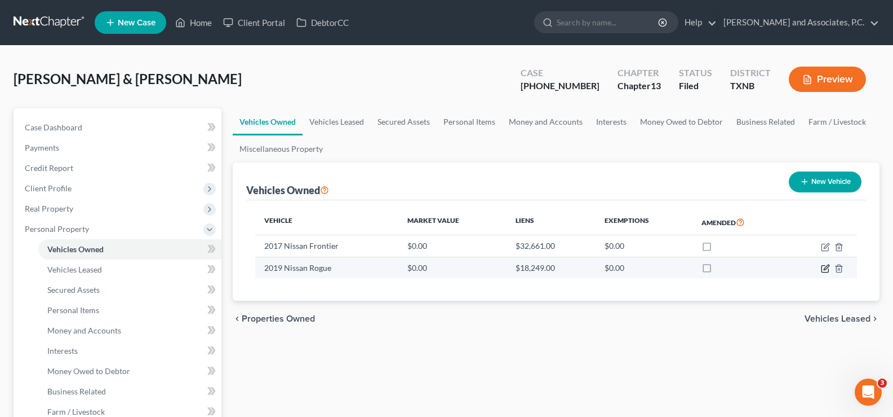
click at [826, 269] on icon "button" at bounding box center [825, 268] width 9 height 9
select select "0"
select select "7"
select select "0"
select select "2"
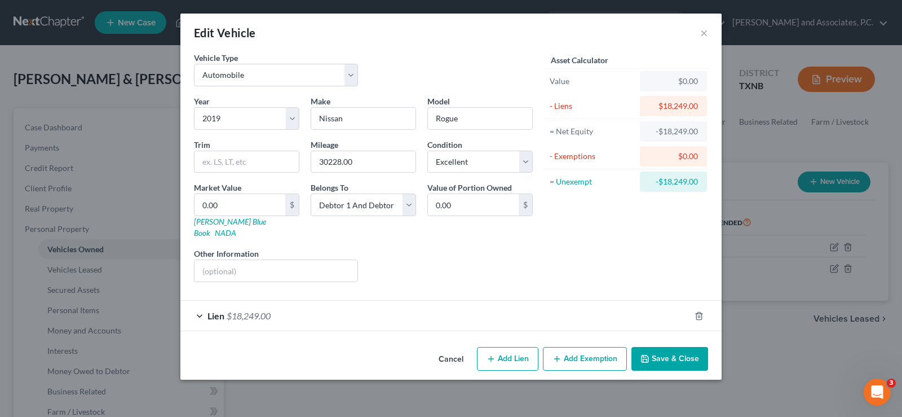
click at [668, 347] on button "Save & Close" at bounding box center [669, 359] width 77 height 24
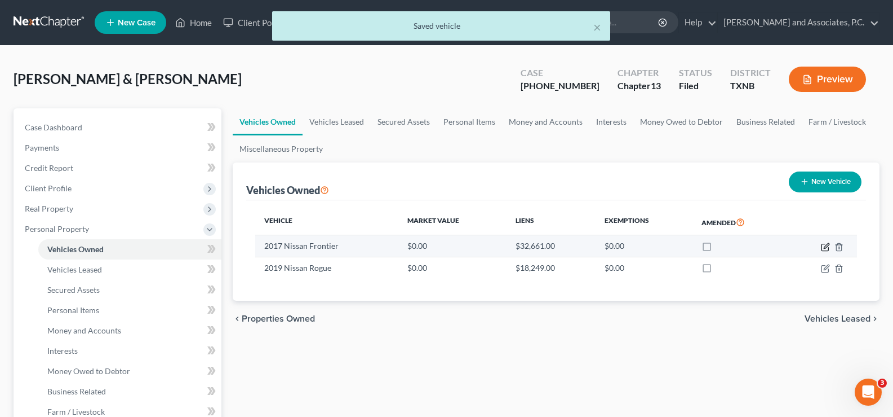
click at [826, 247] on icon "button" at bounding box center [826, 245] width 5 height 5
select select "0"
select select "9"
select select "0"
select select "2"
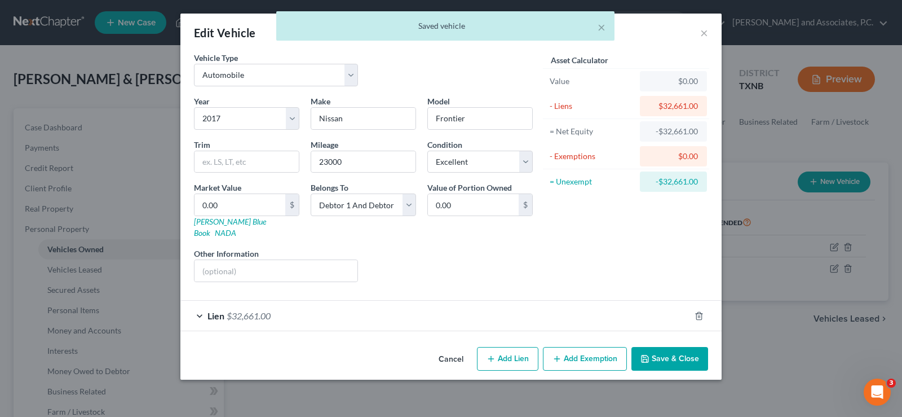
click at [200, 304] on div "Lien $32,661.00" at bounding box center [435, 315] width 510 height 30
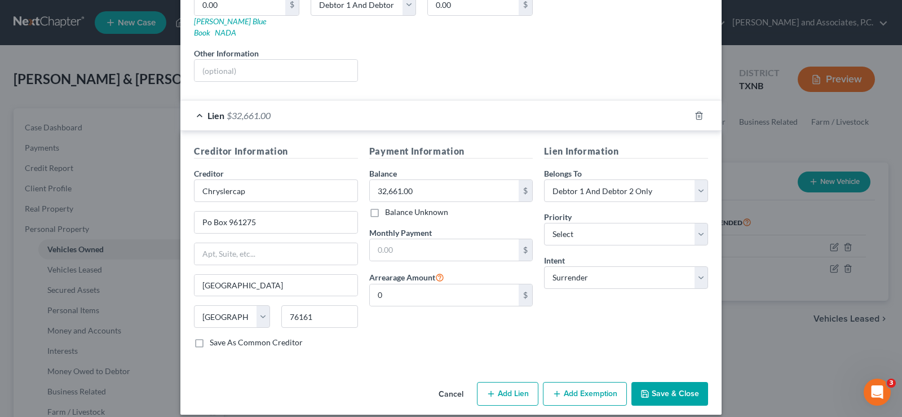
click at [659, 387] on button "Save & Close" at bounding box center [669, 394] width 77 height 24
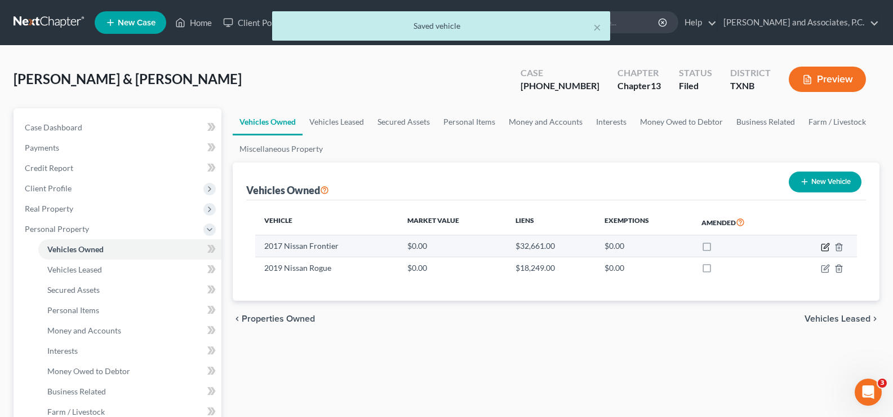
click at [823, 245] on icon "button" at bounding box center [825, 246] width 9 height 9
select select "0"
select select "9"
select select "0"
select select "2"
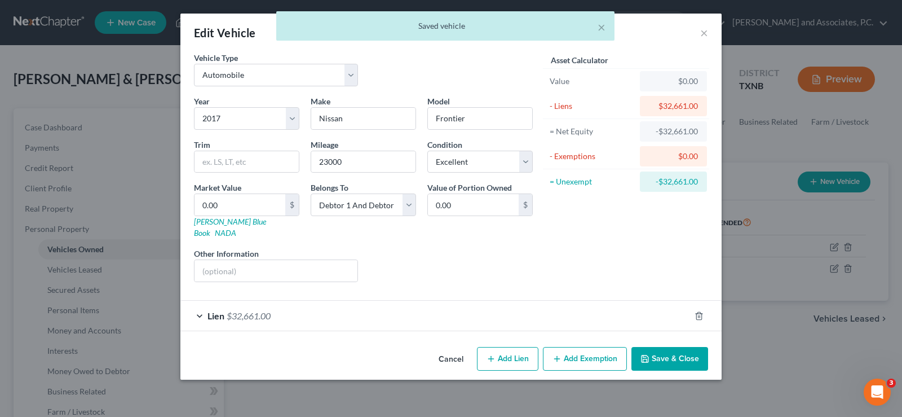
click at [198, 304] on div "Lien $32,661.00" at bounding box center [435, 315] width 510 height 30
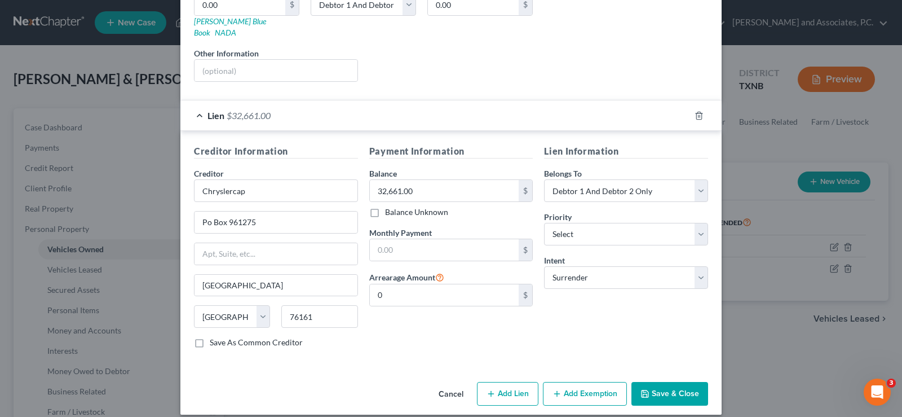
click at [679, 387] on button "Save & Close" at bounding box center [669, 394] width 77 height 24
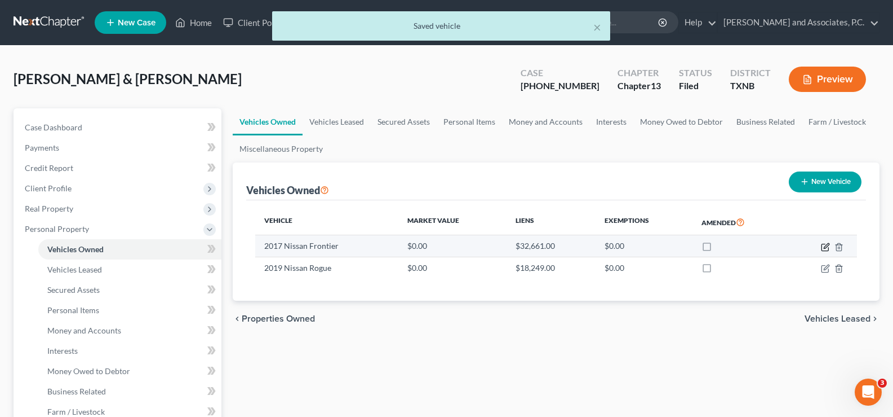
click at [824, 246] on icon "button" at bounding box center [825, 246] width 9 height 9
select select "0"
select select "9"
select select "0"
select select "2"
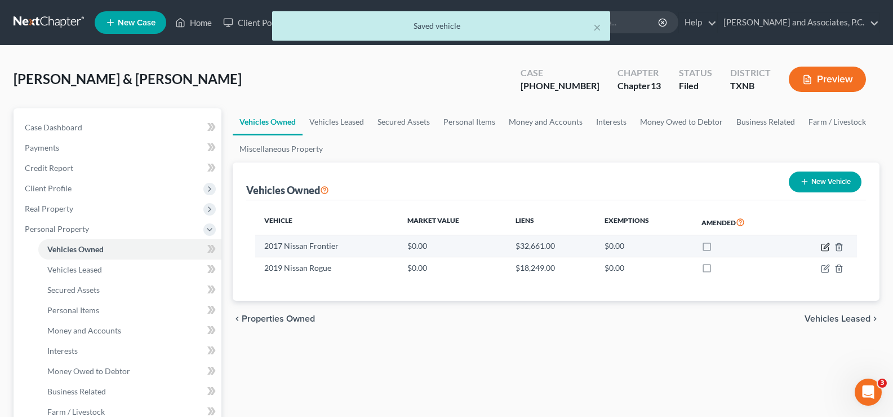
select select "45"
select select "2"
select select "0"
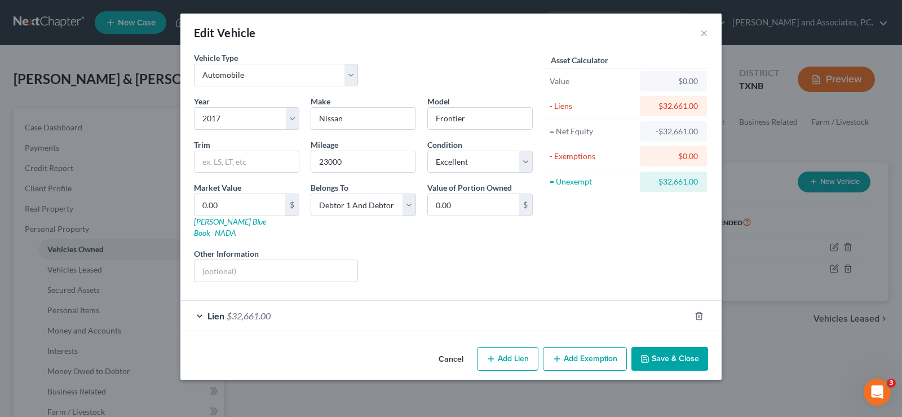
click at [198, 304] on div "Lien $32,661.00" at bounding box center [435, 315] width 510 height 30
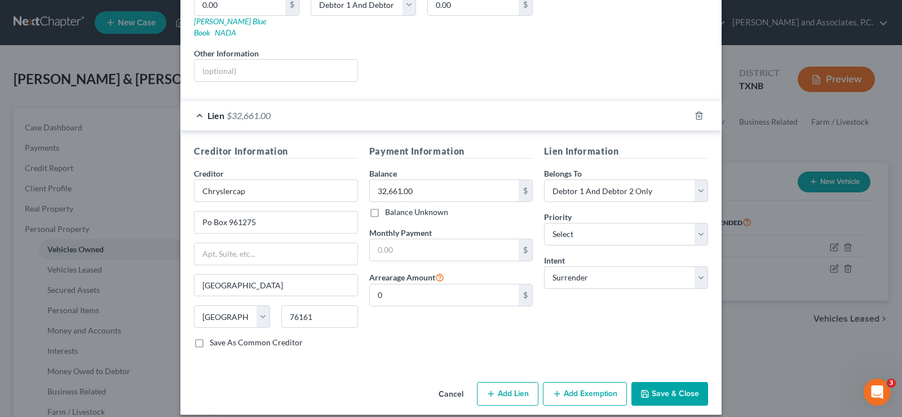
click at [681, 382] on button "Save & Close" at bounding box center [669, 394] width 77 height 24
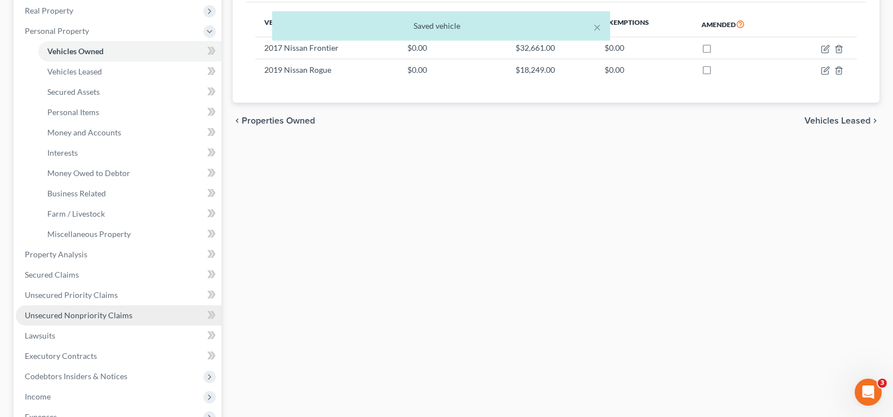
scroll to position [225, 0]
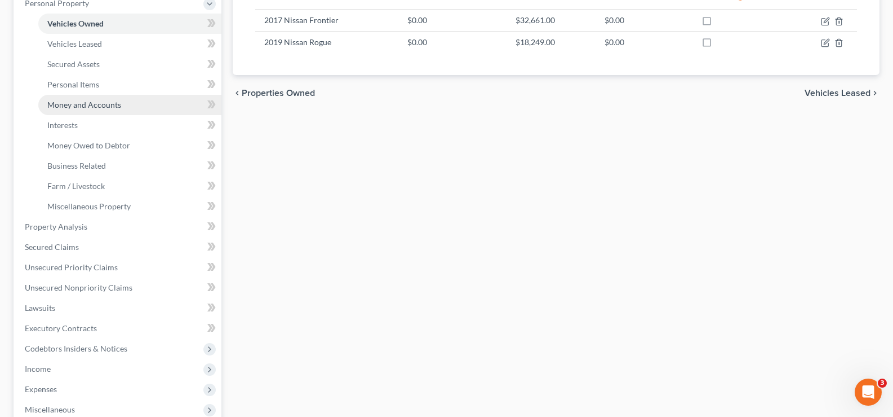
click at [118, 107] on span "Money and Accounts" at bounding box center [84, 105] width 74 height 10
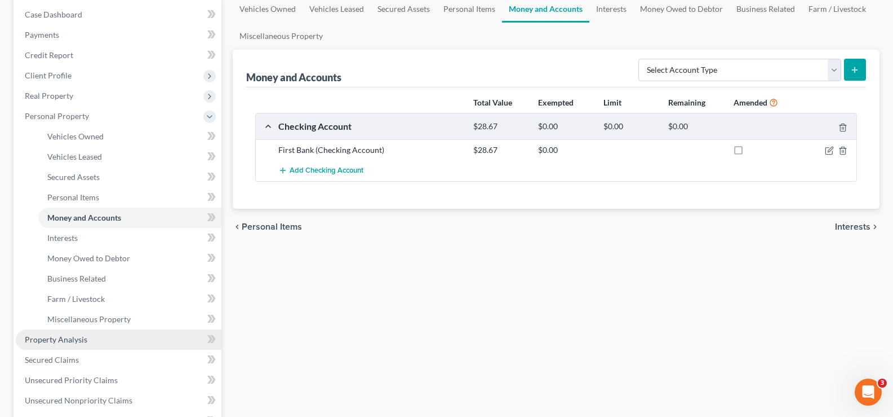
scroll to position [225, 0]
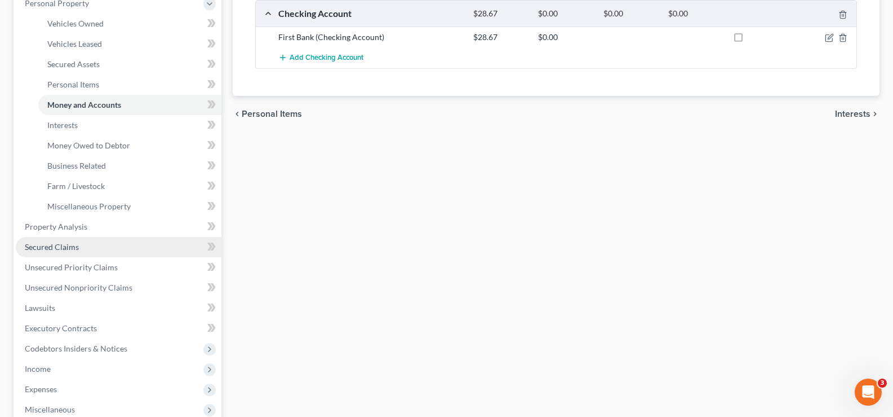
click at [124, 246] on link "Secured Claims" at bounding box center [119, 247] width 206 height 20
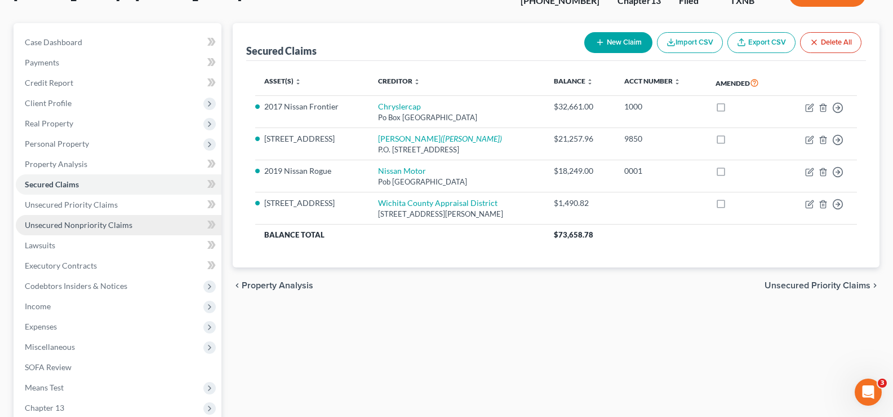
scroll to position [113, 0]
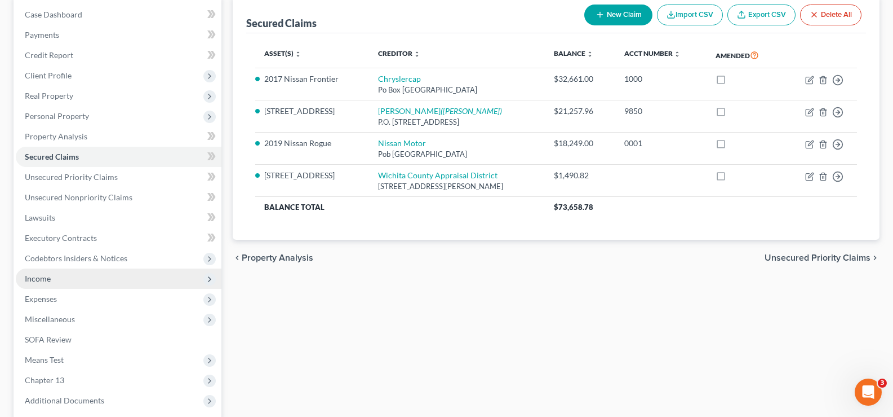
click at [110, 276] on span "Income" at bounding box center [119, 278] width 206 height 20
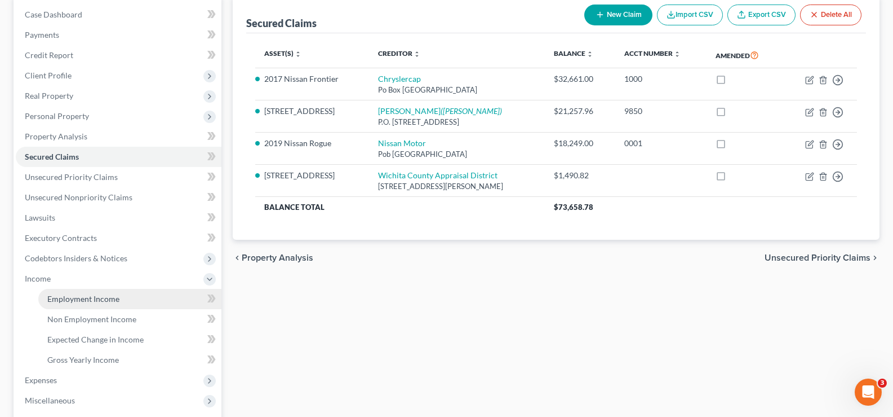
click at [110, 304] on link "Employment Income" at bounding box center [129, 299] width 183 height 20
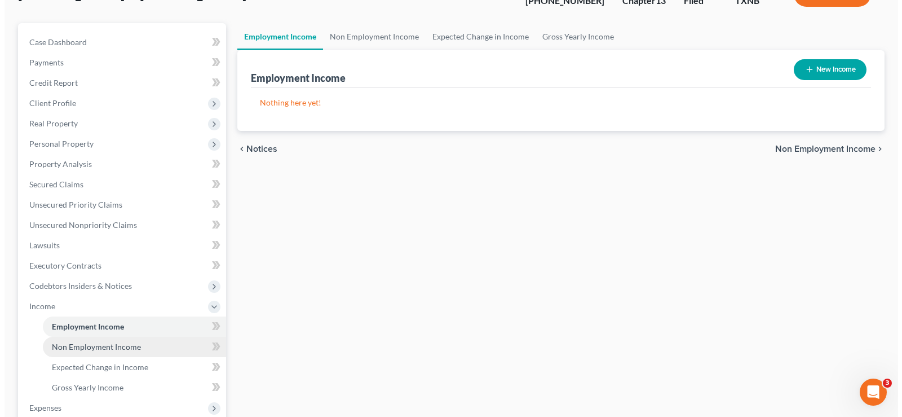
scroll to position [113, 0]
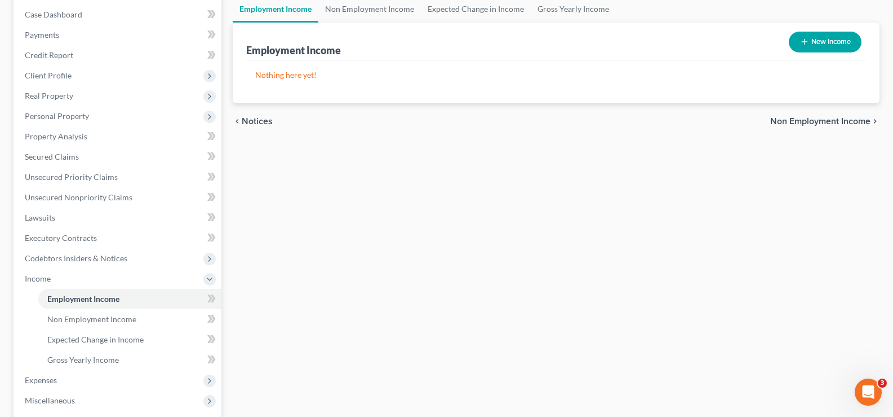
click at [821, 45] on button "New Income" at bounding box center [825, 42] width 73 height 21
select select "0"
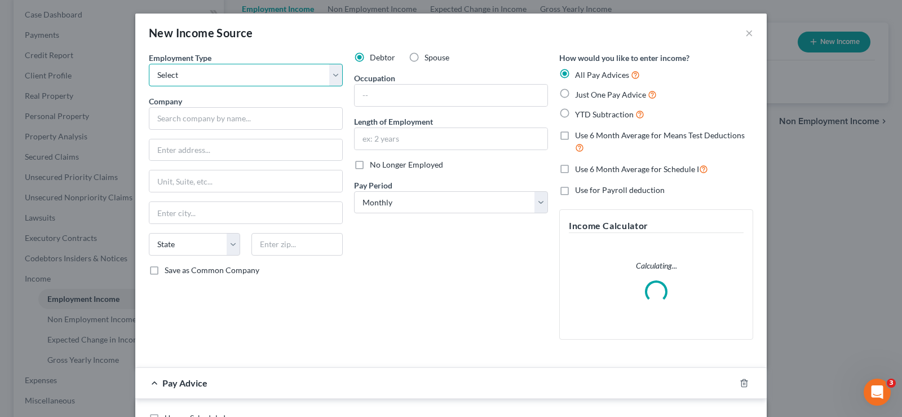
click at [292, 70] on select "Select Full or [DEMOGRAPHIC_DATA] Employment Self Employment" at bounding box center [246, 75] width 194 height 23
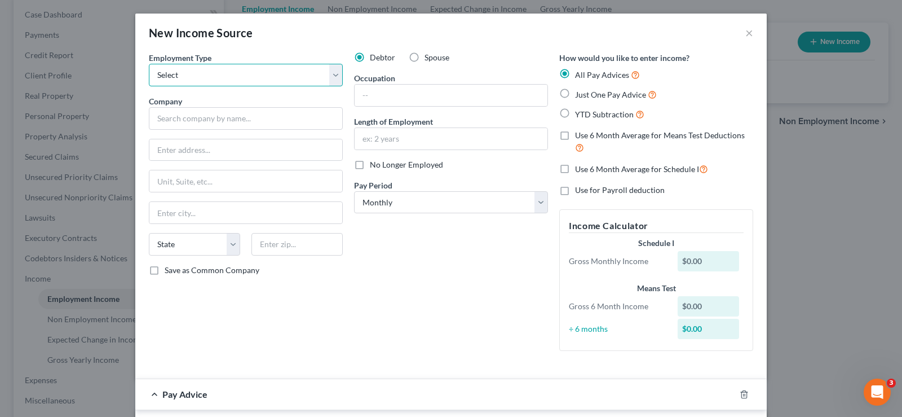
select select "1"
click at [149, 64] on select "Select Full or [DEMOGRAPHIC_DATA] Employment Self Employment" at bounding box center [246, 75] width 194 height 23
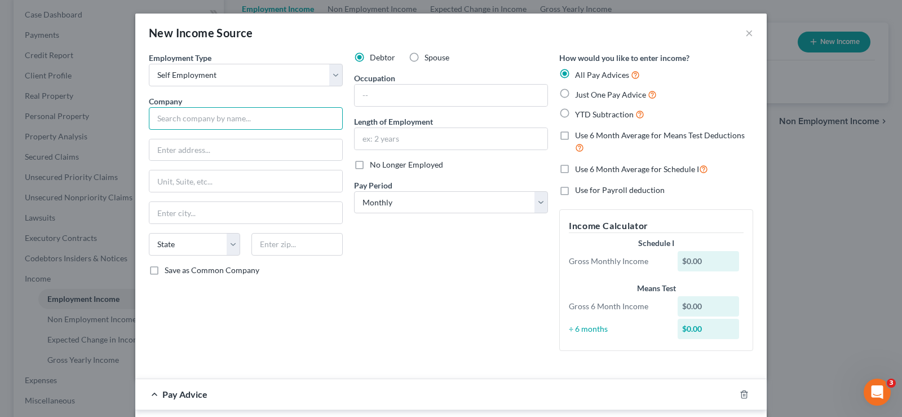
click at [275, 119] on input "text" at bounding box center [246, 118] width 194 height 23
click at [211, 123] on input "text" at bounding box center [246, 118] width 194 height 23
type input "Wichita Falls Omega Computers, LLC."
type input "DBA Night Shift Computers"
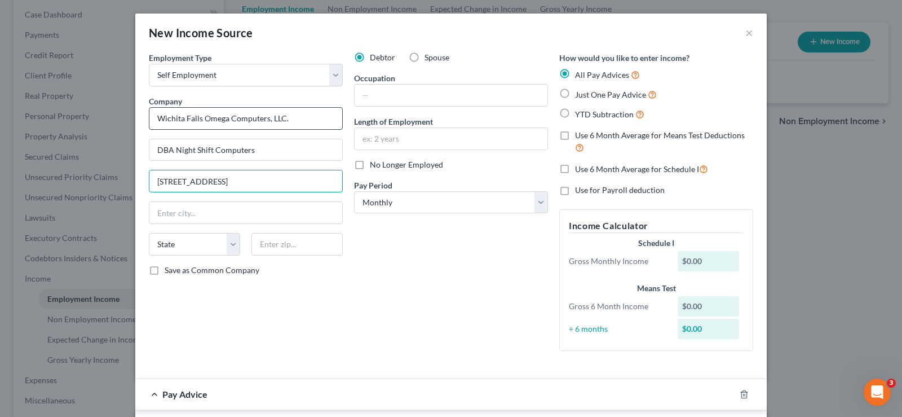
type input "[STREET_ADDRESS]"
type input "76302"
type input "[GEOGRAPHIC_DATA]"
select select "45"
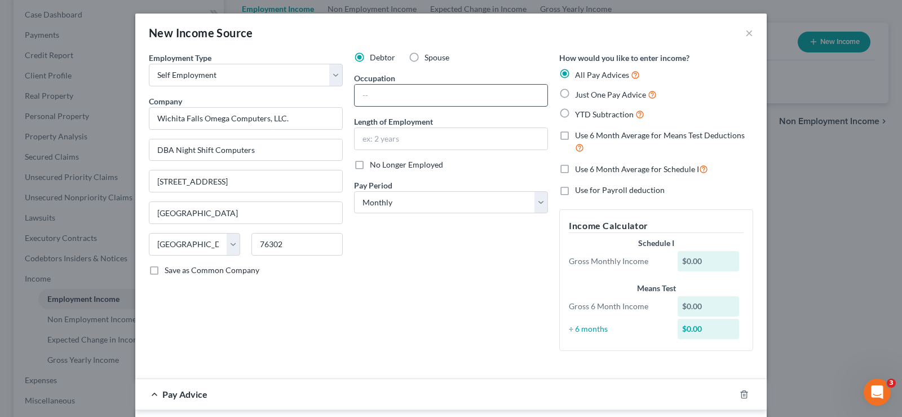
click at [403, 91] on input "text" at bounding box center [451, 95] width 193 height 21
type input "Owner"
click at [575, 94] on label "Just One Pay Advice" at bounding box center [616, 94] width 82 height 13
click at [579, 94] on input "Just One Pay Advice" at bounding box center [582, 91] width 7 height 7
radio input "true"
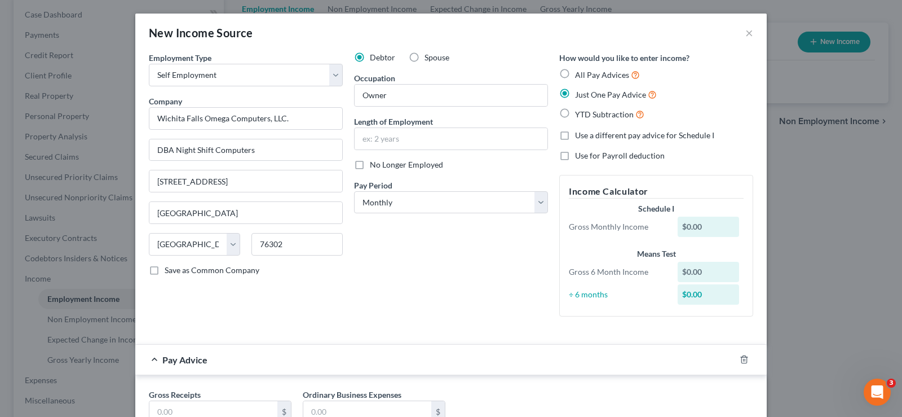
click at [575, 72] on label "All Pay Advices" at bounding box center [607, 74] width 65 height 13
click at [579, 72] on input "All Pay Advices" at bounding box center [582, 71] width 7 height 7
radio input "true"
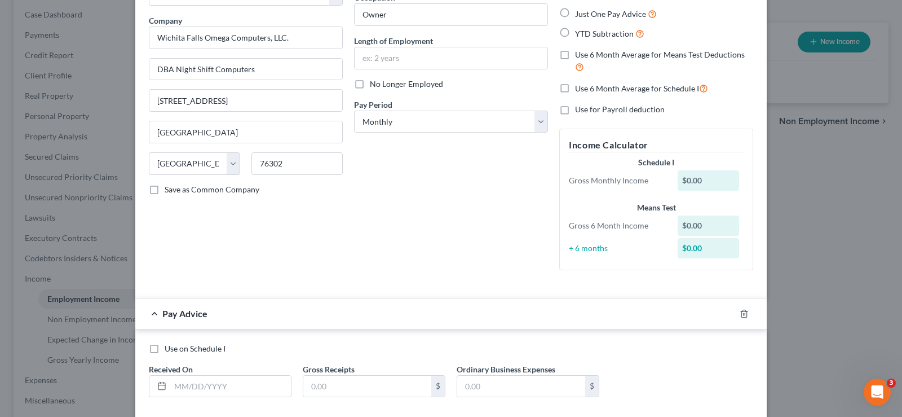
scroll to position [141, 0]
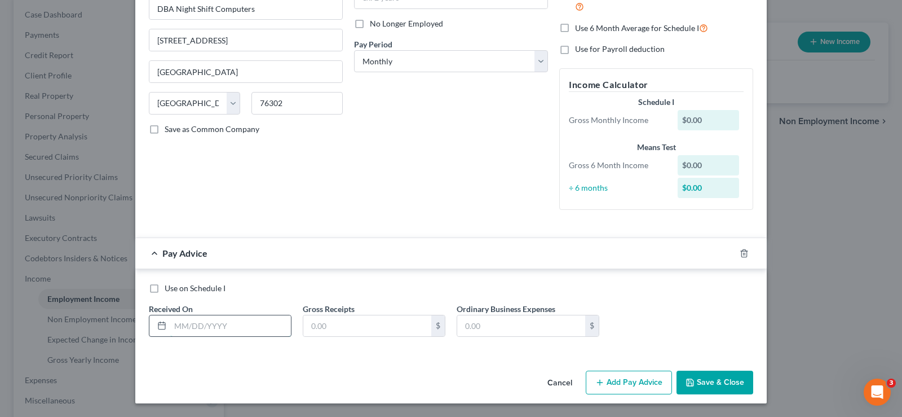
click at [200, 327] on input "text" at bounding box center [230, 325] width 121 height 21
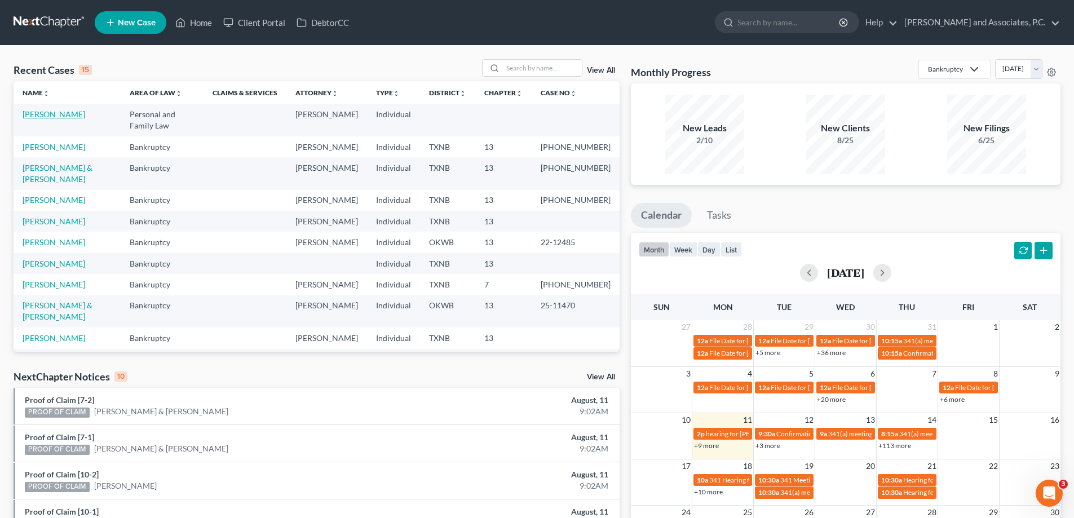
click at [47, 116] on link "Bishop, Lindsay" at bounding box center [54, 114] width 63 height 10
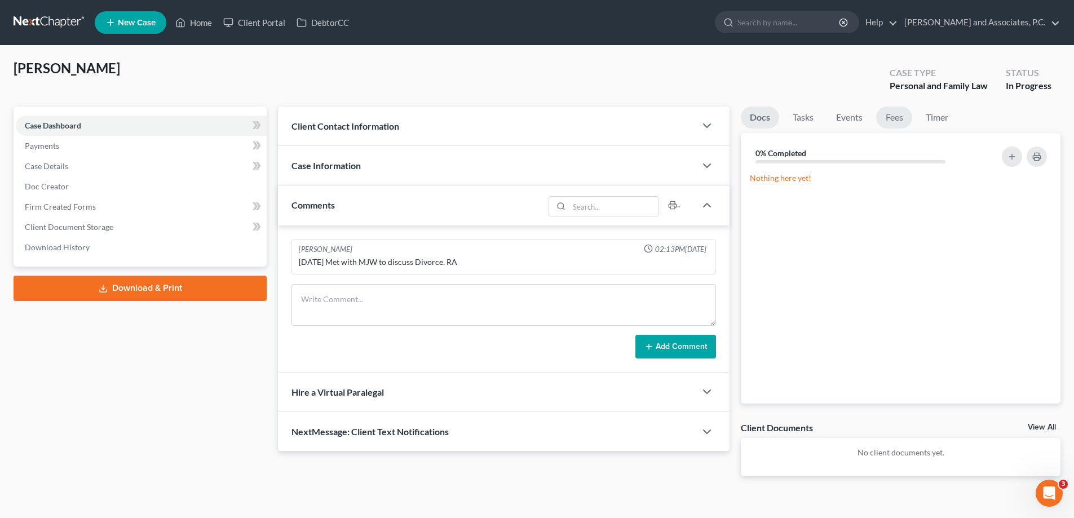
click at [893, 113] on link "Fees" at bounding box center [894, 118] width 36 height 22
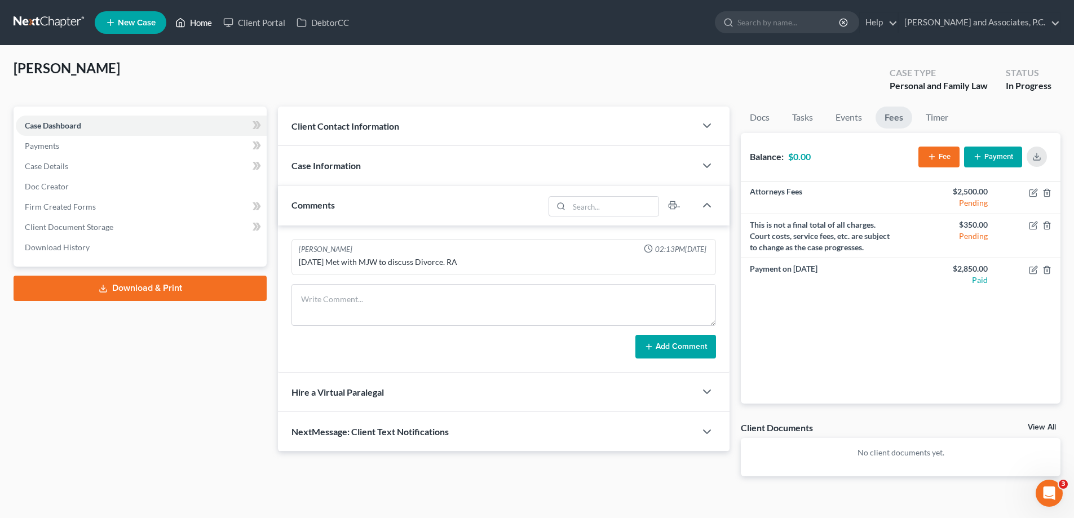
click at [193, 17] on link "Home" at bounding box center [194, 22] width 48 height 20
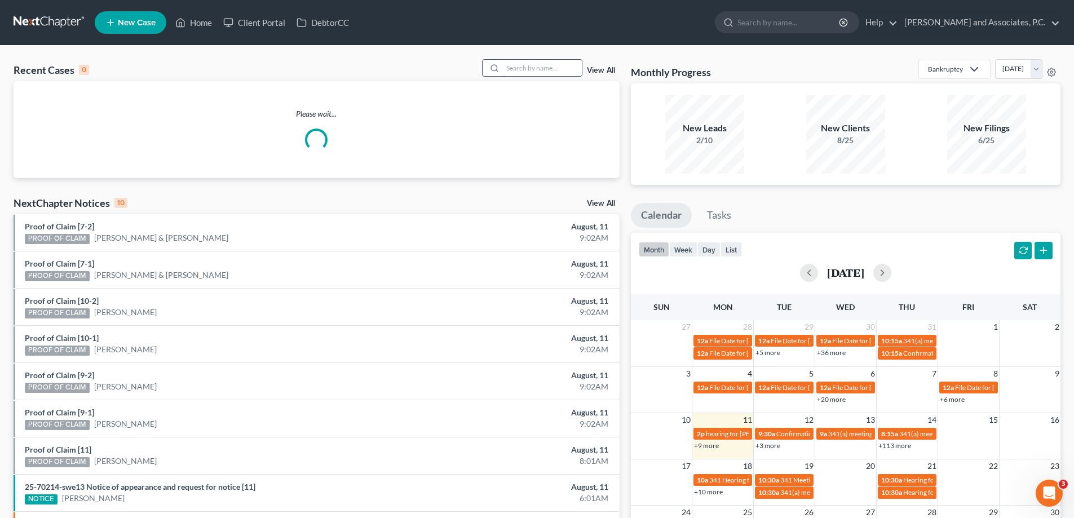
click at [519, 65] on input "search" at bounding box center [542, 68] width 79 height 16
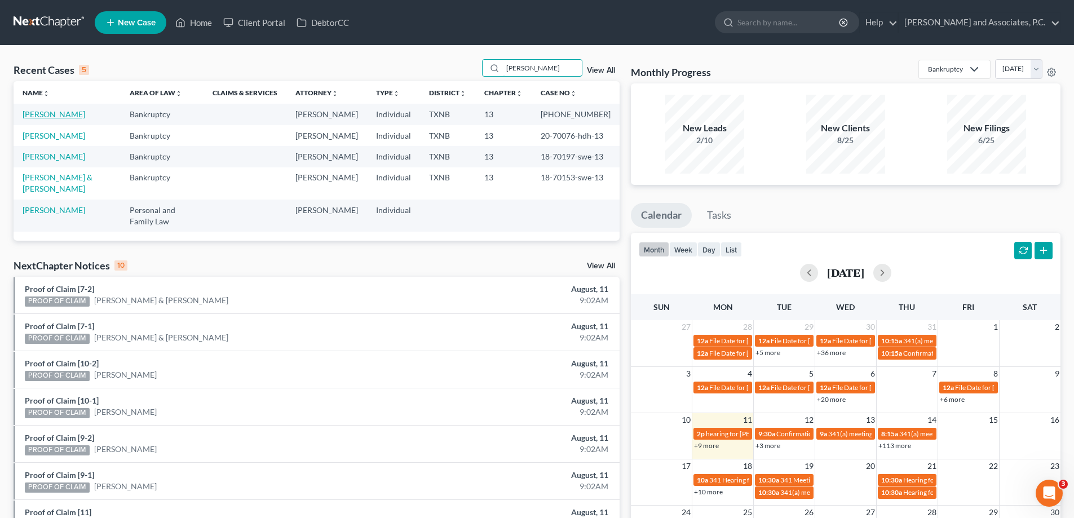
type input "murphy"
click at [57, 114] on link "Murphy, Shannon" at bounding box center [54, 114] width 63 height 10
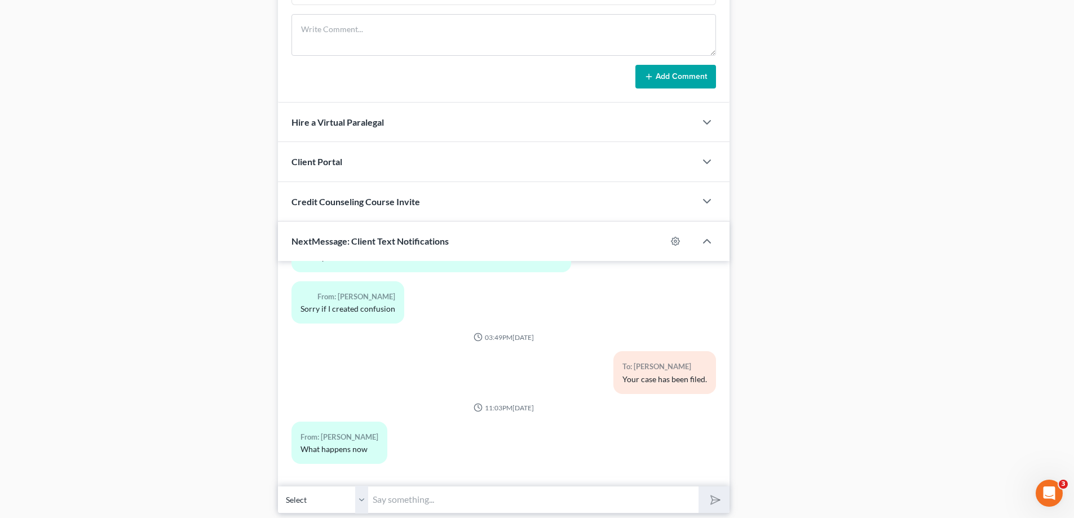
scroll to position [762, 0]
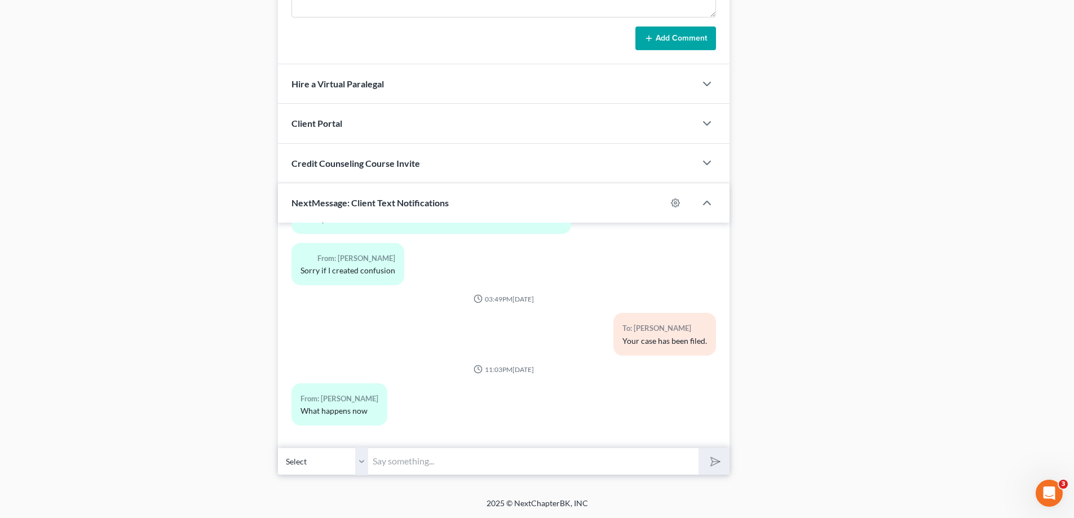
click at [422, 465] on input "text" at bounding box center [533, 462] width 330 height 28
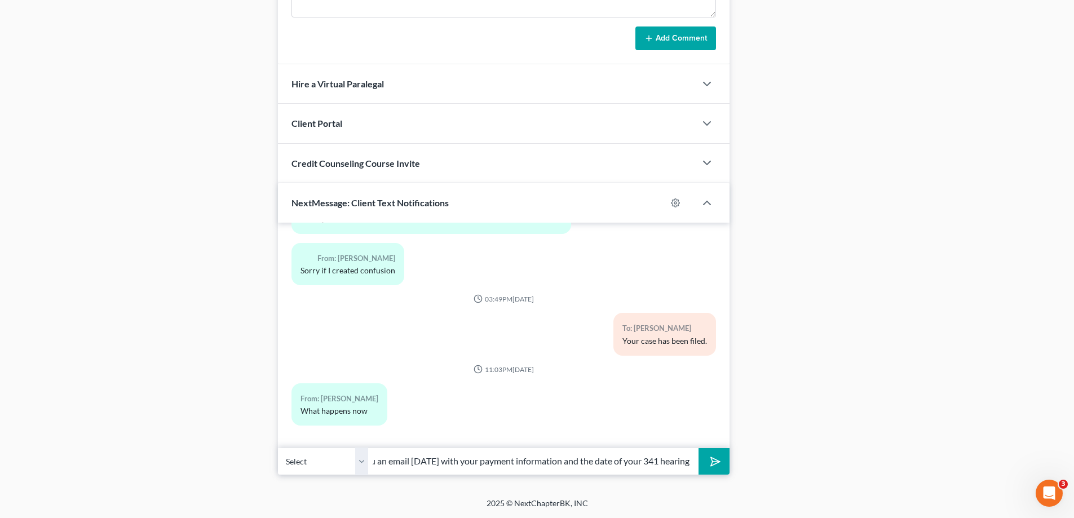
scroll to position [0, 54]
type input "I will send you an email today with your payment information and the date of yo…"
click at [712, 463] on polygon "submit" at bounding box center [713, 462] width 14 height 14
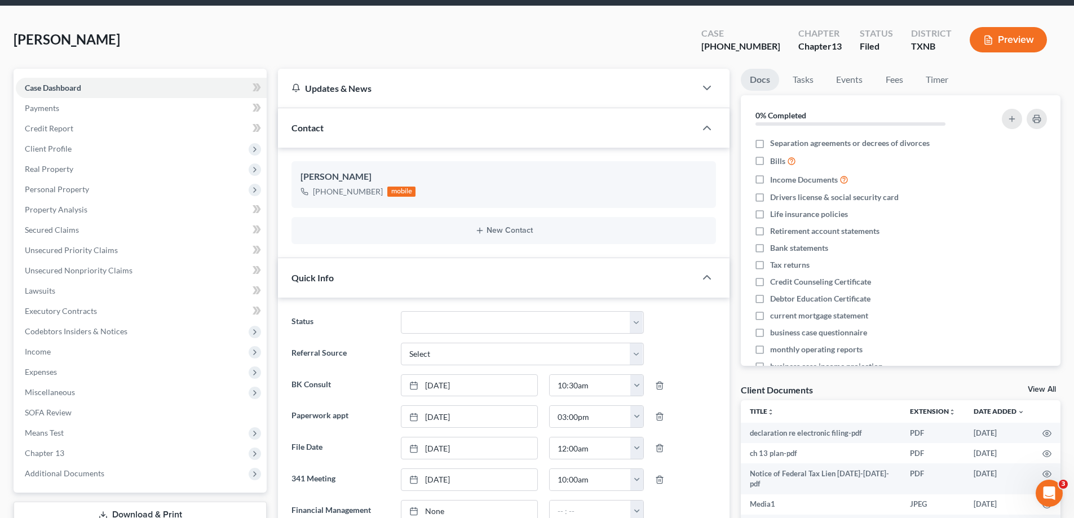
scroll to position [0, 0]
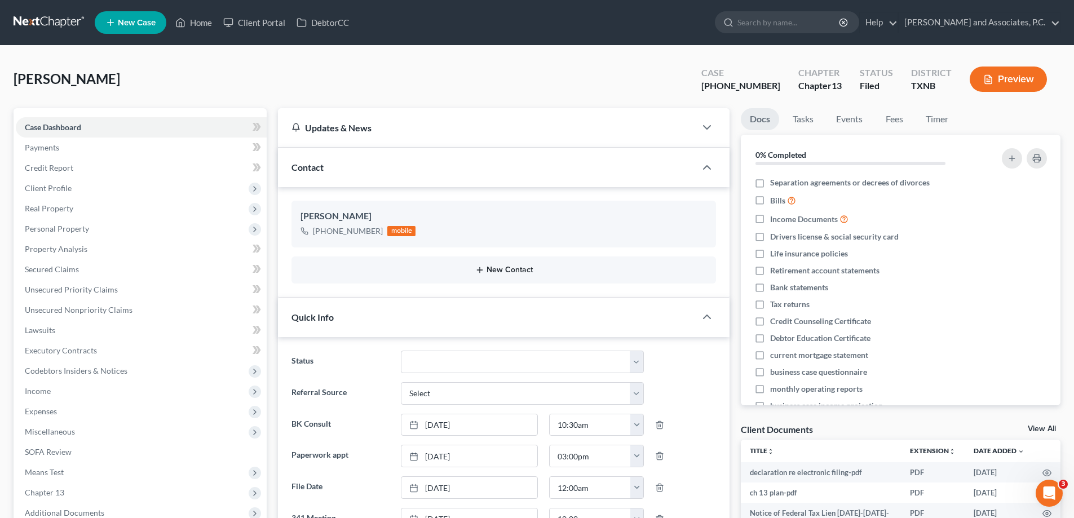
click at [513, 268] on button "New Contact" at bounding box center [503, 269] width 406 height 9
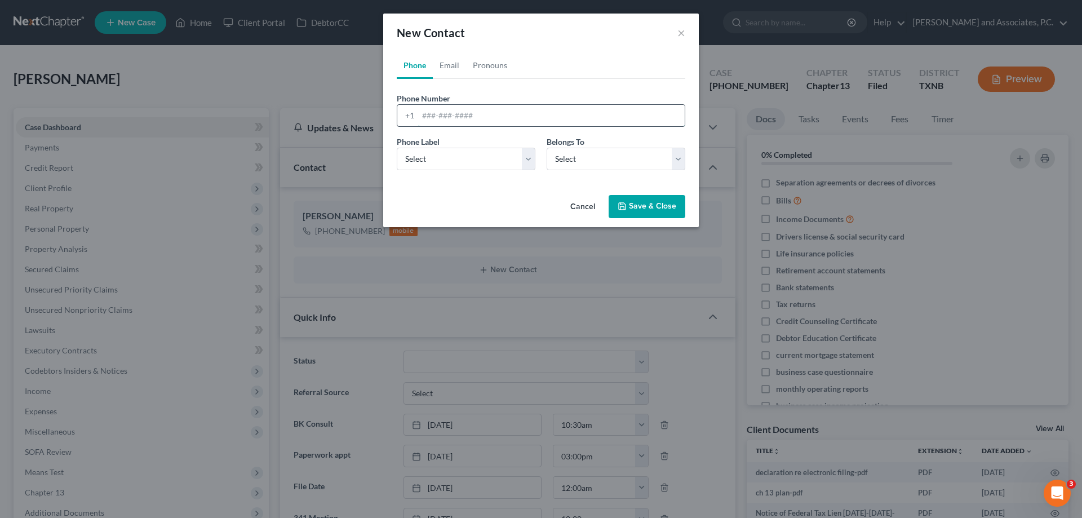
click at [440, 120] on input "tel" at bounding box center [551, 115] width 267 height 21
type input "940613-8133"
click at [436, 162] on select "Select Mobile Home Work Other" at bounding box center [466, 159] width 139 height 23
select select "0"
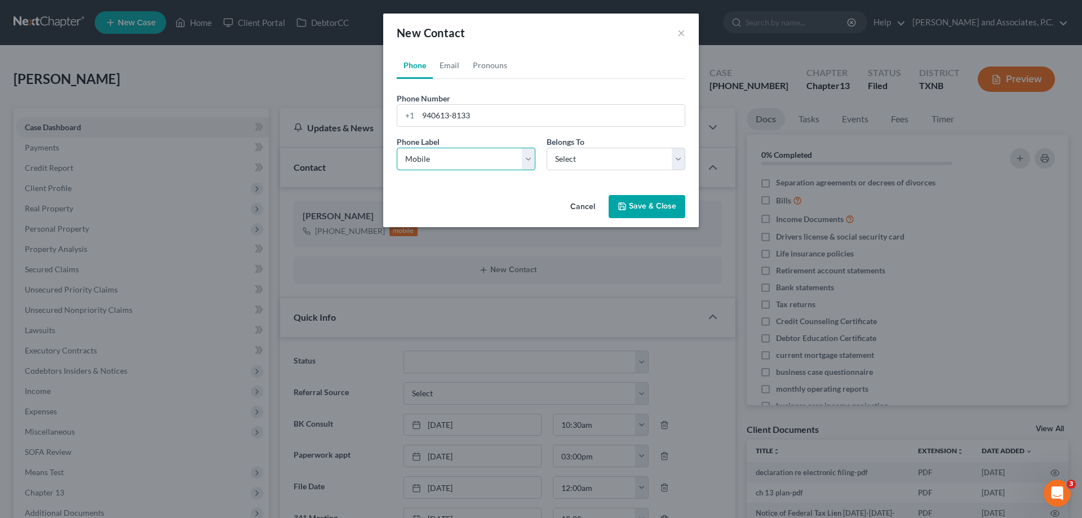
click at [397, 148] on select "Select Mobile Home Work Other" at bounding box center [466, 159] width 139 height 23
click at [569, 156] on select "Select Client Other" at bounding box center [616, 159] width 139 height 23
select select "0"
click at [547, 148] on select "Select Client Other" at bounding box center [616, 159] width 139 height 23
click at [635, 211] on button "Save & Close" at bounding box center [647, 207] width 77 height 24
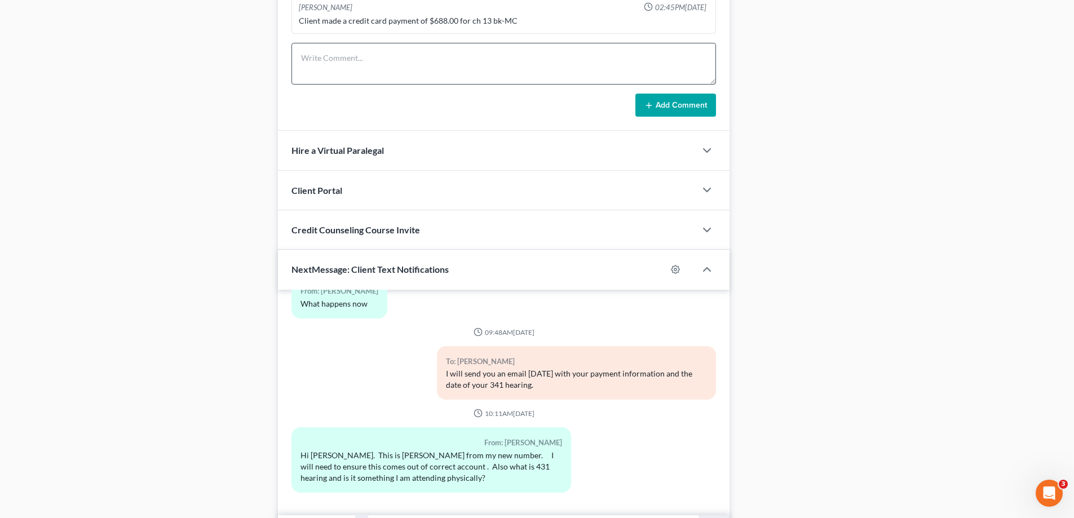
scroll to position [818, 0]
